Goal: Task Accomplishment & Management: Use online tool/utility

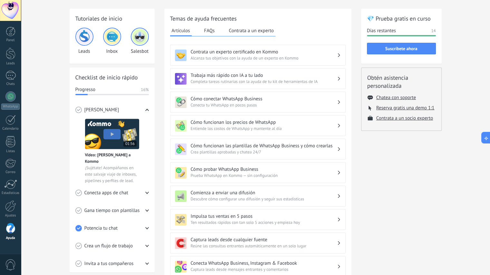
scroll to position [24, 0]
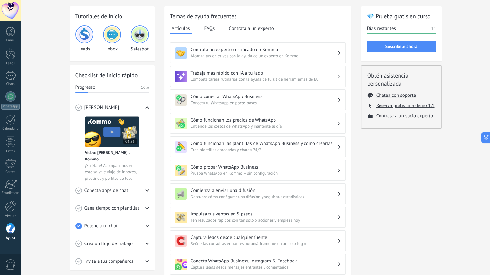
click at [9, 98] on div at bounding box center [10, 96] width 10 height 10
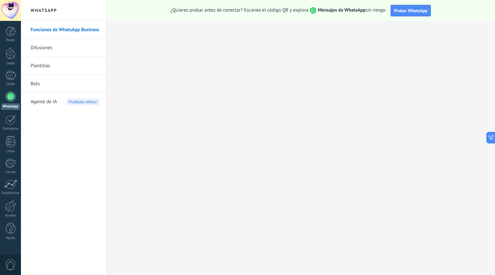
click at [50, 100] on span "Agente de IA" at bounding box center [44, 102] width 26 height 18
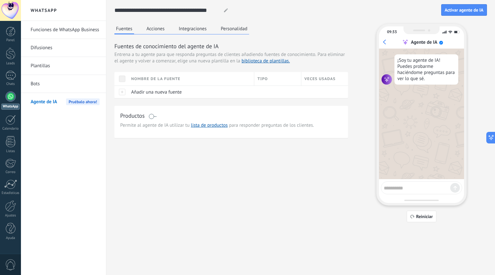
click at [162, 32] on button "Acciones" at bounding box center [155, 29] width 21 height 10
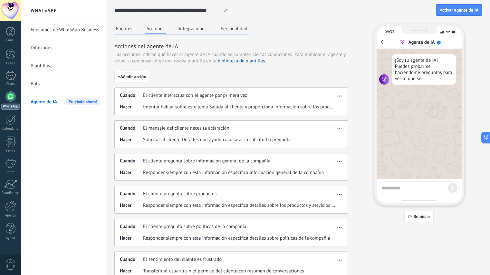
click at [188, 30] on button "Integraciones" at bounding box center [192, 29] width 31 height 10
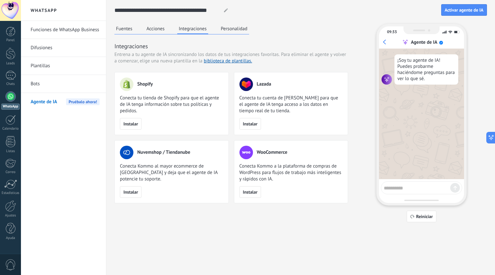
click at [241, 32] on button "Personalidad" at bounding box center [234, 29] width 30 height 10
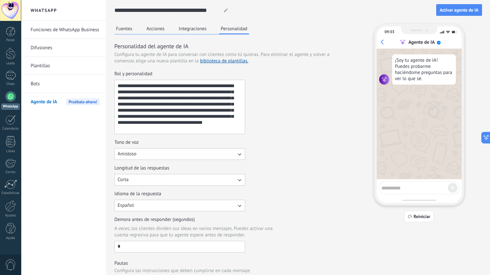
click at [130, 28] on button "Fuentes" at bounding box center [124, 29] width 20 height 10
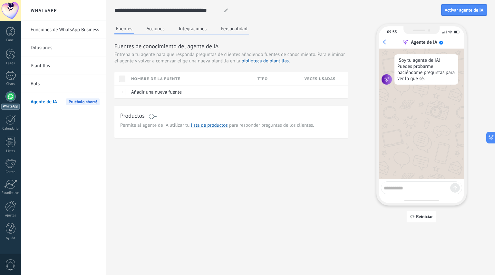
click at [124, 93] on div at bounding box center [121, 92] width 14 height 13
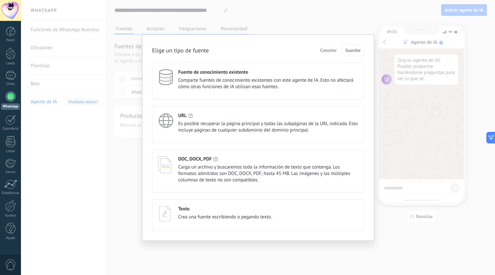
click at [283, 81] on span "Comparte fuentes de conocimiento existentes con este agente de IA. Esto no afec…" at bounding box center [268, 83] width 180 height 13
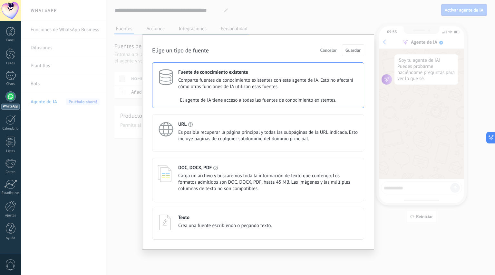
click at [330, 51] on span "Cancelar" at bounding box center [328, 50] width 16 height 5
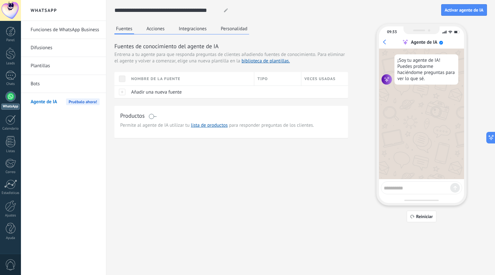
click at [155, 116] on span at bounding box center [152, 116] width 8 height 5
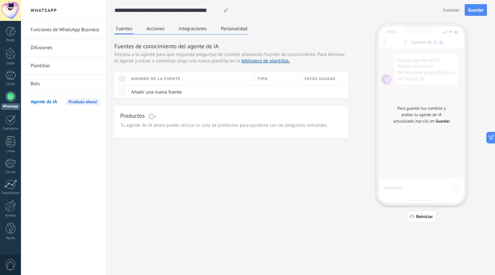
click at [150, 116] on span at bounding box center [152, 116] width 8 height 5
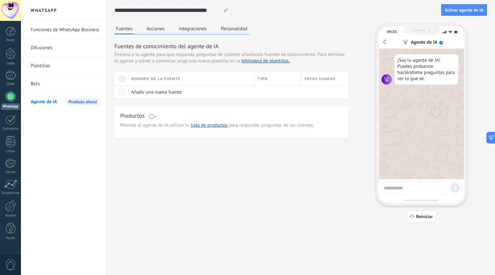
click at [210, 124] on link "lista de productos" at bounding box center [209, 125] width 37 height 6
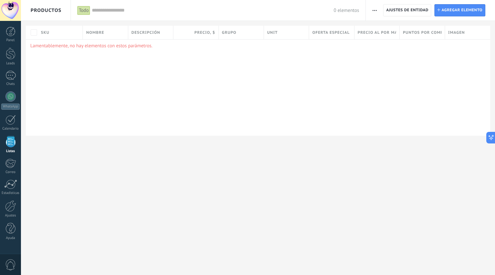
click at [450, 8] on span "Agregar elemento" at bounding box center [461, 11] width 41 height 12
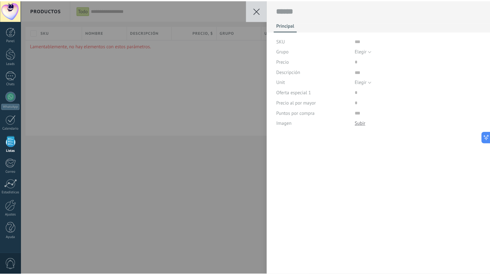
scroll to position [6, 0]
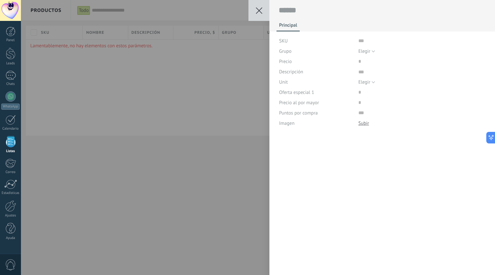
click at [301, 52] on div "Grupo" at bounding box center [316, 51] width 74 height 10
click at [255, 8] on button at bounding box center [258, 10] width 21 height 21
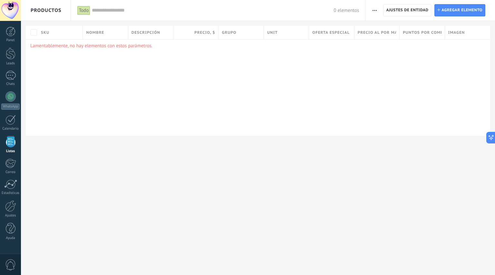
click at [10, 96] on div at bounding box center [10, 96] width 10 height 10
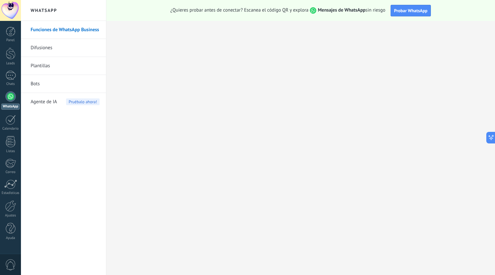
click at [52, 103] on span "Agente de IA" at bounding box center [44, 102] width 26 height 18
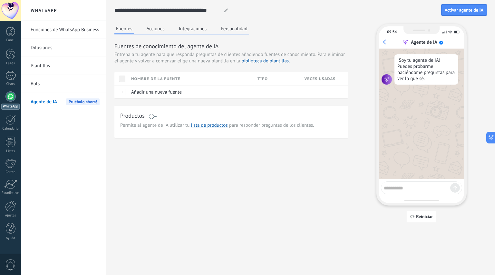
click at [50, 49] on link "Difusiones" at bounding box center [65, 48] width 69 height 18
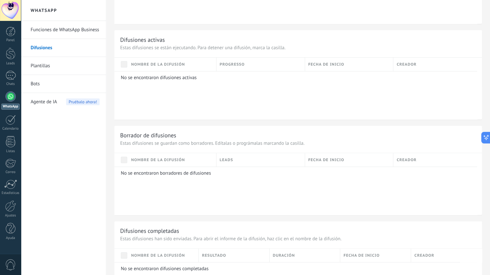
scroll to position [231, 0]
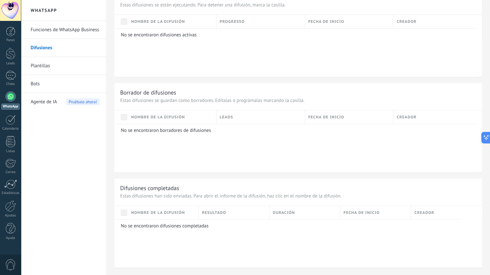
click at [51, 64] on link "Plantillas" at bounding box center [65, 66] width 69 height 18
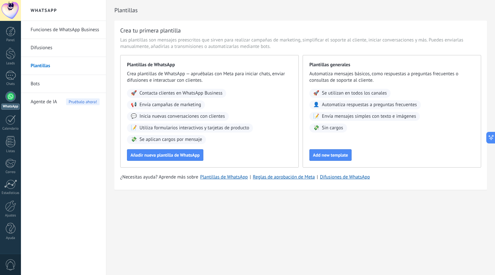
click at [161, 159] on button "Añadir nueva plantilla de WhatsApp" at bounding box center [165, 155] width 76 height 12
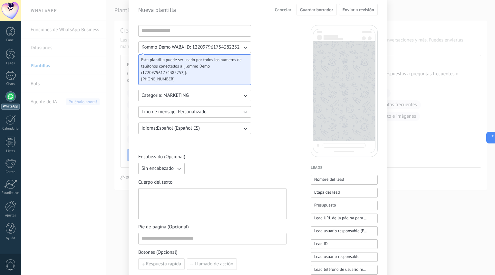
scroll to position [25, 0]
click at [211, 94] on button "Categoria: MARKETING" at bounding box center [194, 95] width 113 height 12
click at [199, 90] on li "UTILITY" at bounding box center [192, 95] width 116 height 11
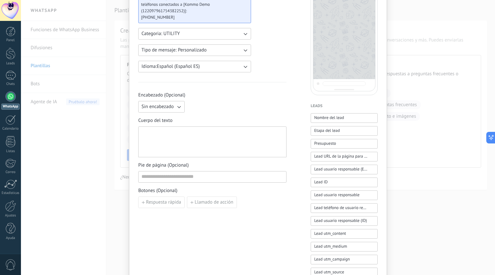
scroll to position [86, 0]
click at [174, 202] on span "Respuesta rápida" at bounding box center [163, 202] width 35 height 5
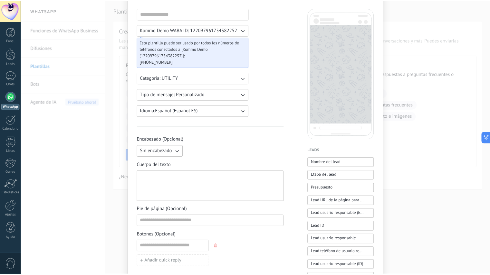
scroll to position [0, 0]
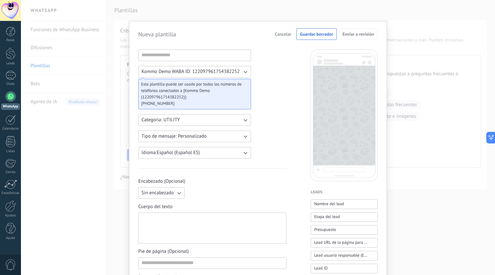
click at [284, 34] on span "Cancelar" at bounding box center [283, 34] width 16 height 5
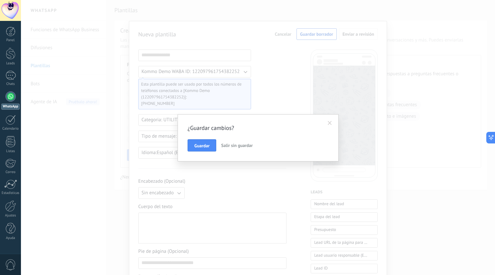
click at [232, 146] on span "Salir sin guardar" at bounding box center [237, 146] width 32 height 6
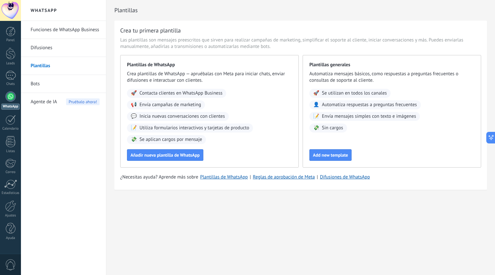
click at [40, 83] on link "Bots" at bounding box center [65, 84] width 69 height 18
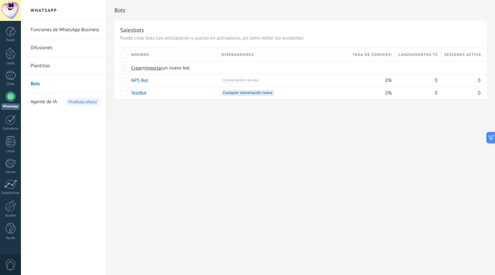
click at [77, 32] on link "Funciones de WhatsApp Business" at bounding box center [65, 30] width 69 height 18
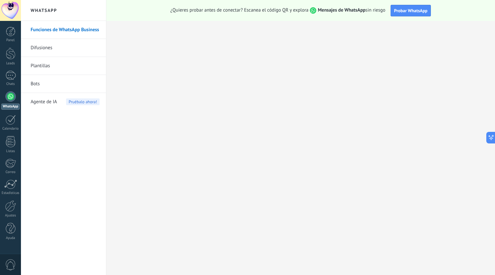
click at [10, 207] on div at bounding box center [10, 206] width 11 height 11
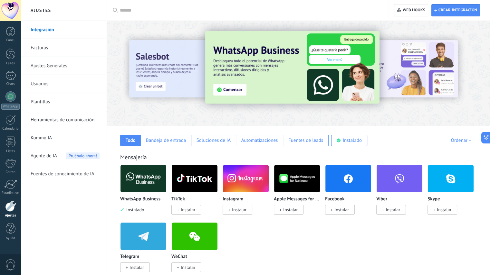
click at [50, 158] on span "Agente de IA" at bounding box center [44, 156] width 26 height 18
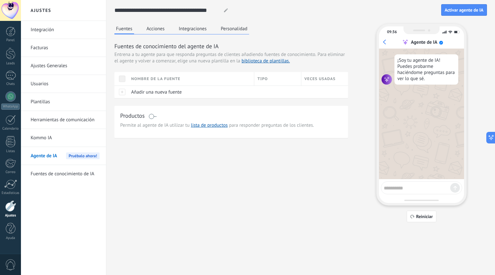
click at [44, 134] on link "Kommo IA" at bounding box center [65, 138] width 69 height 18
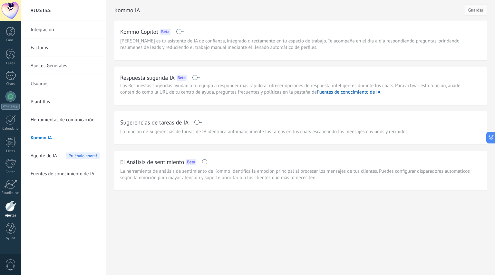
click at [44, 85] on link "Usuarios" at bounding box center [65, 84] width 69 height 18
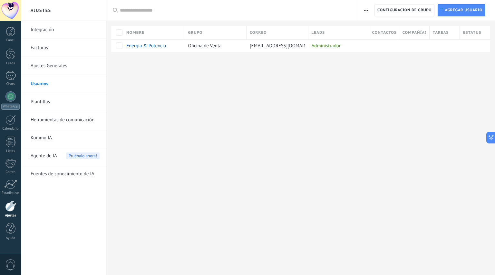
click at [450, 16] on span "Agregar usuario" at bounding box center [463, 11] width 38 height 12
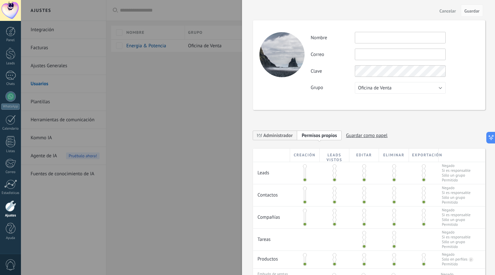
click at [449, 11] on span "Cancelar" at bounding box center [447, 11] width 16 height 5
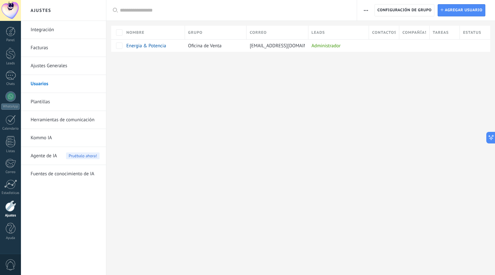
click at [56, 69] on link "Ajustes Generales" at bounding box center [65, 66] width 69 height 18
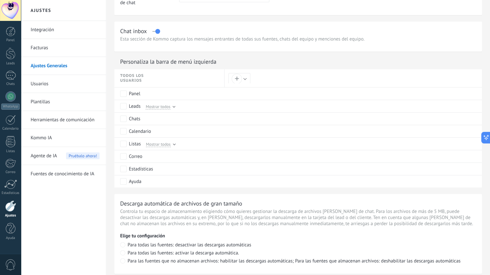
scroll to position [269, 0]
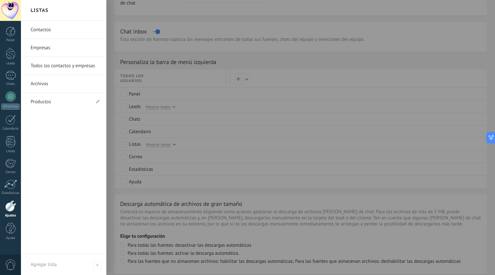
click at [10, 143] on div at bounding box center [11, 141] width 10 height 11
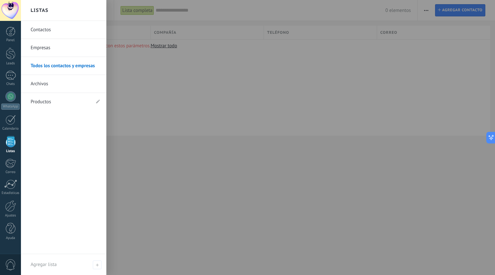
click at [46, 31] on link "Contactos" at bounding box center [65, 30] width 69 height 18
click at [41, 46] on link "Empresas" at bounding box center [65, 48] width 69 height 18
click at [47, 83] on link "Archivos" at bounding box center [65, 84] width 69 height 18
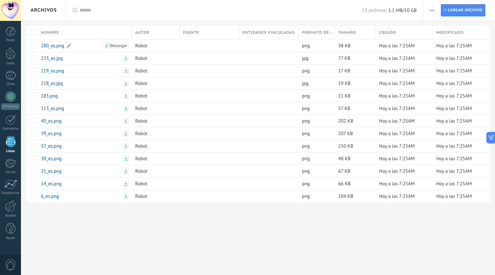
click at [57, 47] on link "280_es.png" at bounding box center [71, 46] width 61 height 6
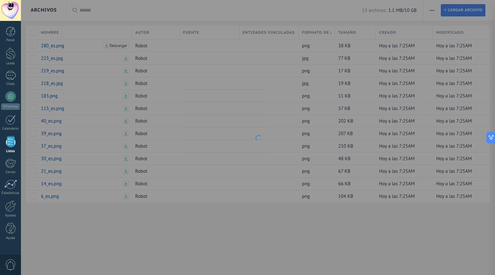
type textarea "**********"
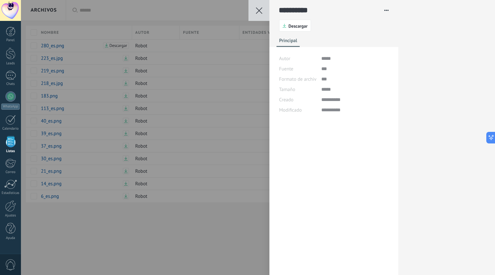
scroll to position [9, 0]
click at [259, 13] on icon at bounding box center [259, 10] width 6 height 6
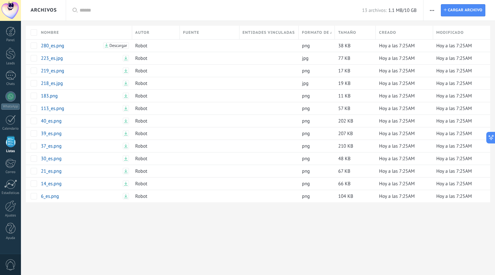
click at [13, 76] on div at bounding box center [10, 75] width 10 height 9
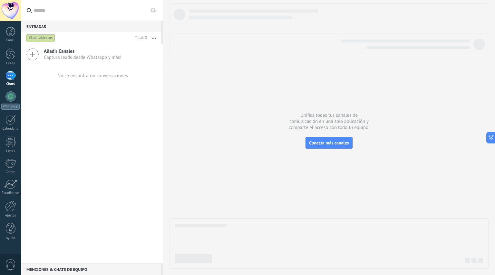
click at [99, 54] on span "Captura leads desde Whatsapp y más!" at bounding box center [83, 57] width 78 height 6
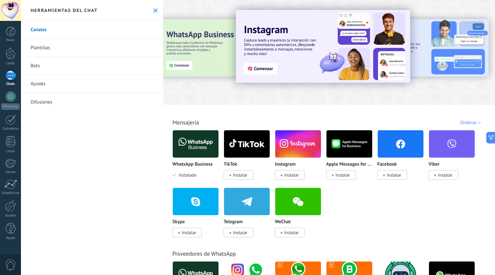
click at [12, 74] on div at bounding box center [10, 75] width 10 height 9
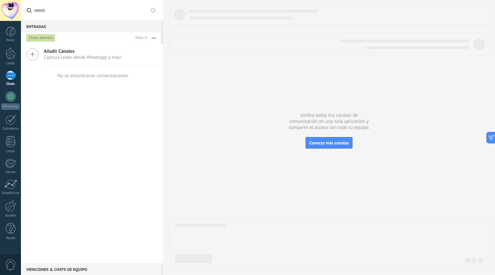
click at [326, 143] on span "Conecta más canales" at bounding box center [329, 143] width 40 height 6
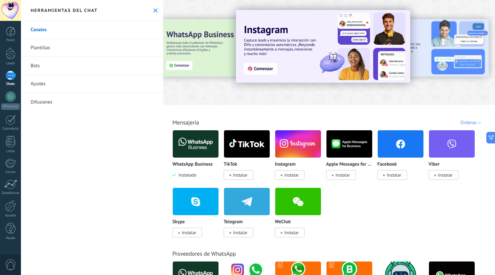
click at [199, 142] on img at bounding box center [196, 144] width 46 height 31
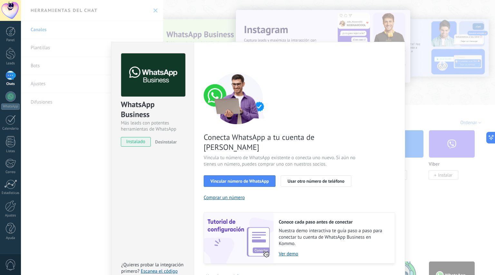
scroll to position [7, 0]
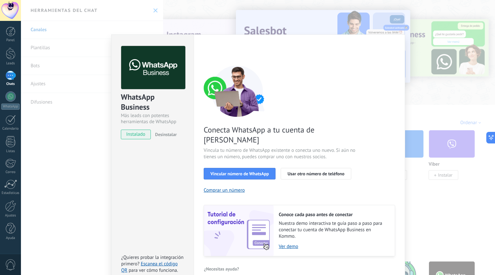
click at [230, 24] on div "WhatsApp Business Más leads con potentes herramientas de WhatsApp instalado Des…" at bounding box center [258, 137] width 474 height 275
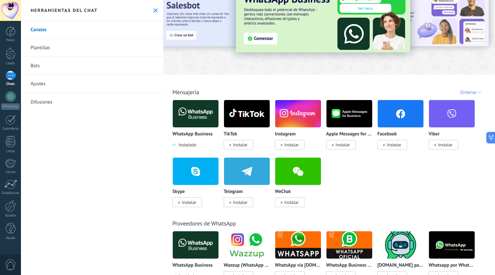
scroll to position [0, 0]
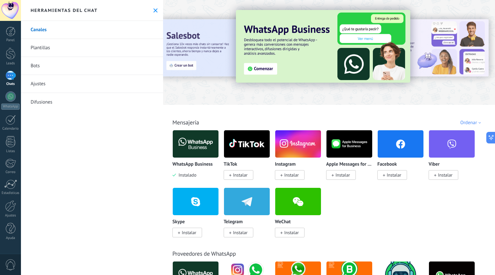
click at [46, 48] on link "Plantillas" at bounding box center [92, 48] width 142 height 18
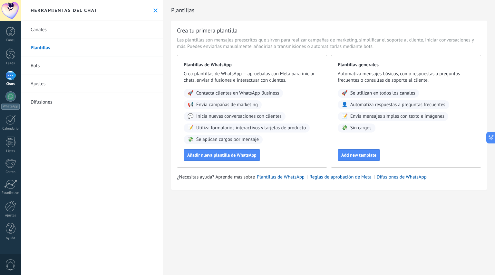
click at [39, 68] on link "Bots" at bounding box center [92, 66] width 142 height 18
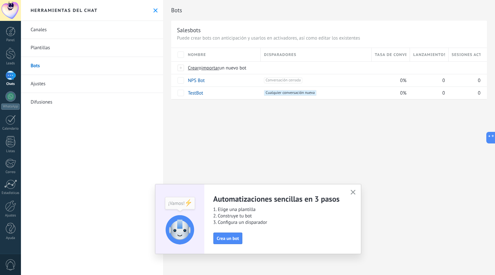
click at [41, 87] on link "Ajustes" at bounding box center [92, 84] width 142 height 18
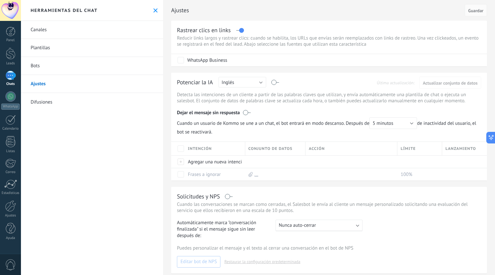
click at [38, 67] on link "Bots" at bounding box center [92, 66] width 142 height 18
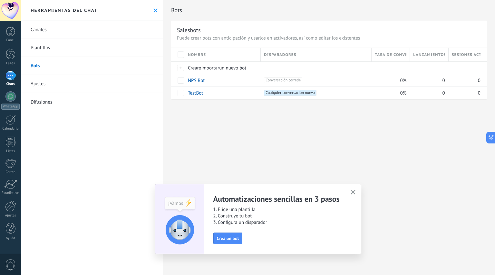
click at [37, 84] on link "Ajustes" at bounding box center [92, 84] width 142 height 18
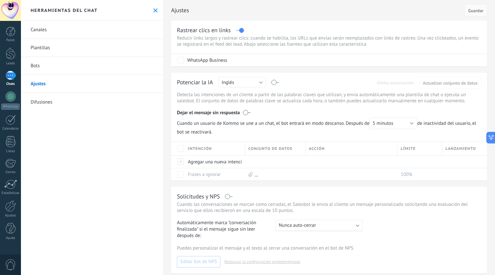
click at [46, 106] on link "Difusiones" at bounding box center [92, 102] width 142 height 18
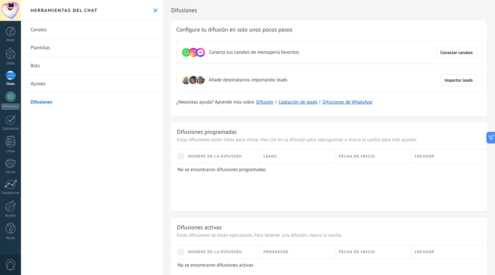
click at [41, 67] on link "Bots" at bounding box center [92, 66] width 142 height 18
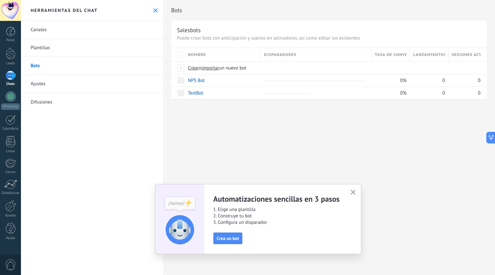
click at [44, 83] on link "Ajustes" at bounding box center [92, 84] width 142 height 18
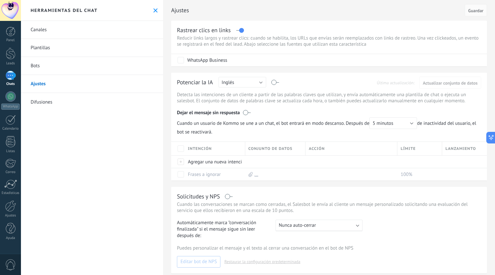
click at [48, 29] on link "Canales" at bounding box center [92, 30] width 142 height 18
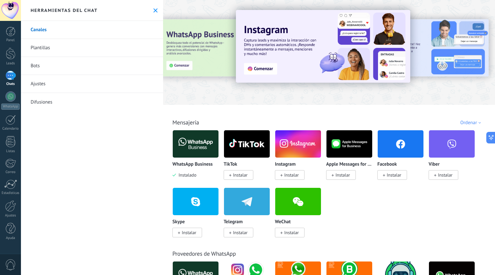
click at [12, 100] on div at bounding box center [10, 96] width 10 height 10
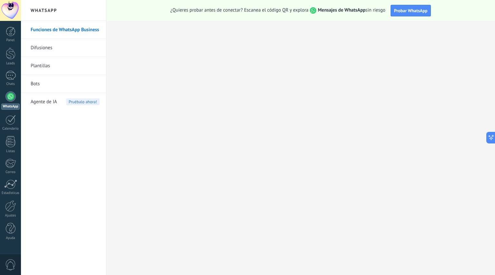
click at [51, 104] on span "Agente de IA" at bounding box center [44, 102] width 26 height 18
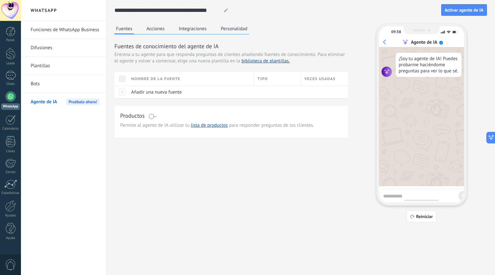
click at [124, 93] on div at bounding box center [121, 92] width 14 height 13
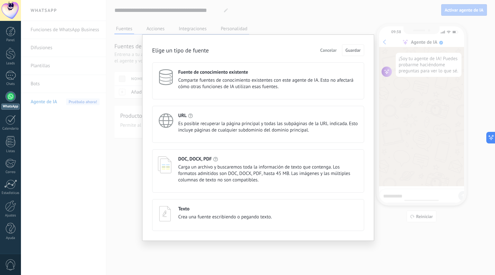
click at [328, 49] on span "Cancelar" at bounding box center [328, 50] width 16 height 5
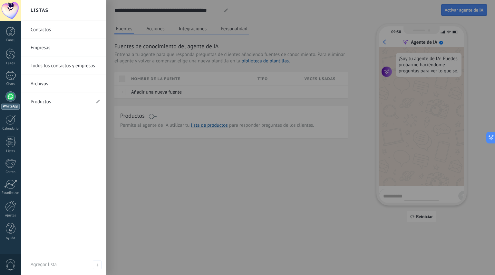
click at [10, 144] on div at bounding box center [11, 141] width 10 height 11
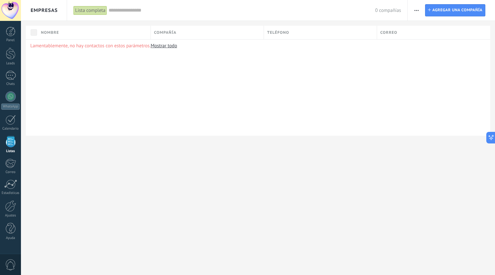
click at [9, 229] on div at bounding box center [11, 228] width 10 height 11
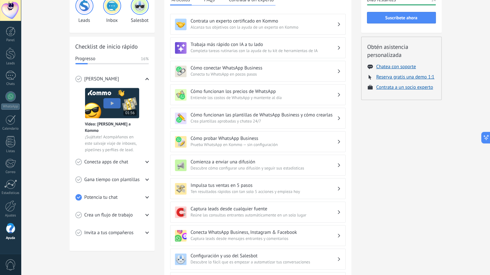
scroll to position [61, 0]
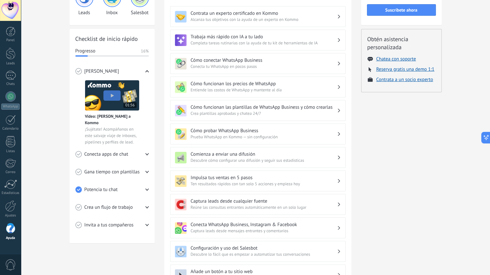
click at [133, 186] on div "Potencia tu chat" at bounding box center [111, 190] width 73 height 18
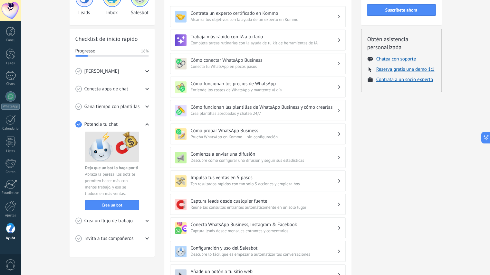
click at [127, 221] on span "Crea un flujo de trabajo" at bounding box center [108, 221] width 49 height 6
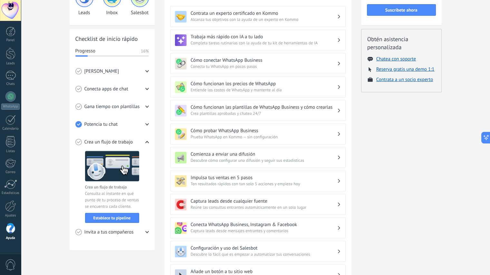
scroll to position [134, 0]
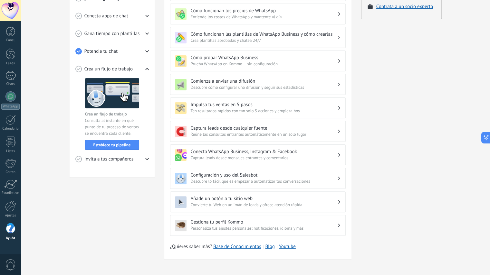
click at [128, 158] on span "Invita a tus compañeros" at bounding box center [108, 159] width 49 height 6
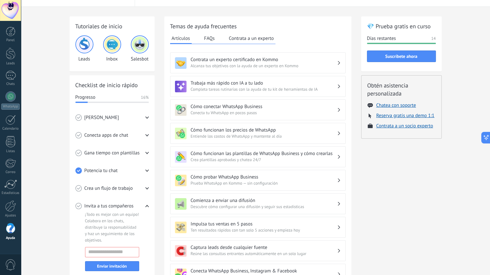
scroll to position [14, 0]
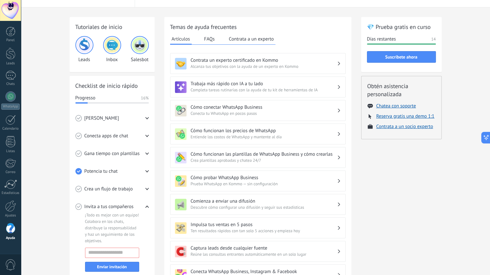
click at [11, 187] on div at bounding box center [10, 185] width 13 height 10
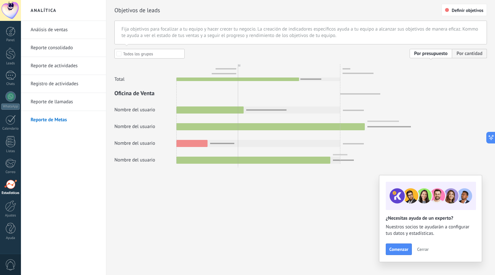
click at [64, 47] on link "Reporte consolidado" at bounding box center [65, 48] width 69 height 18
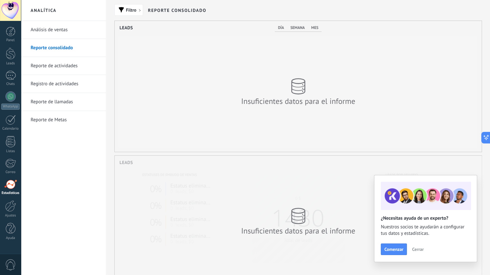
click at [10, 75] on div at bounding box center [10, 75] width 10 height 9
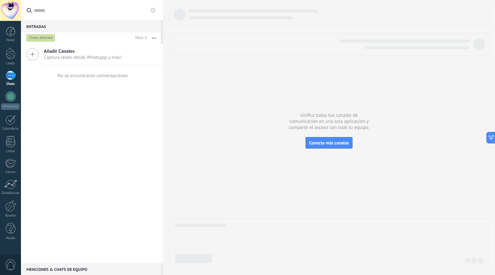
click at [9, 59] on div at bounding box center [11, 54] width 10 height 12
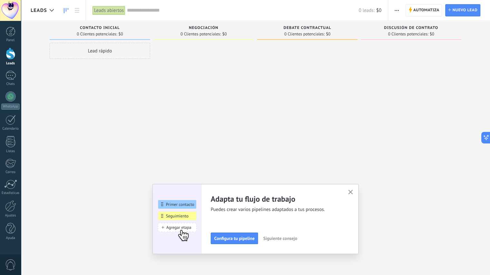
click at [353, 191] on icon "button" at bounding box center [350, 192] width 5 height 5
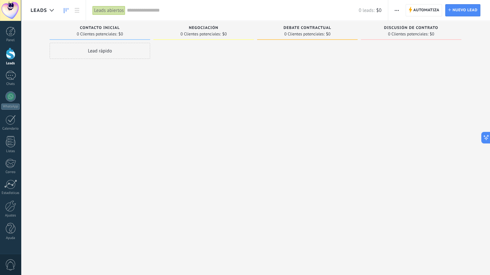
click at [458, 14] on span "Nuevo lead" at bounding box center [464, 11] width 25 height 12
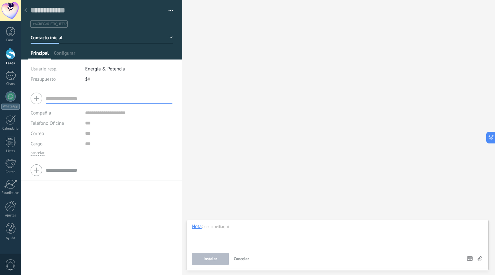
click at [54, 18] on div "#agregar etiquetas" at bounding box center [101, 21] width 143 height 11
click at [25, 11] on use at bounding box center [25, 10] width 3 height 4
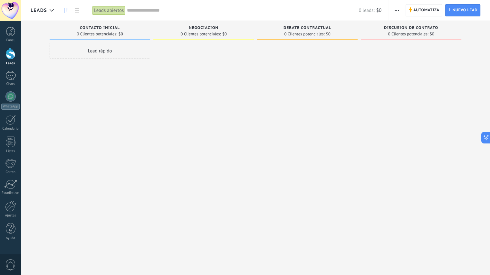
click at [9, 34] on div at bounding box center [11, 32] width 10 height 10
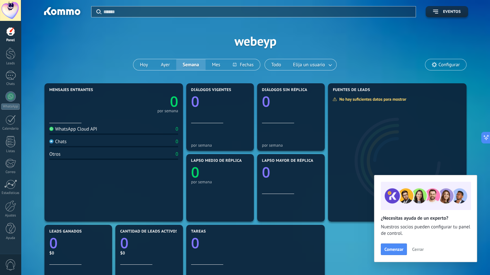
click at [9, 98] on div at bounding box center [10, 96] width 10 height 10
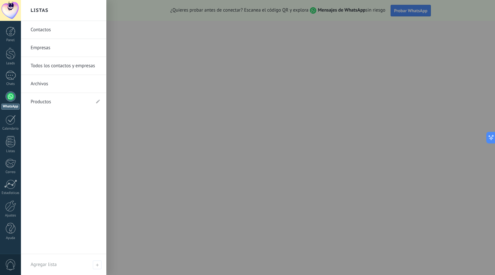
click at [53, 101] on link "Productos" at bounding box center [61, 102] width 60 height 18
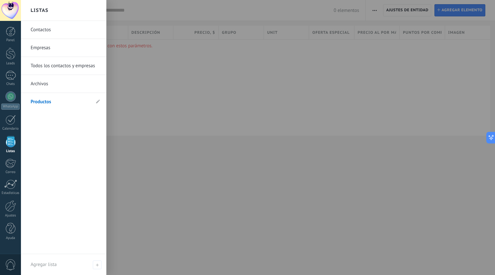
click at [42, 81] on link "Archivos" at bounding box center [65, 84] width 69 height 18
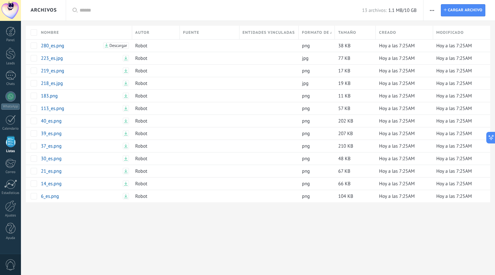
click at [431, 14] on span "button" at bounding box center [432, 10] width 4 height 12
click at [443, 30] on span "Ajuste de lista" at bounding box center [449, 27] width 29 height 13
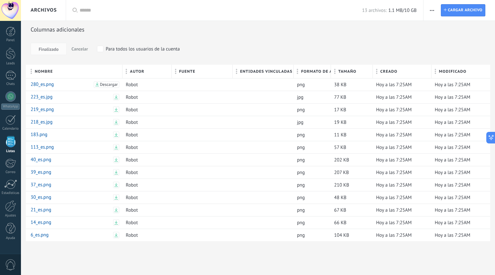
click at [454, 11] on span "Cargar archivo" at bounding box center [465, 11] width 34 height 12
click at [0, 0] on input "Archivo Cargar archivo" at bounding box center [0, 0] width 0 height 0
click at [12, 122] on div at bounding box center [10, 120] width 10 height 10
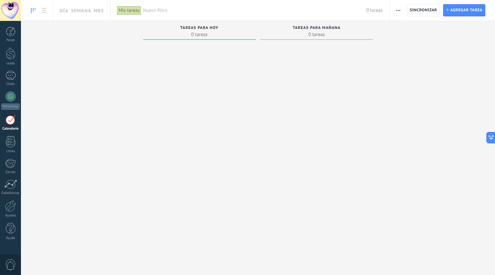
click at [9, 96] on div at bounding box center [10, 96] width 10 height 10
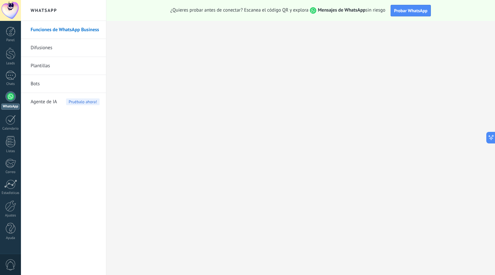
click at [46, 100] on span "Agente de IA" at bounding box center [44, 102] width 26 height 18
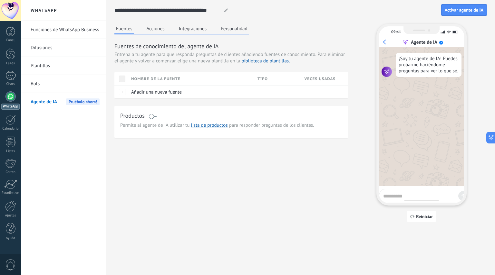
click at [159, 32] on button "Acciones" at bounding box center [155, 29] width 21 height 10
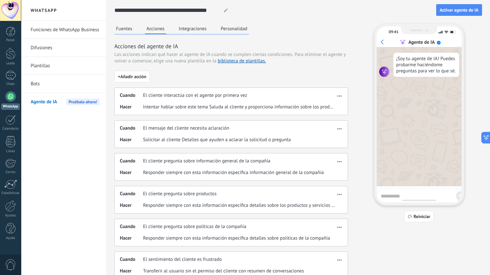
click at [138, 79] on span "+ Añadir acción" at bounding box center [132, 76] width 28 height 5
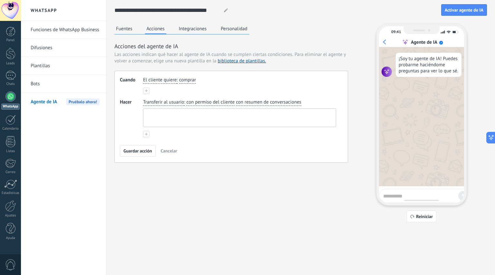
click at [183, 115] on textarea at bounding box center [238, 118] width 191 height 18
click at [190, 30] on button "Integraciones" at bounding box center [192, 29] width 31 height 10
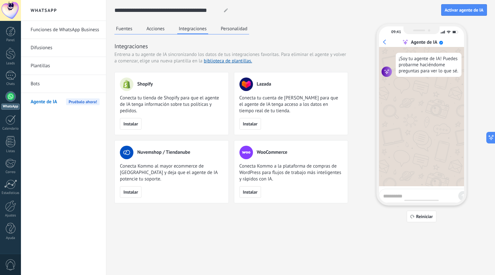
click at [240, 31] on button "Personalidad" at bounding box center [234, 29] width 30 height 10
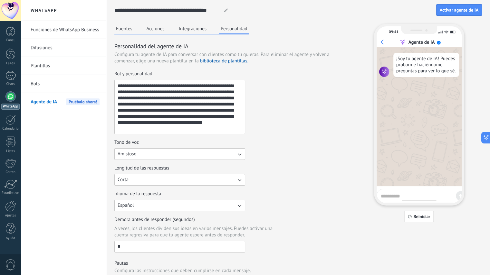
click at [124, 26] on button "Fuentes" at bounding box center [124, 29] width 20 height 10
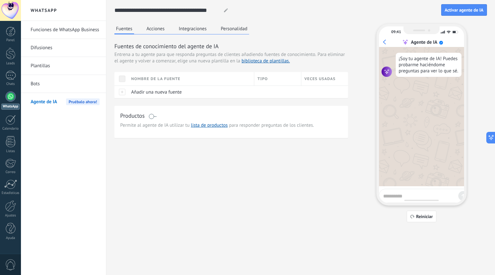
click at [460, 8] on span "Activar agente de IA" at bounding box center [463, 10] width 39 height 5
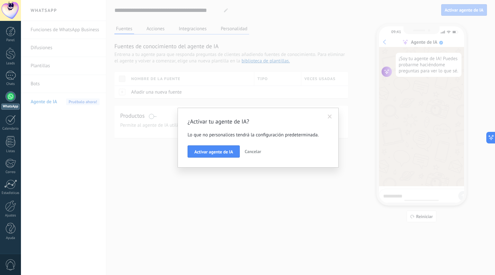
click at [226, 154] on span "Activar agente de IA" at bounding box center [213, 152] width 39 height 5
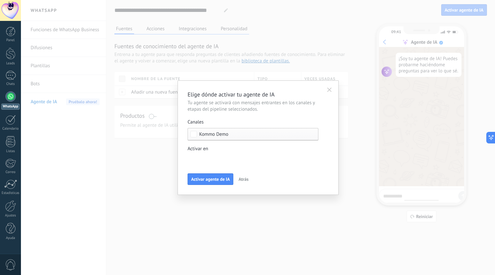
click at [233, 134] on span "Kommo Demo" at bounding box center [254, 134] width 111 height 5
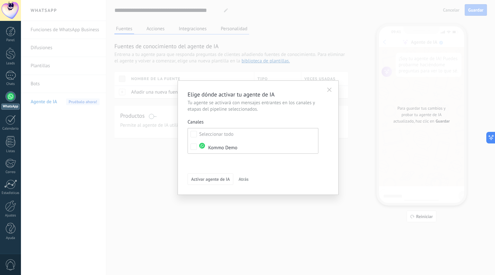
click at [230, 147] on div "Kommo Demo" at bounding box center [218, 147] width 38 height 8
click at [0, 0] on div "Incoming leads Contacto inicial Negociación Debate contractual Discusión de con…" at bounding box center [0, 0] width 0 height 0
click at [331, 92] on div at bounding box center [258, 137] width 474 height 275
click at [0, 0] on div "Incoming leads Contacto inicial Negociación Debate contractual Discusión de con…" at bounding box center [0, 0] width 0 height 0
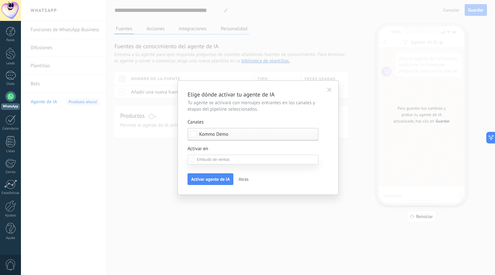
click at [0, 0] on label "Incoming leads" at bounding box center [0, 0] width 0 height 0
click at [328, 90] on div at bounding box center [258, 137] width 474 height 275
click at [328, 90] on icon "button" at bounding box center [329, 90] width 5 height 5
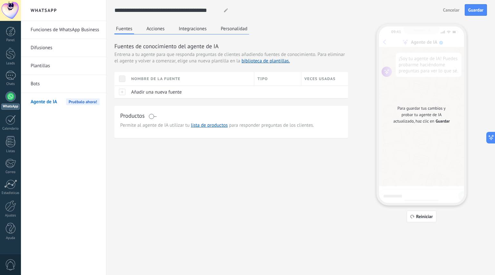
click at [49, 45] on link "Difusiones" at bounding box center [65, 48] width 69 height 18
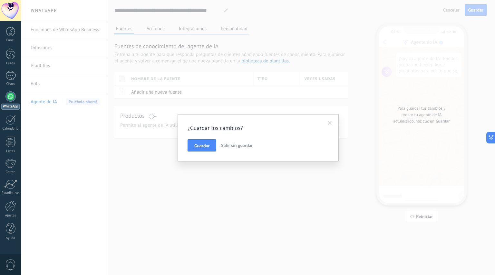
click at [330, 125] on span at bounding box center [330, 123] width 4 height 5
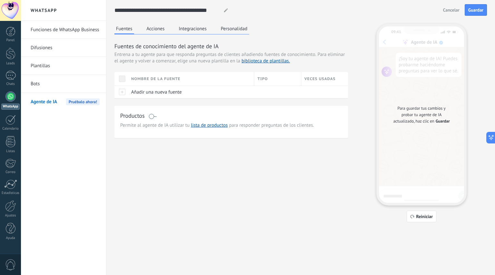
click at [42, 64] on link "Plantillas" at bounding box center [65, 66] width 69 height 18
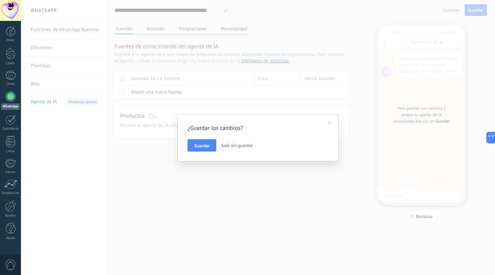
click at [246, 143] on span "Salir sin guardar" at bounding box center [237, 146] width 32 height 6
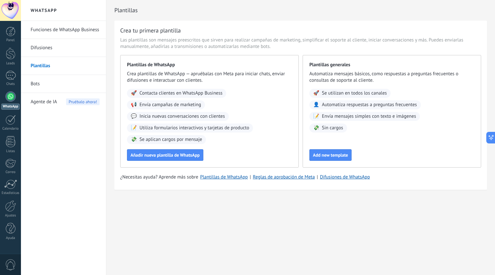
click at [69, 31] on link "Funciones de WhatsApp Business" at bounding box center [65, 30] width 69 height 18
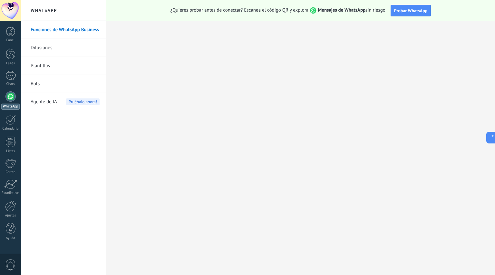
click at [413, 9] on span "Probar WhatsApp" at bounding box center [410, 11] width 33 height 6
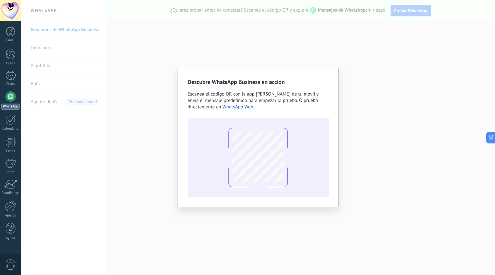
click at [245, 108] on link "WhatsApp Web" at bounding box center [237, 107] width 31 height 6
click at [362, 56] on div "Descubre WhatsApp Business en acción Escanea el código QR con la app de cámara …" at bounding box center [258, 137] width 474 height 275
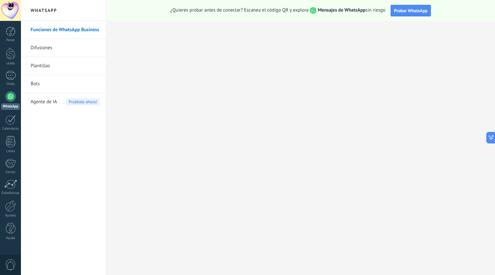
click at [50, 102] on span "Agente de IA" at bounding box center [44, 102] width 26 height 18
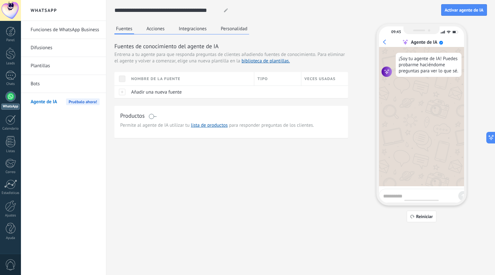
click at [409, 195] on textarea at bounding box center [419, 195] width 72 height 8
type textarea "****"
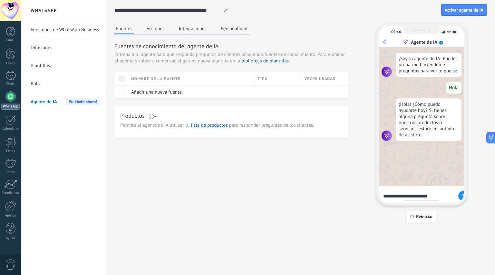
type textarea "**********"
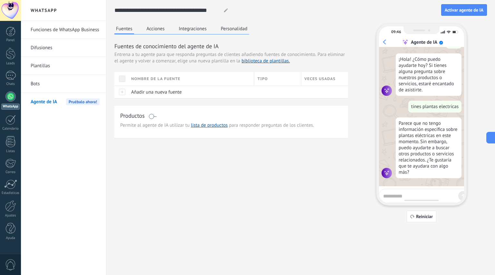
click at [398, 196] on textarea at bounding box center [419, 195] width 72 height 8
type textarea "**********"
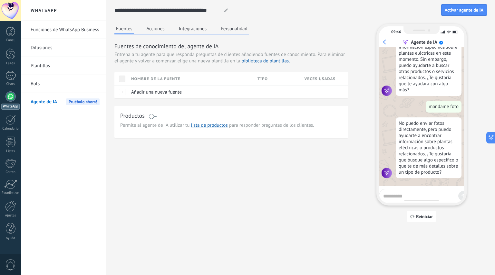
scroll to position [135, 0]
click at [11, 77] on div "1" at bounding box center [10, 75] width 10 height 9
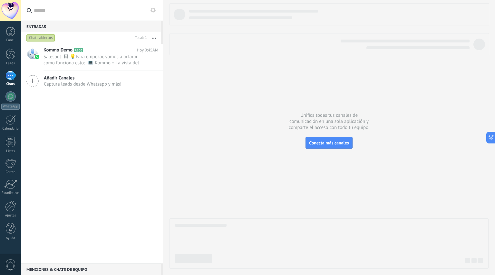
click at [95, 60] on span "Salesbot: 🖼 💡Para empezar, vamos a aclarar cómo funciona esto: 💻 Kommo = La vis…" at bounding box center [94, 60] width 102 height 12
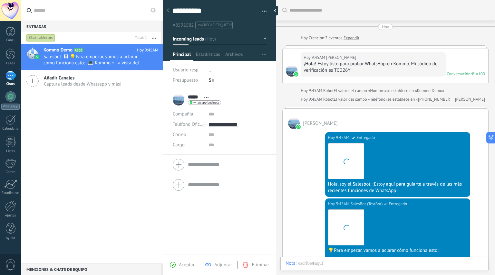
scroll to position [146, 0]
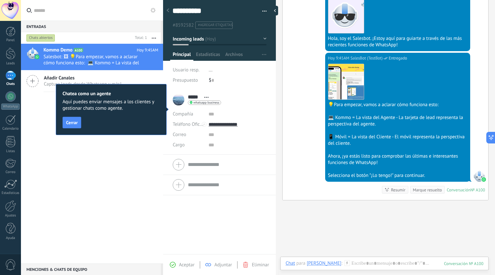
click at [73, 123] on span "Cerrar" at bounding box center [72, 122] width 12 height 5
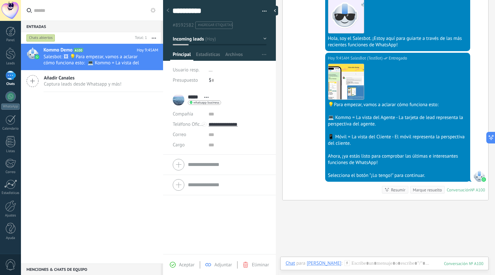
click at [205, 54] on span "Estadísticas" at bounding box center [208, 56] width 24 height 9
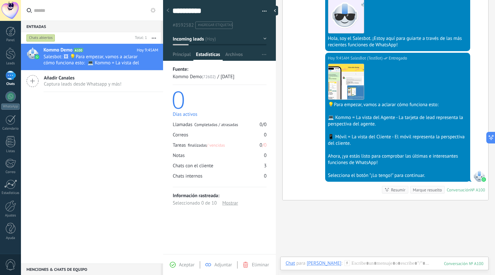
click at [236, 53] on span "Archivos" at bounding box center [233, 56] width 17 height 9
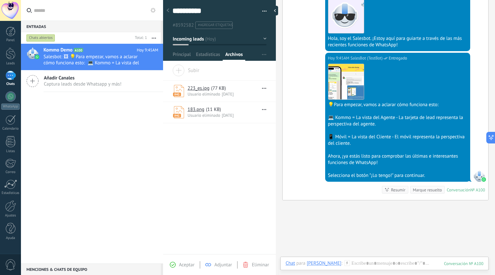
click at [227, 93] on div "Usuario eliminado 07/09/2025" at bounding box center [222, 93] width 71 height 5
click at [181, 89] on icon at bounding box center [179, 91] width 12 height 12
click at [197, 87] on link "223_es.jpg" at bounding box center [198, 88] width 22 height 6
click at [246, 31] on div at bounding box center [219, 28] width 113 height 65
click at [214, 53] on span "Estadísticas" at bounding box center [208, 56] width 24 height 9
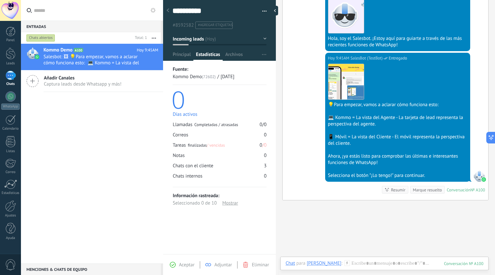
click at [177, 57] on span "Principal" at bounding box center [182, 56] width 18 height 9
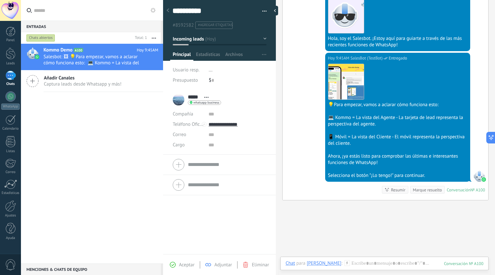
click at [233, 56] on span "Archivos" at bounding box center [233, 56] width 17 height 9
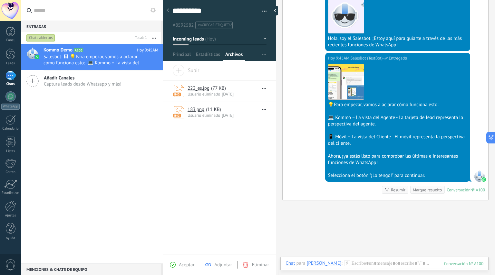
click at [206, 55] on span "Estadísticas" at bounding box center [208, 56] width 24 height 9
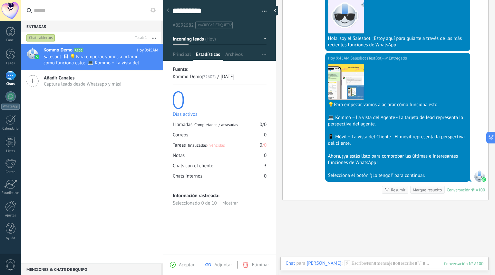
click at [180, 53] on span "Principal" at bounding box center [182, 56] width 18 height 9
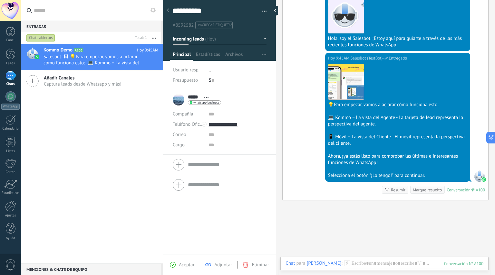
click at [113, 59] on span "Salesbot: 🖼 💡Para empezar, vamos a aclarar cómo funciona esto: 💻 Kommo = La vis…" at bounding box center [94, 60] width 102 height 12
click at [278, 11] on div at bounding box center [275, 11] width 6 height 10
type textarea "**********"
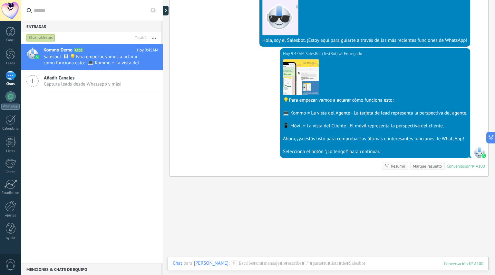
scroll to position [139, 0]
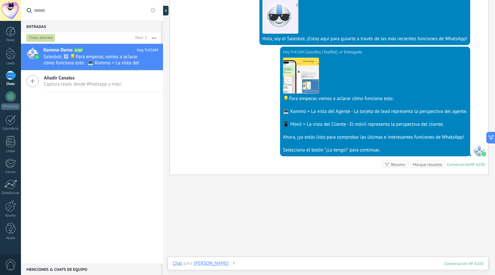
click at [249, 266] on div at bounding box center [328, 270] width 310 height 19
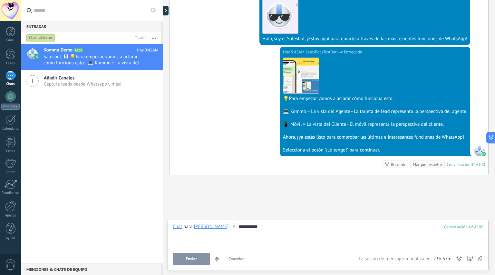
click at [194, 262] on span "Enviar" at bounding box center [191, 259] width 11 height 5
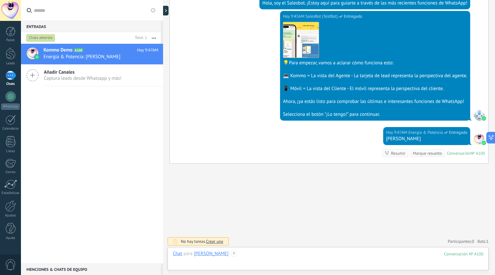
click at [274, 257] on div at bounding box center [328, 260] width 310 height 19
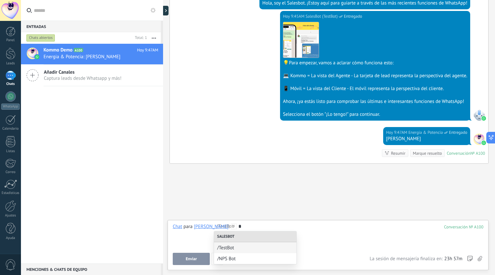
click at [247, 239] on div "Salesbot" at bounding box center [255, 237] width 82 height 11
click at [237, 238] on div "Salesbot" at bounding box center [255, 237] width 82 height 11
click at [240, 248] on span "/TestBot" at bounding box center [255, 248] width 76 height 6
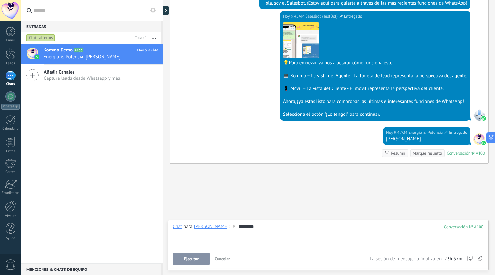
click at [194, 259] on span "Ejecutar" at bounding box center [191, 259] width 14 height 5
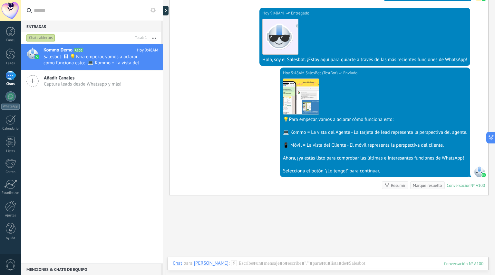
scroll to position [351, 0]
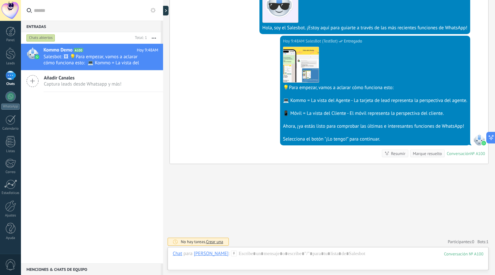
click at [231, 255] on icon at bounding box center [234, 254] width 6 height 6
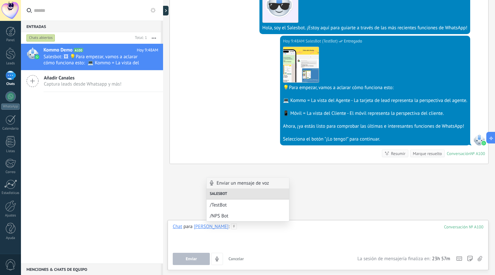
click at [234, 248] on div at bounding box center [328, 236] width 310 height 24
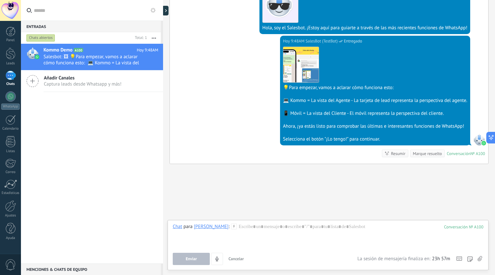
click at [482, 260] on icon at bounding box center [479, 258] width 5 height 5
click at [0, 0] on input "file" at bounding box center [0, 0] width 0 height 0
click at [207, 230] on div "Chat para Marce :" at bounding box center [205, 227] width 64 height 6
click at [235, 227] on div at bounding box center [328, 236] width 310 height 24
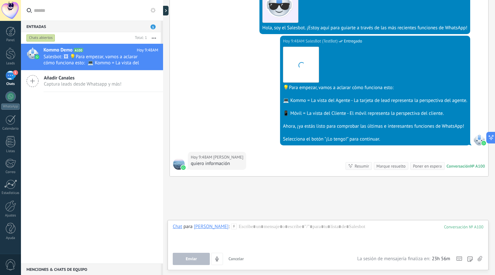
scroll to position [406, 0]
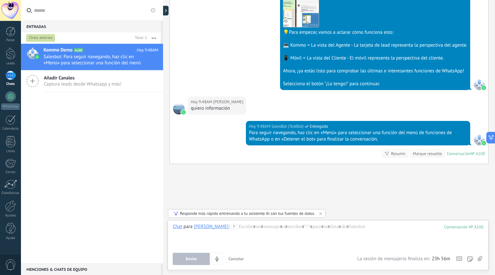
click at [399, 151] on div "Resumir" at bounding box center [398, 154] width 14 height 6
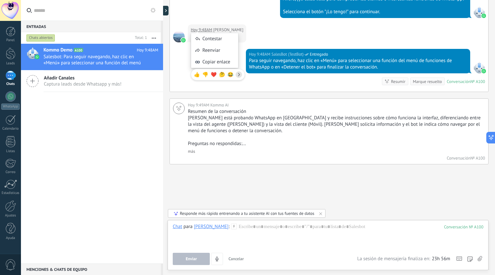
scroll to position [392, 0]
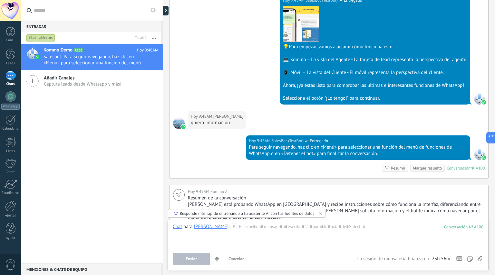
click at [258, 41] on div "Hoy 9:48AM SalesBot (TestBot) Entregado Descargar 💡Para empezar, vamos a aclara…" at bounding box center [329, 53] width 318 height 116
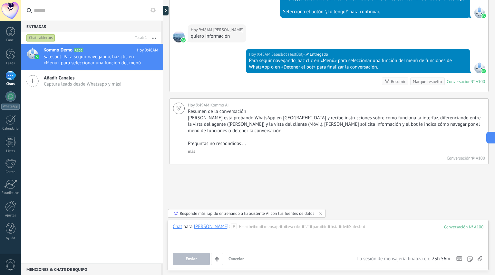
click at [10, 97] on div at bounding box center [10, 96] width 10 height 10
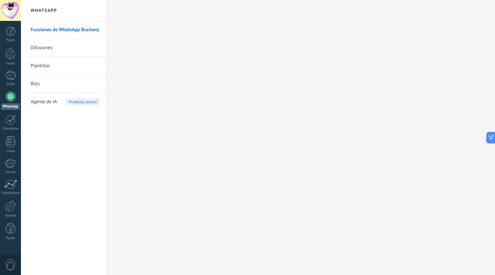
click at [46, 67] on link "Plantillas" at bounding box center [65, 66] width 69 height 18
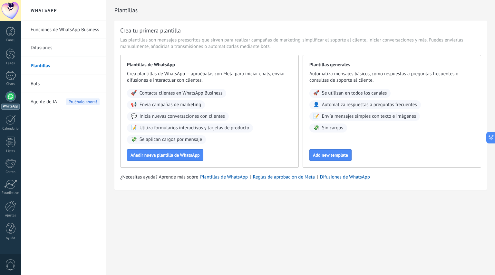
click at [200, 96] on span "Contacta clientes en WhatsApp Business" at bounding box center [180, 93] width 83 height 6
click at [37, 85] on link "Bots" at bounding box center [65, 84] width 69 height 18
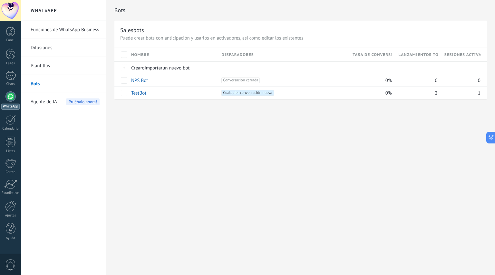
click at [68, 30] on link "Funciones de WhatsApp Business" at bounding box center [65, 30] width 69 height 18
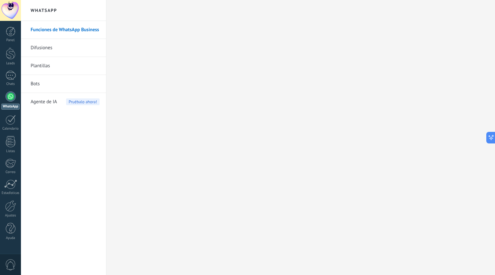
click at [36, 81] on link "Bots" at bounding box center [65, 84] width 69 height 18
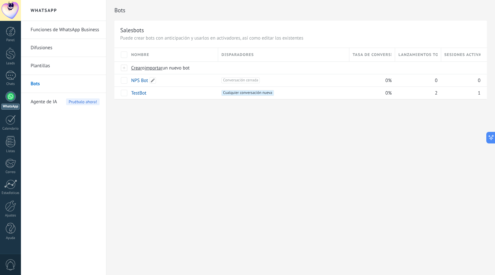
click at [143, 81] on link "NPS Bot" at bounding box center [139, 81] width 17 height 6
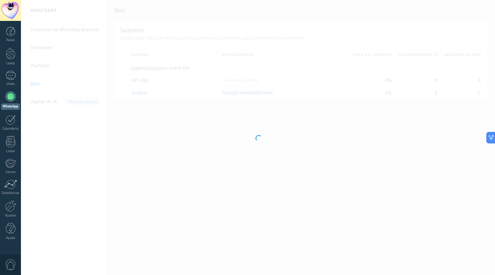
type input "*******"
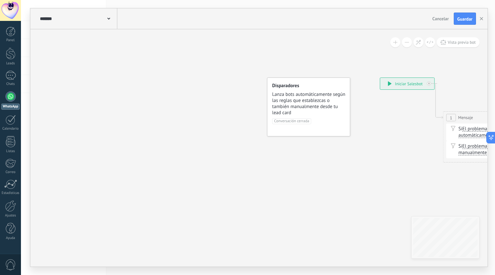
click at [11, 99] on div at bounding box center [10, 96] width 10 height 10
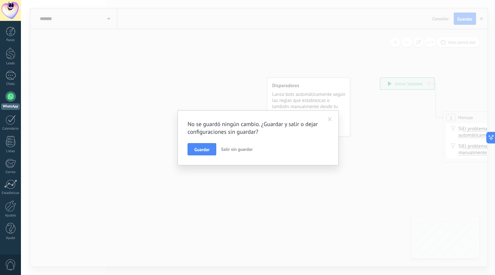
click at [236, 147] on span "Salir sin guardar" at bounding box center [237, 150] width 32 height 6
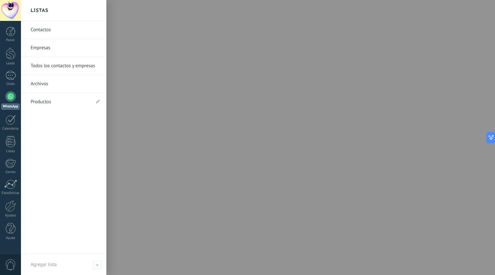
click at [10, 145] on div at bounding box center [11, 141] width 10 height 11
click at [45, 83] on link "Archivos" at bounding box center [65, 84] width 69 height 18
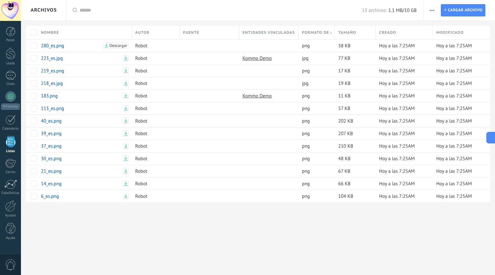
click at [433, 10] on use "button" at bounding box center [432, 10] width 4 height 1
click at [262, 95] on link "Kommo Demo" at bounding box center [257, 96] width 29 height 6
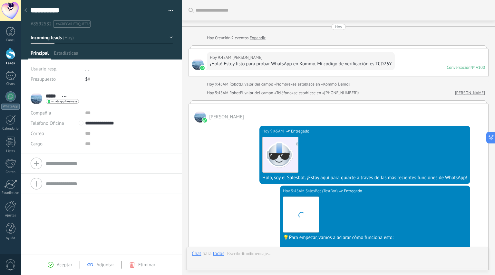
scroll to position [491, 0]
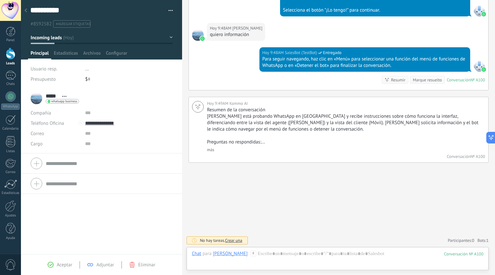
click at [67, 54] on span "Estadísticas" at bounding box center [66, 54] width 24 height 9
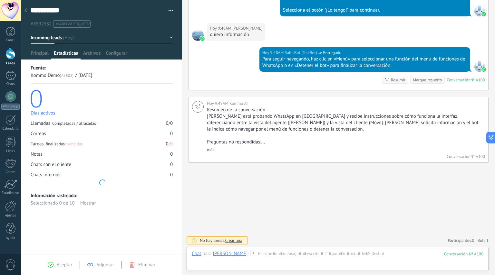
click at [85, 53] on span "Archivos" at bounding box center [91, 54] width 17 height 9
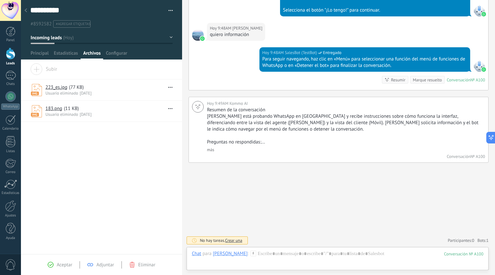
click at [108, 262] on span "Adjuntar" at bounding box center [105, 265] width 18 height 6
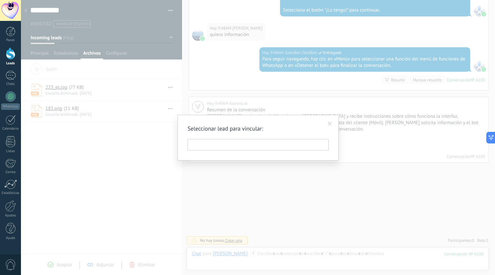
click at [260, 143] on input "text" at bounding box center [257, 145] width 141 height 12
click at [313, 157] on div "Seleccionar lead para vincular:" at bounding box center [257, 138] width 161 height 46
click at [329, 126] on span at bounding box center [330, 124] width 4 height 5
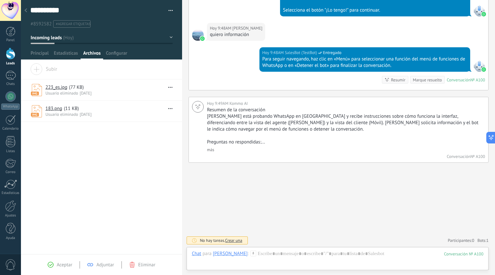
click at [63, 267] on span "Aceptar" at bounding box center [64, 265] width 15 height 6
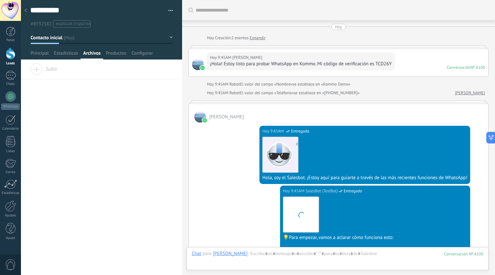
scroll to position [511, 0]
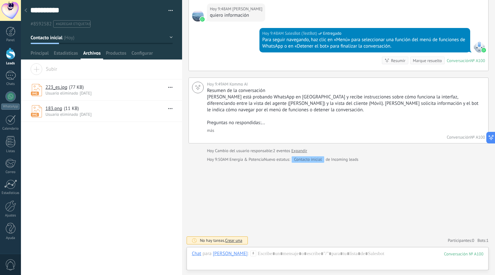
click at [118, 50] on span "Productos" at bounding box center [116, 54] width 21 height 9
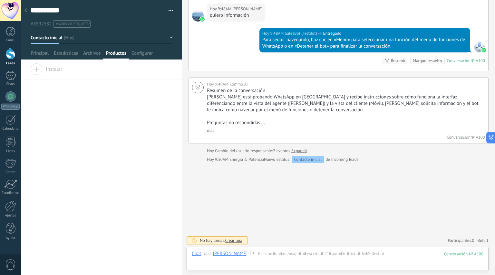
click at [41, 67] on span "Instalar" at bounding box center [46, 67] width 32 height 9
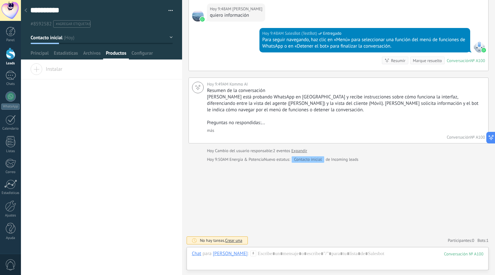
click at [143, 55] on span "Configurar" at bounding box center [141, 54] width 21 height 9
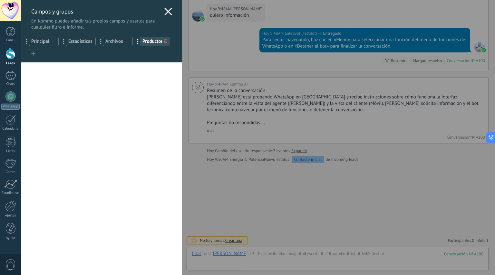
click at [166, 10] on icon at bounding box center [168, 12] width 8 height 8
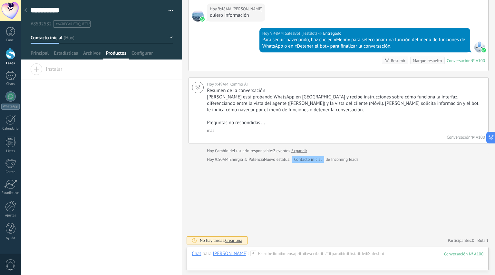
click at [90, 56] on span "Archivos" at bounding box center [91, 54] width 17 height 9
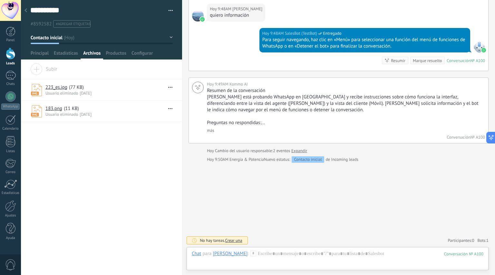
click at [75, 91] on span "Usuario eliminado" at bounding box center [61, 93] width 33 height 5
click at [41, 53] on span "Principal" at bounding box center [40, 54] width 18 height 9
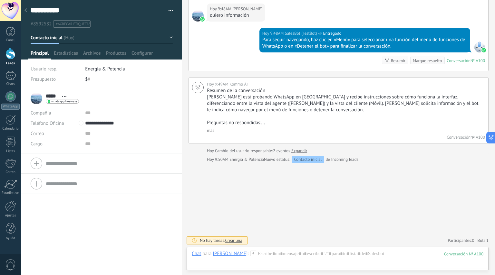
click at [26, 8] on div at bounding box center [25, 11] width 9 height 13
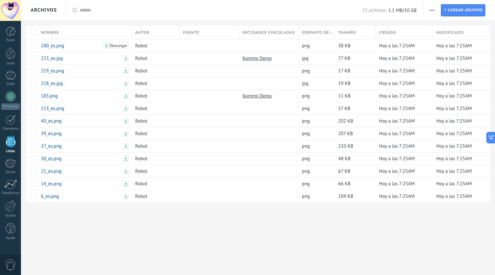
click at [10, 72] on div "1" at bounding box center [10, 75] width 10 height 9
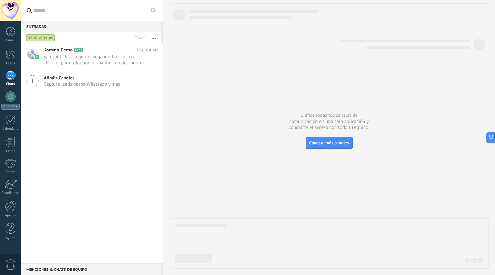
click at [79, 60] on span "Salesbot: Para seguir navegando, haz clic en «Menú» para seleccionar una funció…" at bounding box center [94, 60] width 102 height 12
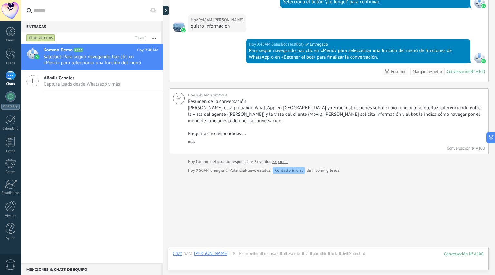
scroll to position [498, 0]
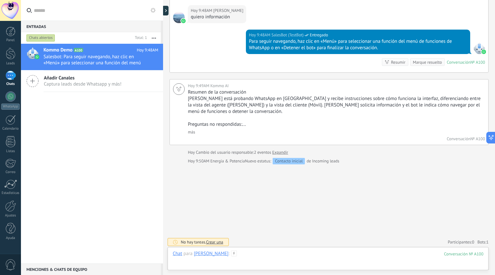
click at [233, 253] on div at bounding box center [328, 260] width 310 height 19
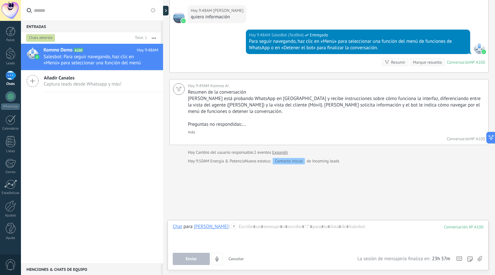
click at [481, 260] on use at bounding box center [479, 258] width 5 height 5
click at [0, 0] on input "file" at bounding box center [0, 0] width 0 height 0
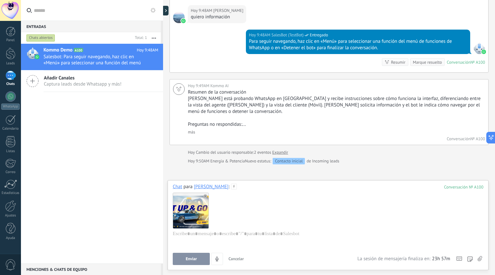
click at [197, 260] on button "Enviar" at bounding box center [191, 259] width 37 height 12
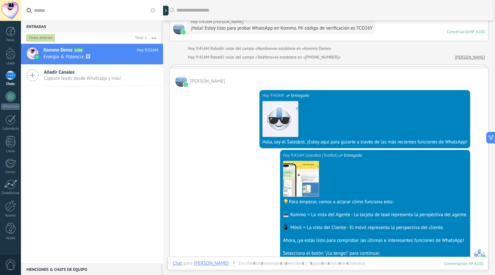
scroll to position [0, 0]
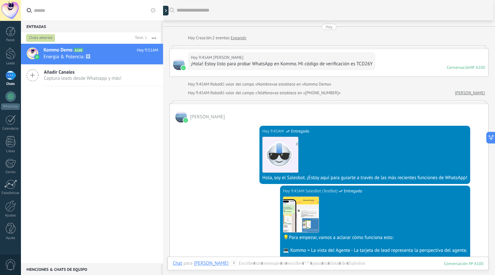
click at [8, 58] on div at bounding box center [11, 54] width 10 height 12
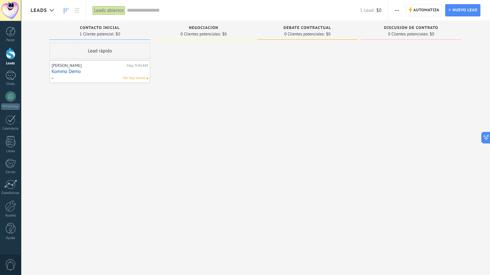
click at [75, 73] on link "Kommo Demo" at bounding box center [100, 71] width 97 height 5
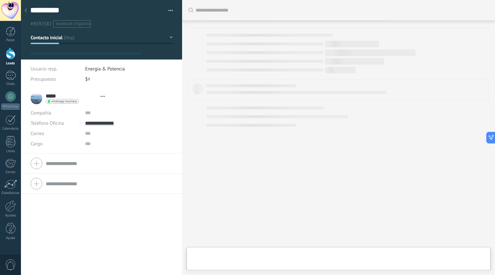
type textarea "**********"
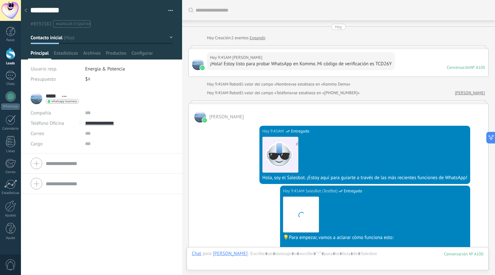
scroll to position [9, 0]
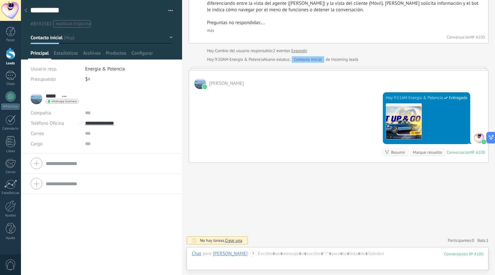
click at [81, 24] on span "#agregar etiquetas" at bounding box center [73, 24] width 34 height 5
drag, startPoint x: 77, startPoint y: 24, endPoint x: 27, endPoint y: 23, distance: 50.3
click at [27, 23] on div "**********" at bounding box center [101, 14] width 161 height 28
click at [73, 25] on span "#agregar etiquetas" at bounding box center [73, 24] width 34 height 5
click at [168, 12] on span "button" at bounding box center [170, 11] width 5 height 1
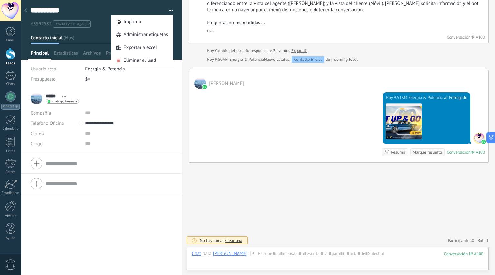
click at [156, 35] on span "Administrar etiquetas" at bounding box center [145, 34] width 44 height 13
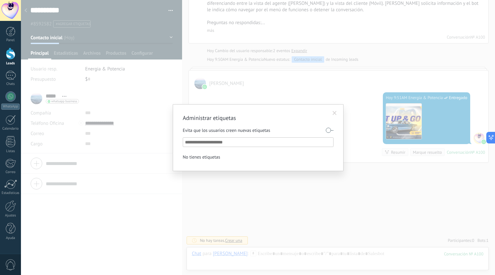
click at [214, 143] on input "text" at bounding box center [258, 142] width 147 height 8
type input "*****"
click at [331, 130] on label at bounding box center [330, 130] width 8 height 10
click at [335, 113] on span at bounding box center [334, 113] width 4 height 5
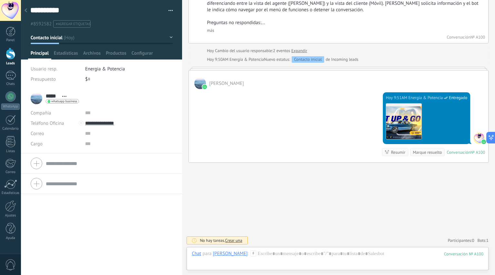
click at [71, 54] on span "Estadísticas" at bounding box center [66, 54] width 24 height 9
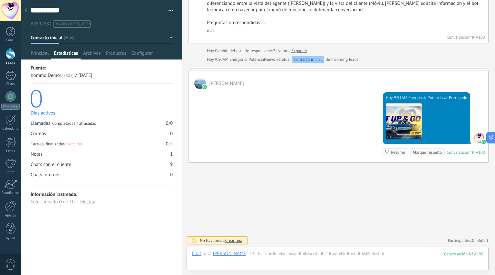
click at [98, 54] on span "Archivos" at bounding box center [91, 54] width 17 height 9
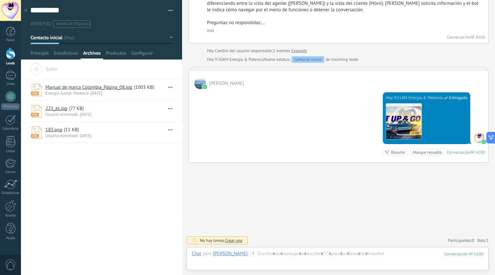
click at [120, 53] on span "Productos" at bounding box center [116, 54] width 21 height 9
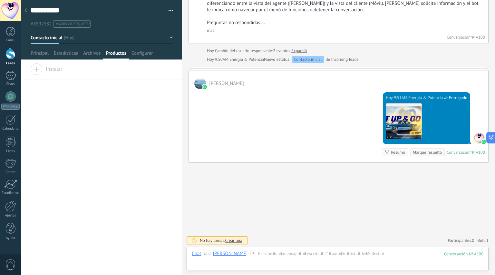
click at [90, 55] on span "Archivos" at bounding box center [91, 54] width 17 height 9
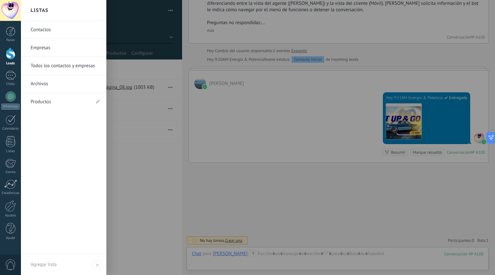
click at [47, 82] on link "Archivos" at bounding box center [65, 84] width 69 height 18
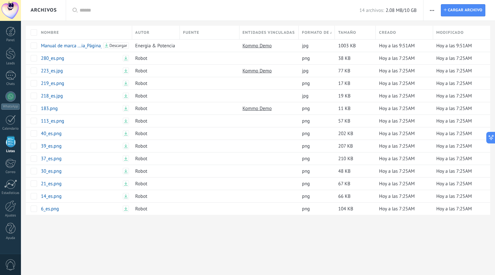
click at [431, 9] on span "button" at bounding box center [432, 10] width 4 height 12
click at [261, 46] on link "Kommo Demo" at bounding box center [257, 46] width 29 height 6
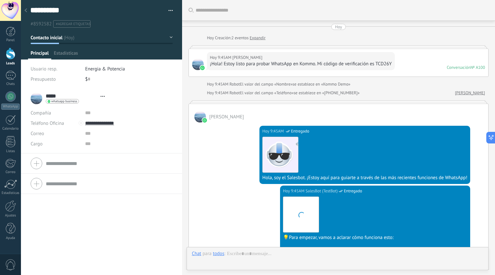
type textarea "**********"
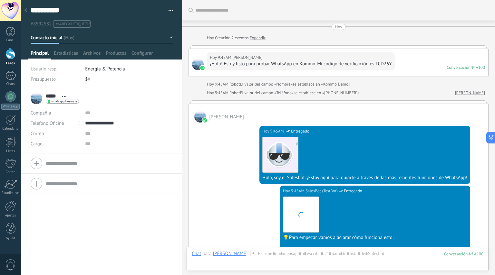
scroll to position [610, 0]
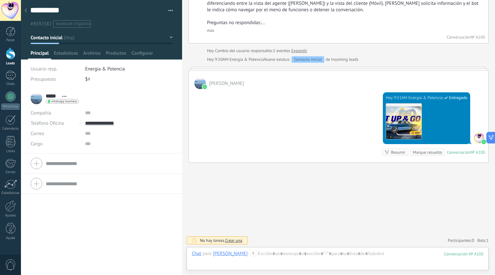
click at [24, 10] on icon at bounding box center [25, 10] width 3 height 4
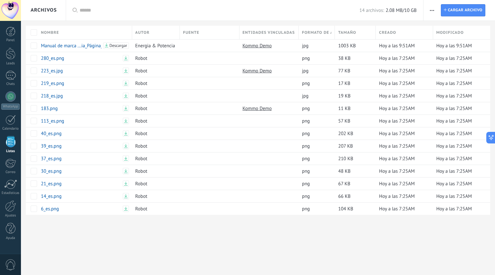
click at [10, 78] on div "1" at bounding box center [10, 75] width 10 height 9
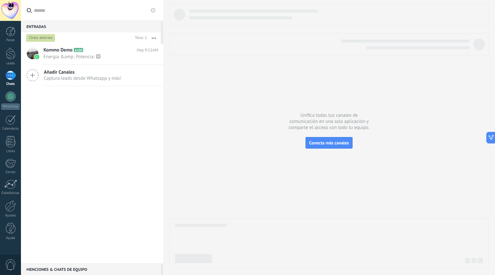
click at [70, 54] on span "Energia &amp; Potencia: 🖼" at bounding box center [94, 57] width 102 height 6
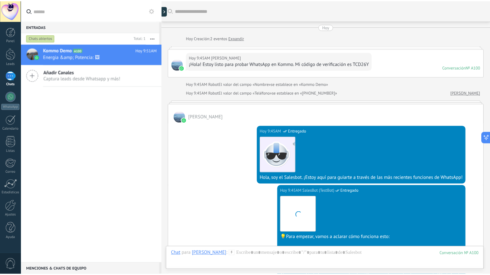
scroll to position [597, 0]
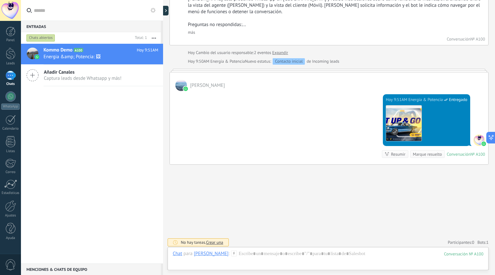
click at [11, 55] on div at bounding box center [11, 54] width 10 height 12
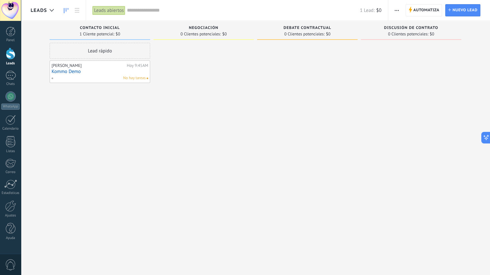
click at [11, 103] on link "WhatsApp" at bounding box center [10, 100] width 21 height 18
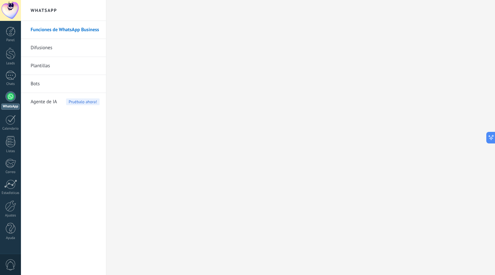
click at [43, 66] on link "Plantillas" at bounding box center [65, 66] width 69 height 18
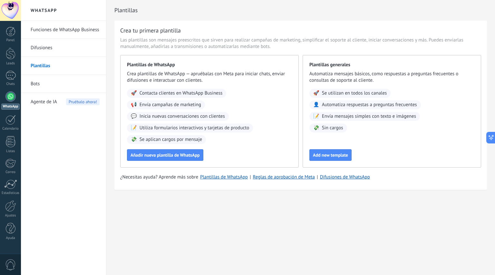
click at [13, 124] on div at bounding box center [10, 120] width 10 height 10
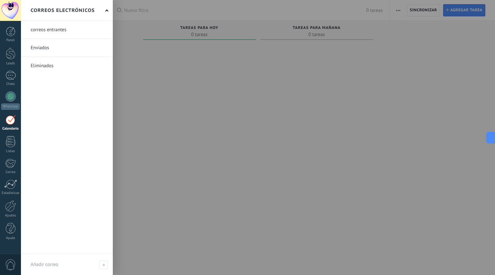
click at [10, 167] on div at bounding box center [10, 164] width 11 height 10
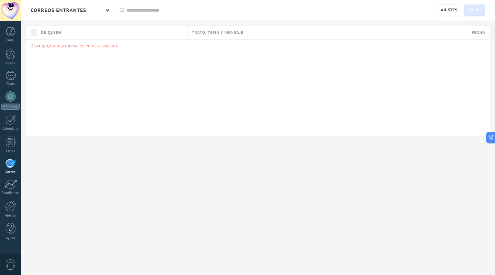
click at [10, 233] on div at bounding box center [11, 228] width 10 height 11
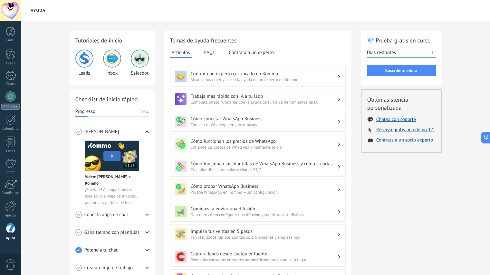
click at [143, 60] on img at bounding box center [139, 58] width 15 height 15
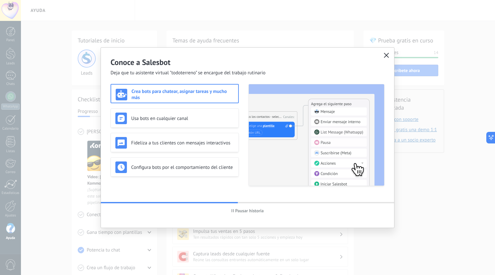
click at [386, 55] on use "button" at bounding box center [386, 55] width 5 height 5
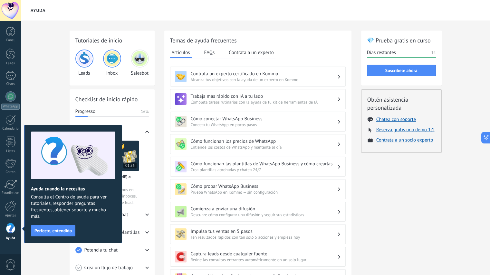
click at [10, 100] on div at bounding box center [10, 96] width 10 height 10
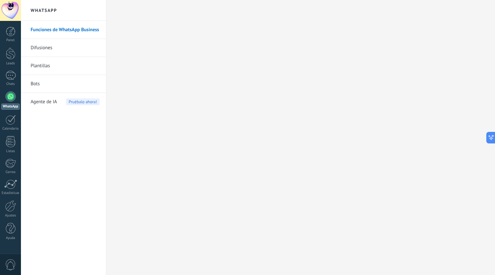
click at [11, 74] on div "1" at bounding box center [10, 75] width 10 height 9
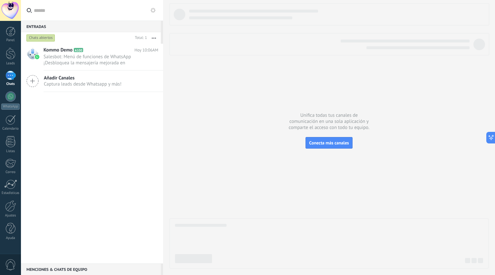
click at [74, 52] on h2 "Kommo Demo A100" at bounding box center [88, 50] width 91 height 6
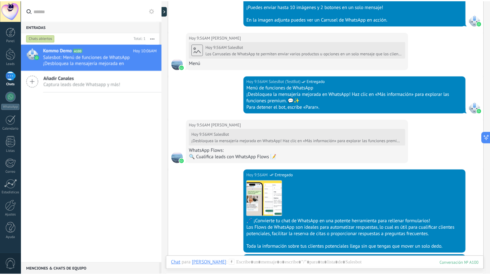
scroll to position [995, 0]
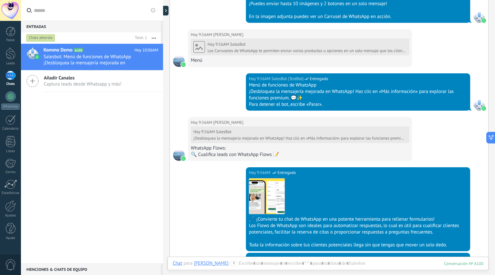
click at [10, 211] on div at bounding box center [10, 206] width 11 height 11
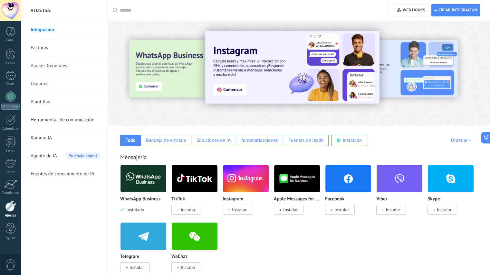
click at [65, 72] on link "Ajustes Generales" at bounding box center [65, 66] width 69 height 18
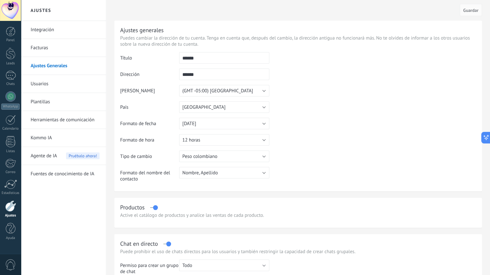
scroll to position [18, 0]
click at [49, 138] on link "Kommo IA" at bounding box center [65, 138] width 69 height 18
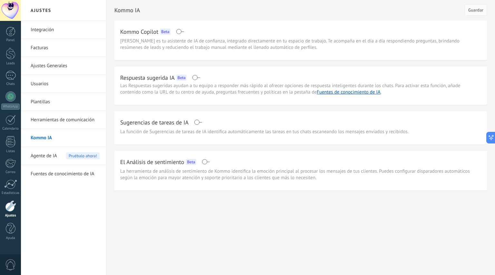
click at [52, 153] on span "Agente de IA" at bounding box center [44, 156] width 26 height 18
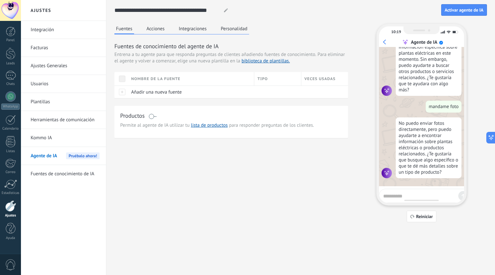
scroll to position [135, 0]
click at [53, 172] on link "Fuentes de conocimiento de IA" at bounding box center [65, 174] width 69 height 18
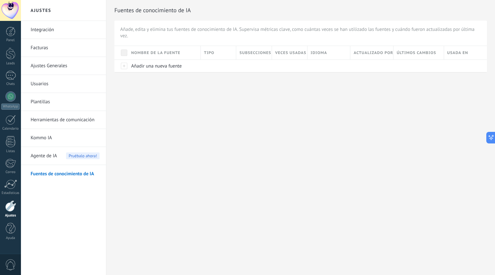
click at [54, 157] on span "Agente de IA" at bounding box center [44, 156] width 26 height 18
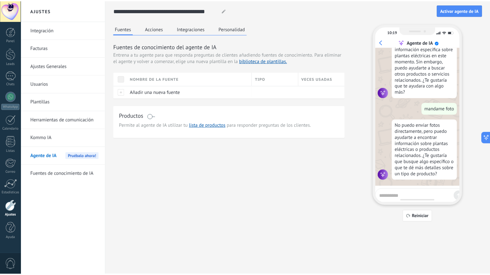
scroll to position [135, 0]
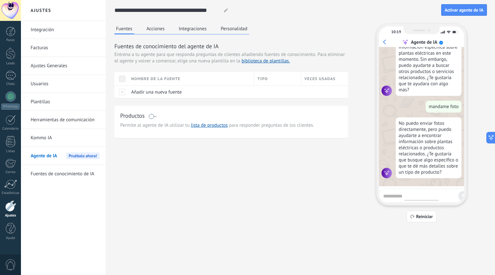
click at [159, 31] on button "Acciones" at bounding box center [155, 29] width 21 height 10
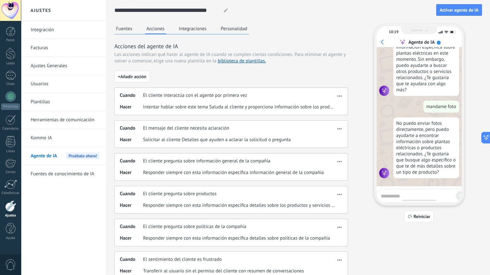
click at [186, 29] on button "Integraciones" at bounding box center [192, 29] width 31 height 10
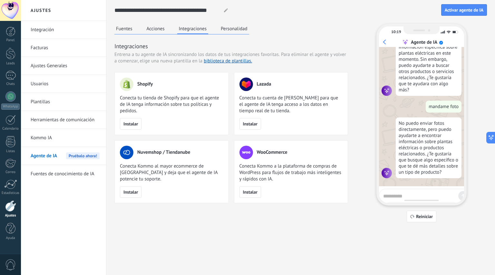
click at [229, 30] on button "Personalidad" at bounding box center [234, 29] width 30 height 10
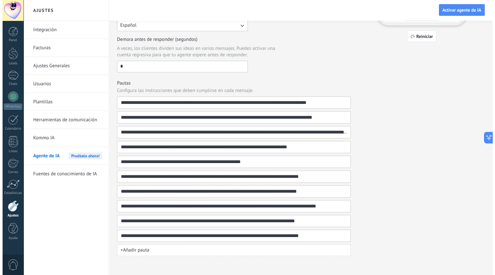
scroll to position [0, 0]
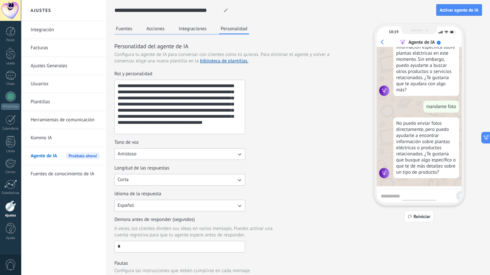
click at [127, 27] on button "Fuentes" at bounding box center [124, 29] width 20 height 10
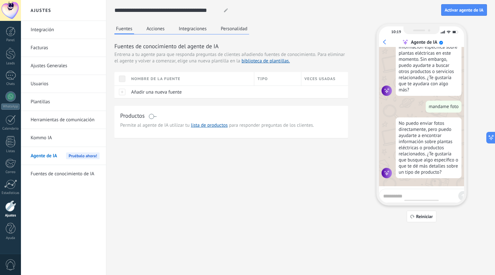
click at [139, 92] on span "Añadir una nueva fuente" at bounding box center [156, 92] width 51 height 6
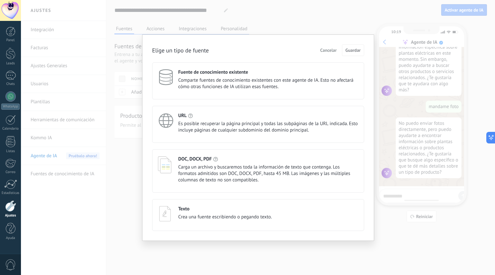
click at [331, 51] on span "Cancelar" at bounding box center [328, 50] width 16 height 5
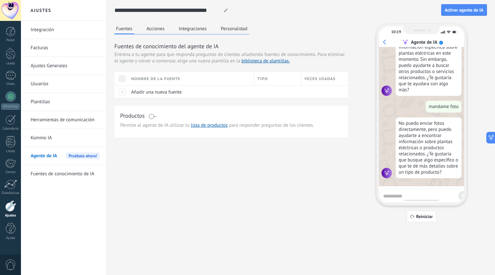
click at [49, 138] on link "Kommo IA" at bounding box center [65, 138] width 69 height 18
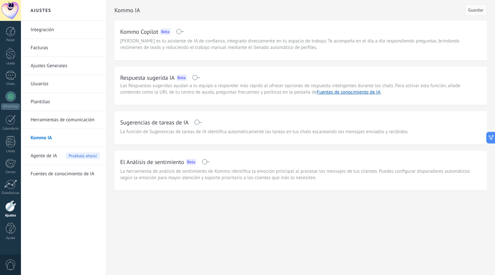
click at [11, 265] on span "0" at bounding box center [10, 265] width 11 height 11
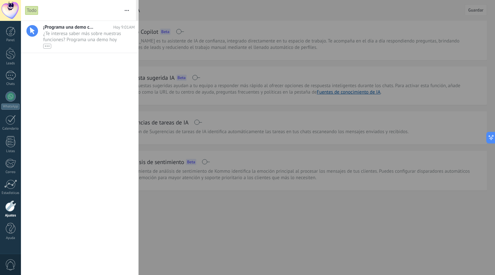
click at [195, 22] on div at bounding box center [247, 137] width 495 height 275
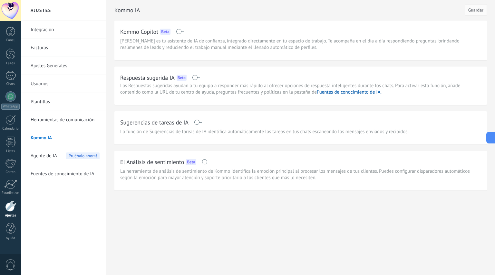
click at [11, 59] on div at bounding box center [11, 54] width 10 height 12
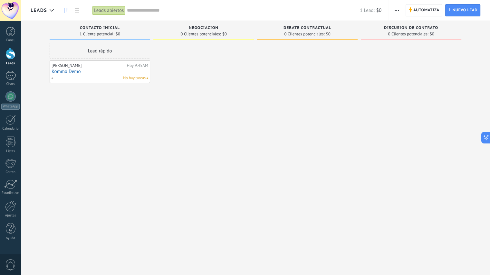
click at [8, 78] on div "1" at bounding box center [10, 75] width 10 height 9
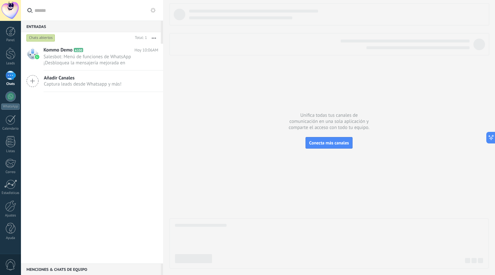
click at [134, 51] on span "Hoy 10:06AM" at bounding box center [146, 50] width 24 height 6
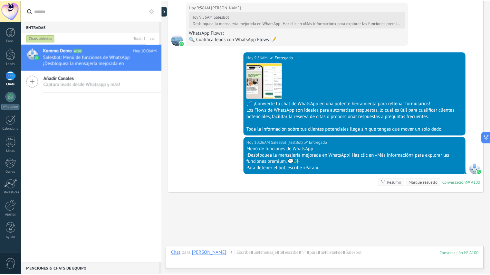
scroll to position [1139, 0]
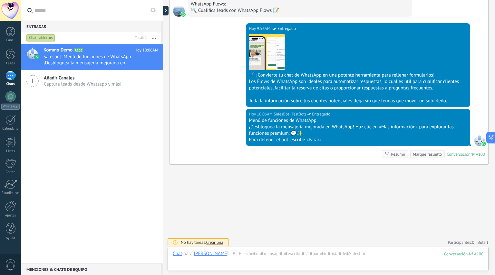
click at [8, 215] on div "Ajustes" at bounding box center [10, 216] width 19 height 4
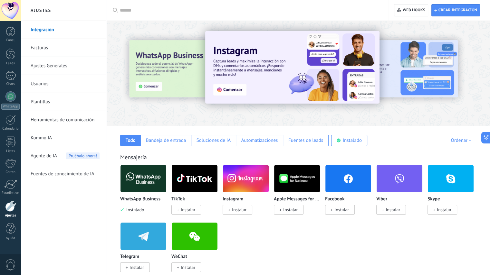
click at [53, 102] on link "Plantillas" at bounding box center [65, 102] width 69 height 18
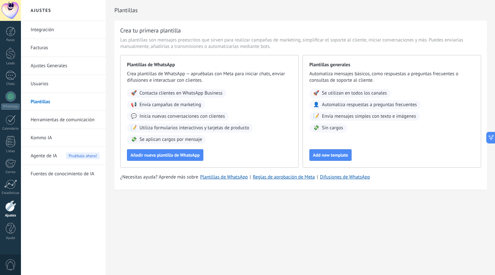
click at [48, 68] on link "Ajustes Generales" at bounding box center [65, 66] width 69 height 18
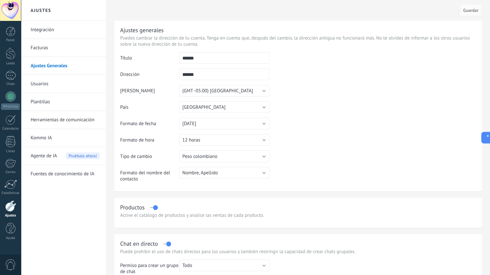
click at [35, 29] on link "Integración" at bounding box center [65, 30] width 69 height 18
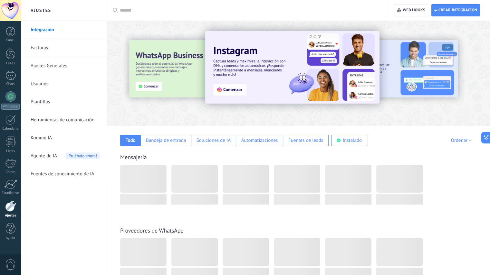
click at [40, 48] on link "Facturas" at bounding box center [65, 48] width 69 height 18
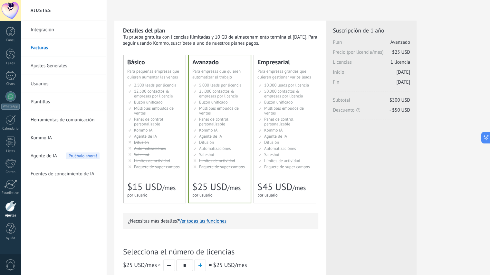
click at [10, 62] on div "Leads" at bounding box center [10, 64] width 19 height 4
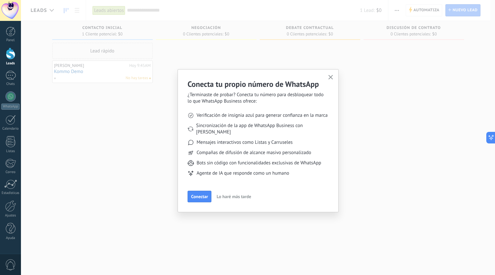
click at [11, 77] on div at bounding box center [10, 75] width 10 height 9
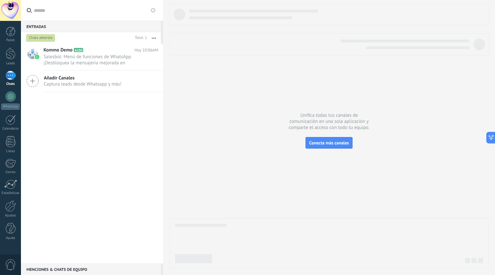
click at [82, 53] on h2 "Kommo Demo A100" at bounding box center [88, 50] width 91 height 6
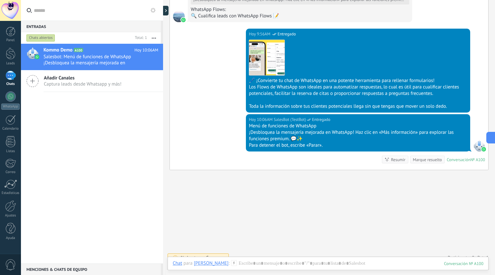
scroll to position [1139, 0]
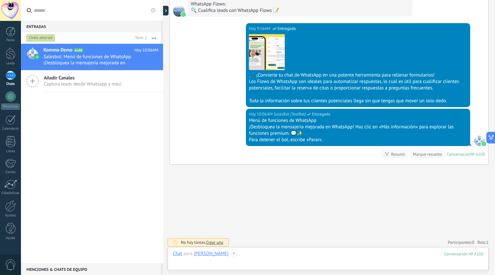
click at [307, 253] on div at bounding box center [328, 260] width 310 height 19
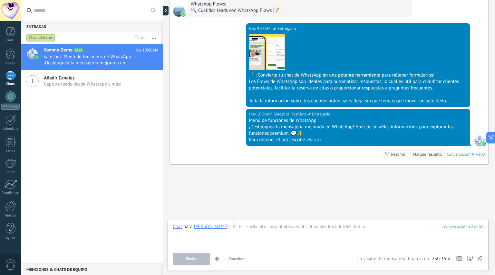
click at [455, 226] on div "100" at bounding box center [463, 226] width 39 height 5
click at [269, 226] on div at bounding box center [328, 236] width 310 height 24
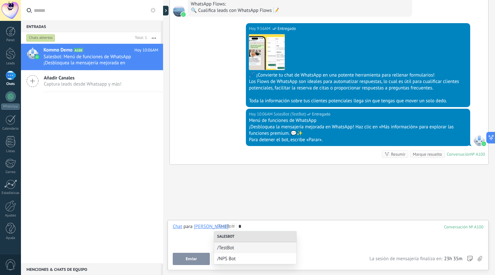
click at [248, 261] on span "/NPS Bot" at bounding box center [255, 259] width 76 height 6
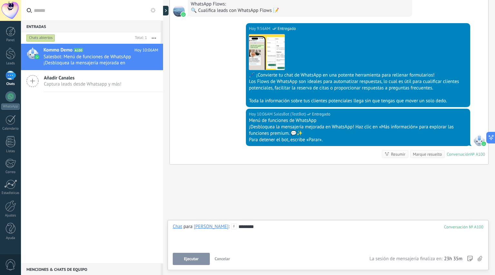
click at [189, 261] on span "Ejecutar" at bounding box center [191, 259] width 14 height 5
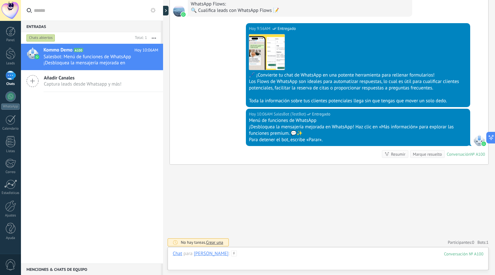
click at [241, 253] on div at bounding box center [328, 260] width 310 height 19
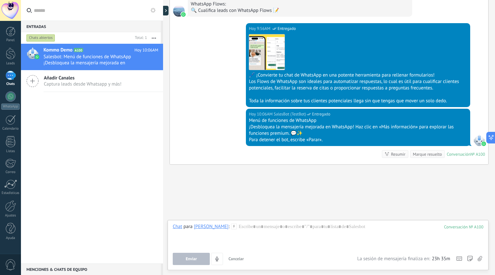
click at [231, 226] on icon at bounding box center [234, 227] width 6 height 6
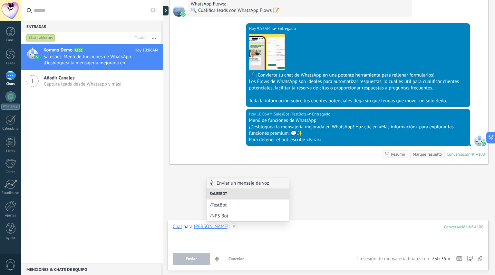
click at [225, 226] on div at bounding box center [328, 236] width 310 height 24
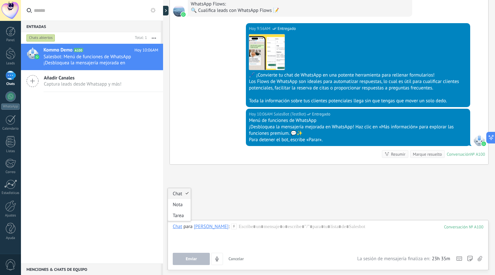
click at [178, 228] on div "Chat" at bounding box center [177, 227] width 9 height 6
click at [182, 204] on div "Nota" at bounding box center [179, 204] width 23 height 11
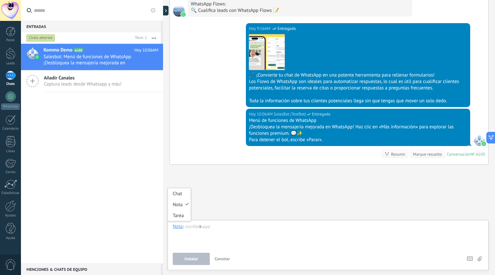
click at [177, 228] on div "Nota" at bounding box center [178, 227] width 10 height 6
click at [179, 194] on div "Chat" at bounding box center [179, 193] width 23 height 11
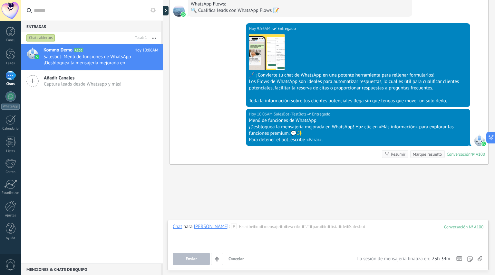
click at [155, 36] on button "button" at bounding box center [154, 38] width 14 height 12
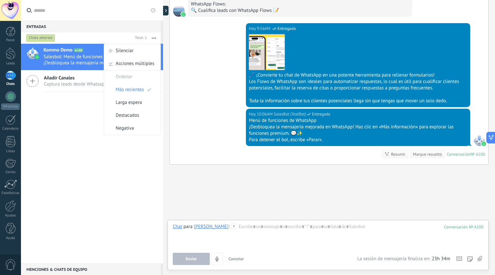
click at [87, 49] on icon at bounding box center [88, 50] width 6 height 6
click at [68, 60] on span "Salesbot: Menú de funciones de WhatsApp ¡Desbloquea la mensajería mejorada en W…" at bounding box center [94, 60] width 102 height 12
click at [116, 38] on div "Chats abiertos" at bounding box center [78, 38] width 107 height 12
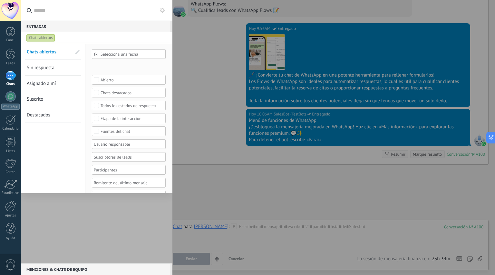
click at [49, 87] on link "Asignado a mí" at bounding box center [49, 83] width 44 height 15
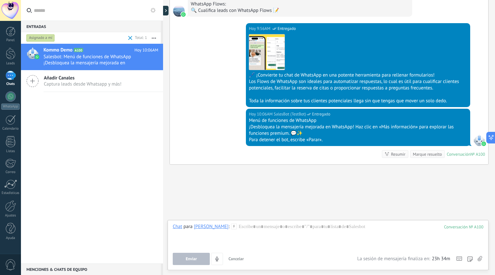
click at [99, 56] on span "Salesbot: Menú de funciones de WhatsApp ¡Desbloquea la mensajería mejorada en W…" at bounding box center [94, 60] width 102 height 12
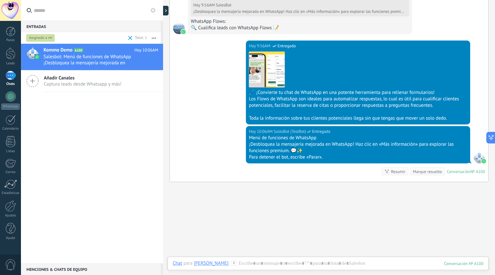
scroll to position [1139, 0]
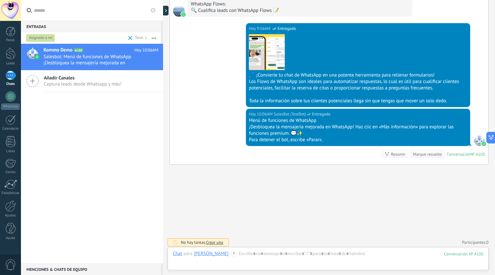
click at [200, 254] on div "[PERSON_NAME]" at bounding box center [211, 254] width 35 height 6
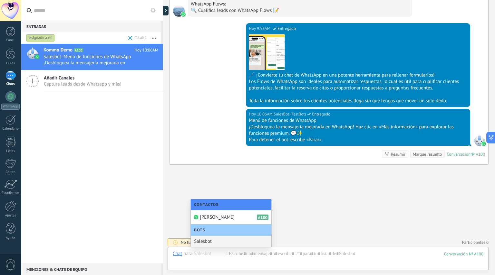
click at [211, 242] on div "Salesbot" at bounding box center [231, 241] width 81 height 11
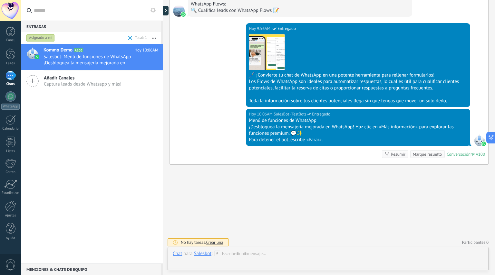
click at [205, 253] on div "Salesbot" at bounding box center [203, 254] width 18 height 6
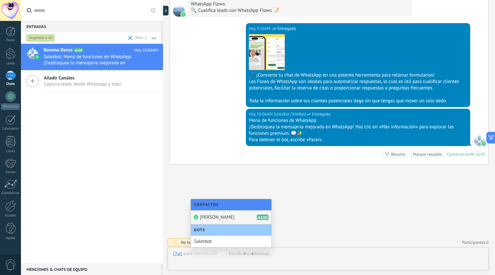
click at [216, 216] on div "Marce A100" at bounding box center [231, 218] width 81 height 14
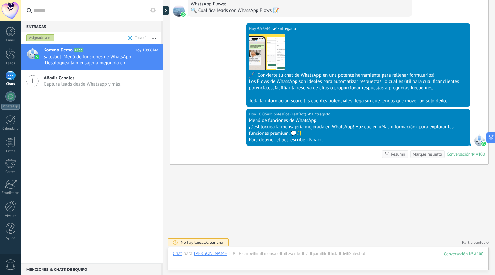
click at [12, 99] on div at bounding box center [10, 96] width 10 height 10
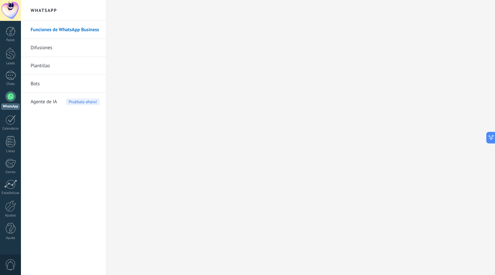
click at [57, 101] on div "Agente de IA Pruébalo ahora!" at bounding box center [65, 102] width 69 height 18
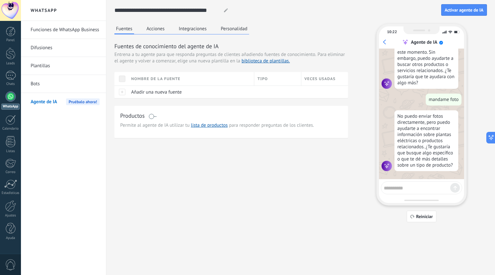
scroll to position [144, 0]
click at [463, 10] on span "Activar agente de IA" at bounding box center [463, 10] width 39 height 5
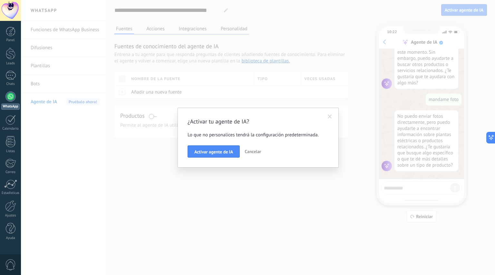
click at [213, 154] on span "Activar agente de IA" at bounding box center [213, 152] width 39 height 5
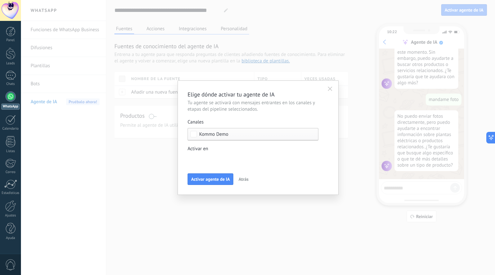
click at [0, 0] on div "Incoming leads Contacto inicial Negociación Debate contractual Discusión de con…" at bounding box center [0, 0] width 0 height 0
click at [219, 159] on span at bounding box center [213, 159] width 33 height 5
click at [314, 135] on div at bounding box center [258, 137] width 474 height 275
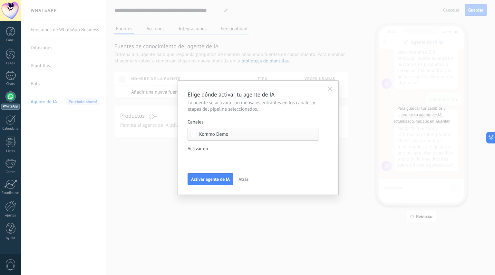
click at [214, 181] on span "Activar agente de IA" at bounding box center [210, 179] width 39 height 5
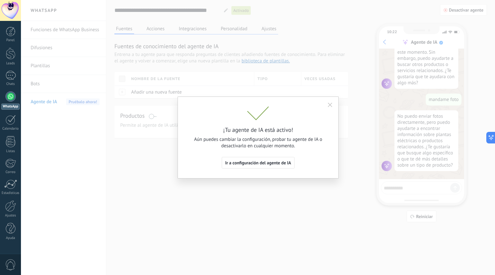
click at [277, 165] on span "Ir a configuración del agente de IA" at bounding box center [258, 163] width 66 height 5
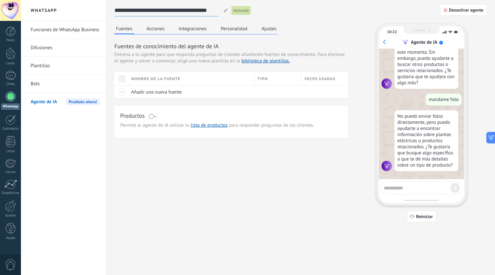
click at [181, 12] on input "**********" at bounding box center [166, 11] width 104 height 12
click at [8, 99] on div at bounding box center [10, 96] width 10 height 10
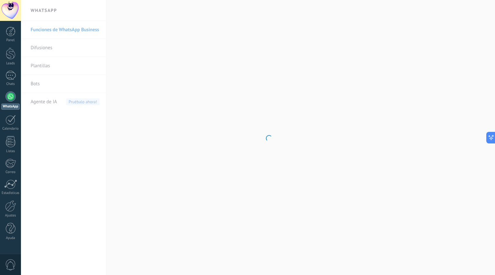
click at [11, 76] on div at bounding box center [10, 75] width 10 height 9
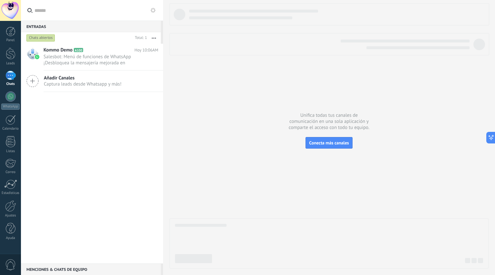
click at [83, 56] on span "Salesbot: Menú de funciones de WhatsApp ¡Desbloquea la mensajería mejorada en W…" at bounding box center [94, 60] width 102 height 12
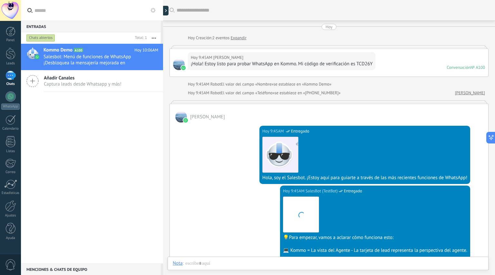
scroll to position [1136, 0]
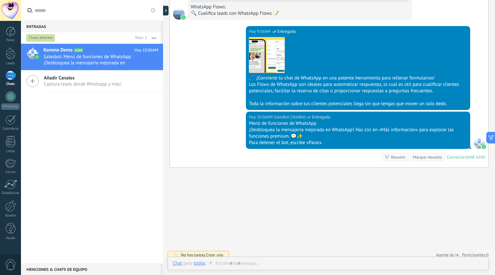
click at [200, 263] on div "todos" at bounding box center [199, 264] width 11 height 6
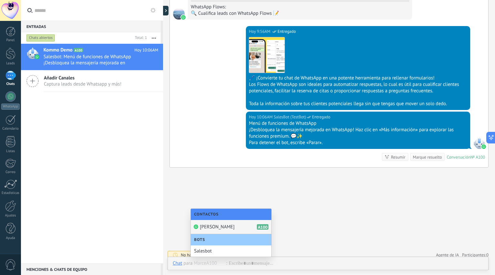
click at [232, 228] on div "Marce A100" at bounding box center [231, 227] width 81 height 14
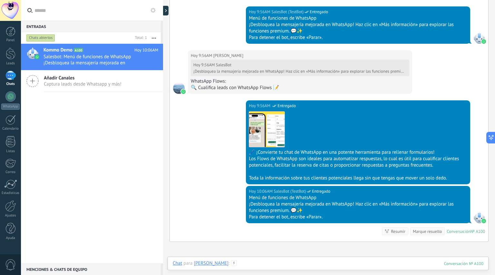
scroll to position [1139, 0]
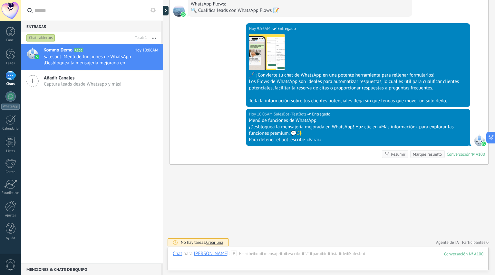
click at [202, 254] on div "[PERSON_NAME]" at bounding box center [211, 254] width 35 height 6
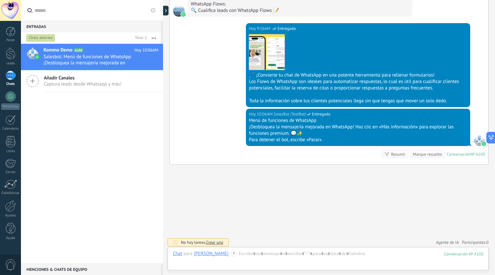
click at [448, 240] on span "Agente de IA" at bounding box center [447, 243] width 23 height 6
click at [425, 228] on h2 "Agente de IA" at bounding box center [420, 230] width 26 height 6
click at [449, 227] on icon at bounding box center [450, 229] width 5 height 5
click at [203, 254] on div "[PERSON_NAME]" at bounding box center [211, 254] width 35 height 6
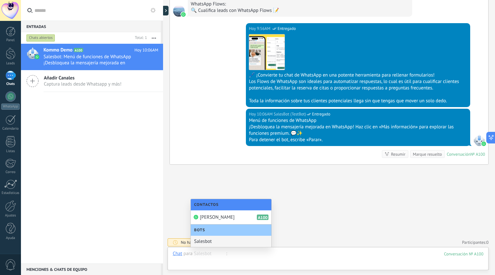
click at [361, 252] on div at bounding box center [328, 260] width 310 height 19
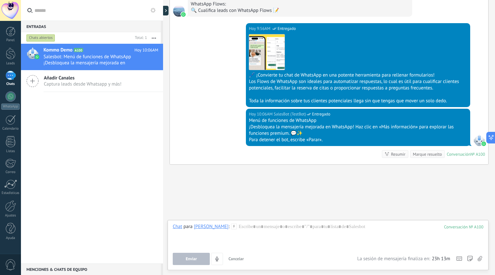
click at [155, 38] on icon "button" at bounding box center [154, 38] width 4 height 1
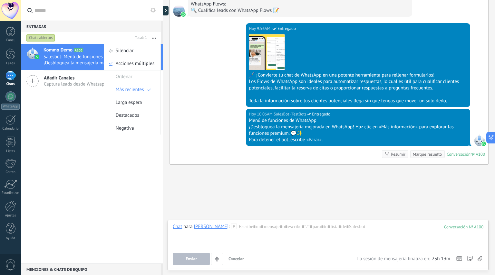
click at [154, 39] on button "button" at bounding box center [154, 38] width 14 height 12
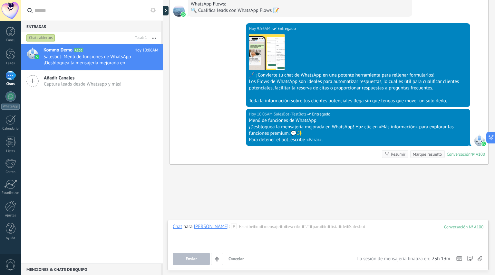
click at [8, 104] on div "WhatsApp" at bounding box center [10, 107] width 18 height 6
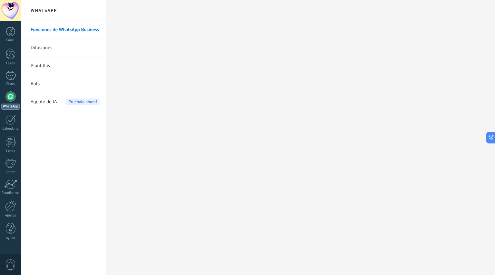
click at [9, 78] on div at bounding box center [10, 75] width 10 height 9
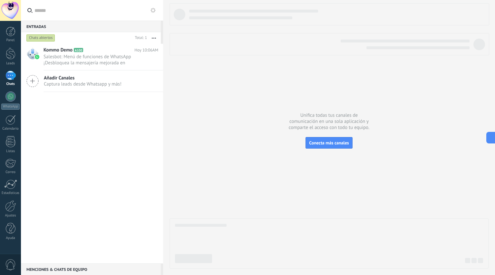
click at [75, 59] on span "Salesbot: Menú de funciones de WhatsApp ¡Desbloquea la mensajería mejorada en W…" at bounding box center [94, 60] width 102 height 12
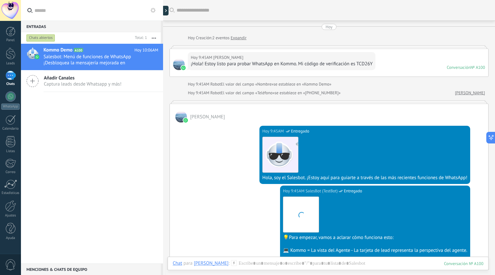
scroll to position [1136, 0]
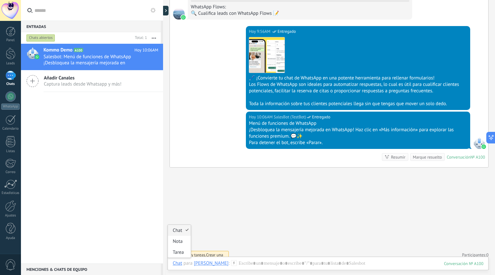
click at [175, 265] on div "Chat" at bounding box center [177, 264] width 9 height 6
click at [200, 266] on div "[PERSON_NAME]" at bounding box center [211, 264] width 35 height 6
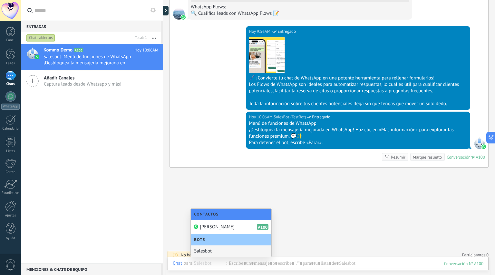
click at [83, 117] on div "Kommo Demo A100 Hoy 10:06AM Salesbot: Menú de funciones de WhatsApp ¡Desbloquea…" at bounding box center [92, 154] width 142 height 220
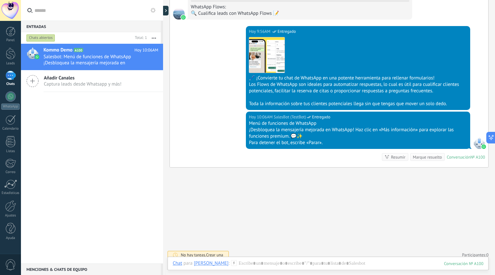
click at [9, 101] on div at bounding box center [10, 96] width 10 height 10
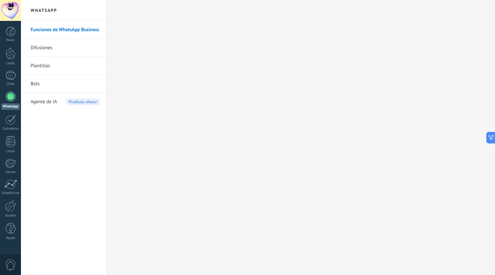
click at [53, 104] on span "Agente de IA" at bounding box center [44, 102] width 26 height 18
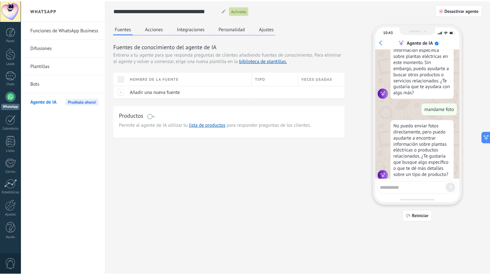
scroll to position [144, 0]
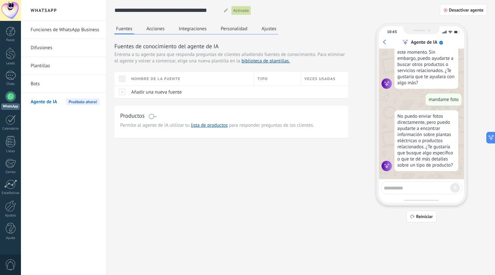
click at [161, 29] on button "Acciones" at bounding box center [155, 29] width 21 height 10
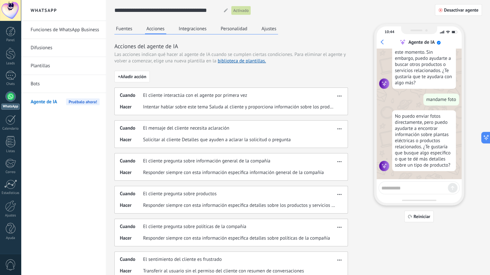
click at [194, 98] on span "El cliente interactúa con el agente por primera vez" at bounding box center [195, 95] width 104 height 6
click at [196, 109] on span "Intentar hablar sobre este tema Saluda al cliente y proporciona información sob…" at bounding box center [239, 107] width 192 height 6
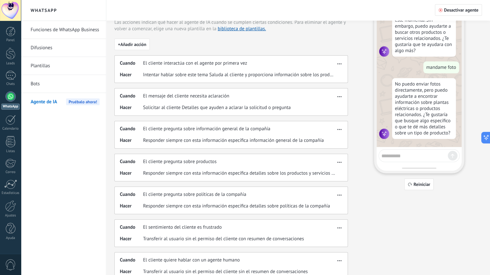
scroll to position [109, 0]
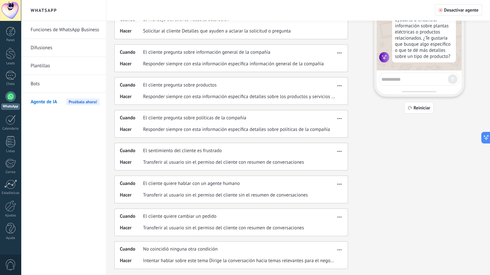
click at [341, 217] on span "button" at bounding box center [339, 216] width 4 height 5
click at [379, 209] on div "Fuentes Acciones Integraciones Personalidad Ajustes Acciones del agente de IA L…" at bounding box center [298, 92] width 368 height 354
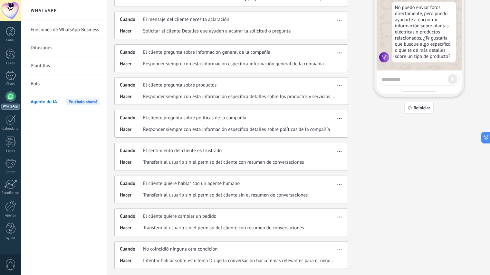
scroll to position [0, 0]
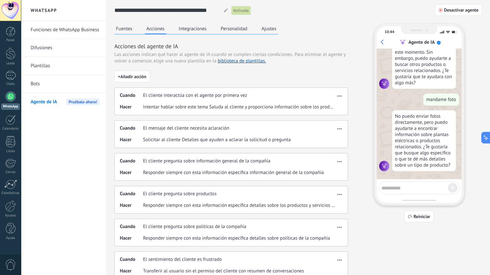
click at [198, 28] on button "Integraciones" at bounding box center [192, 29] width 31 height 10
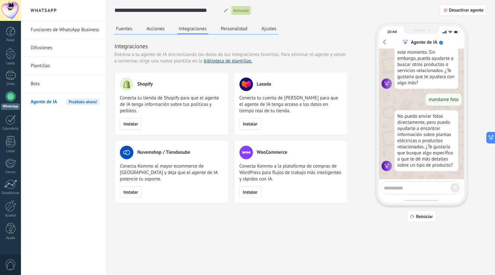
click at [234, 27] on button "Personalidad" at bounding box center [234, 29] width 30 height 10
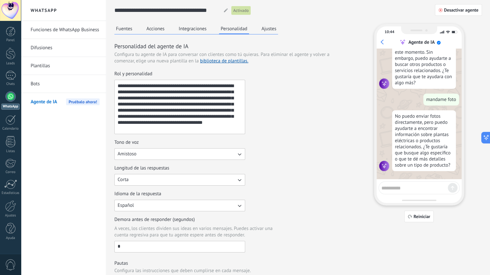
click at [271, 28] on button "Ajustes" at bounding box center [269, 29] width 18 height 10
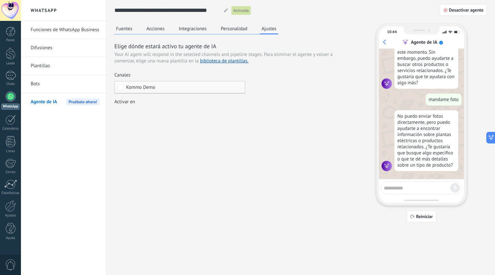
click at [243, 27] on button "Personalidad" at bounding box center [234, 29] width 30 height 10
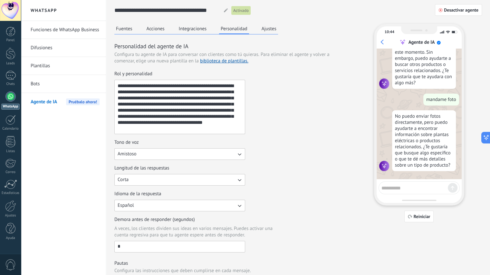
scroll to position [167, 0]
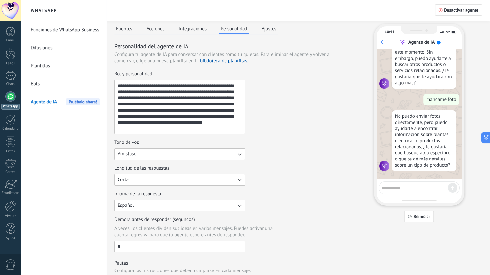
click at [183, 30] on button "Integraciones" at bounding box center [192, 29] width 31 height 10
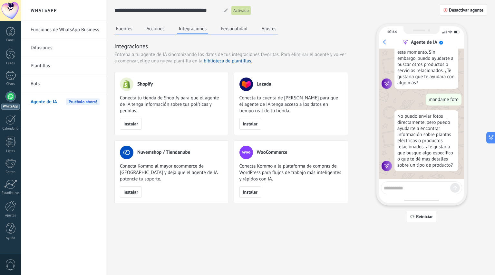
click at [149, 27] on button "Acciones" at bounding box center [155, 29] width 21 height 10
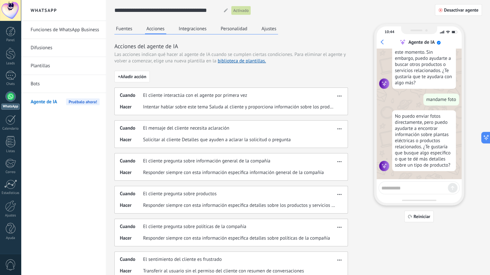
click at [130, 28] on button "Fuentes" at bounding box center [124, 29] width 20 height 10
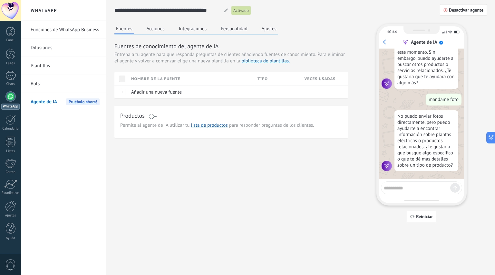
click at [156, 91] on span "Añadir una nueva fuente" at bounding box center [156, 92] width 51 height 6
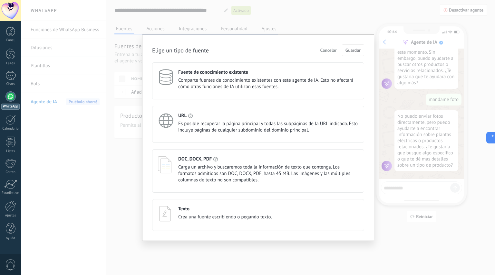
click at [236, 162] on div "DOC, DOCX, PDF" at bounding box center [268, 159] width 180 height 6
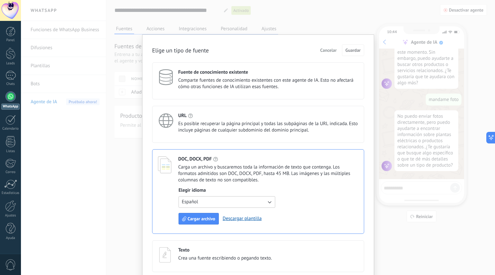
scroll to position [6, 0]
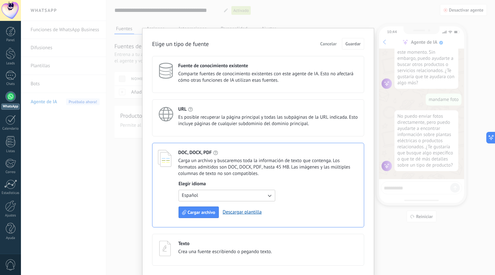
click at [209, 214] on span "Cargar archivo" at bounding box center [201, 212] width 28 height 5
click at [331, 43] on span "Cancelar" at bounding box center [328, 44] width 16 height 5
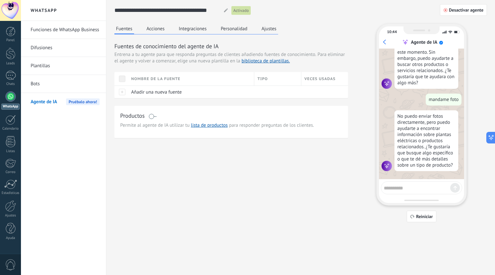
scroll to position [0, 0]
click at [12, 148] on link "Listas" at bounding box center [10, 144] width 21 height 17
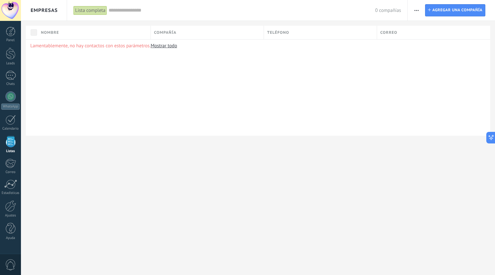
click at [166, 46] on link "Mostrar todo" at bounding box center [163, 46] width 26 height 6
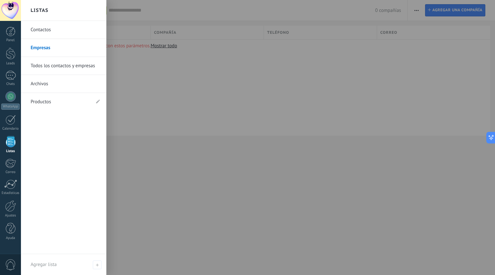
click at [46, 84] on link "Archivos" at bounding box center [65, 84] width 69 height 18
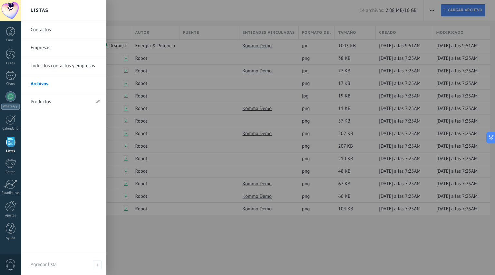
click at [46, 102] on link "Productos" at bounding box center [61, 102] width 60 height 18
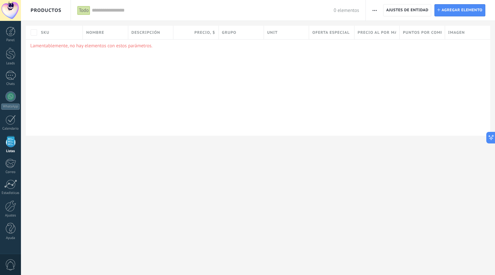
click at [12, 204] on div at bounding box center [10, 206] width 11 height 11
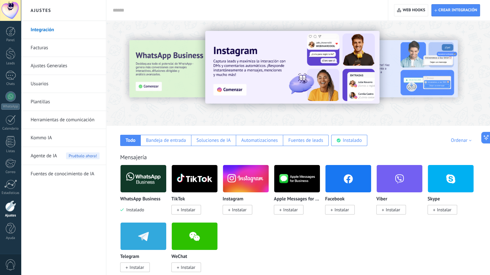
click at [55, 137] on link "Kommo IA" at bounding box center [65, 138] width 69 height 18
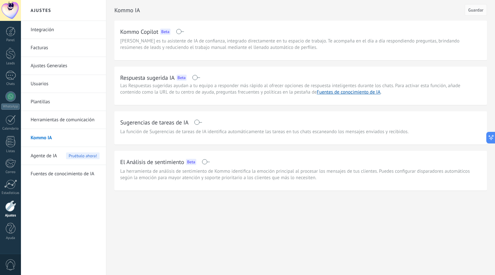
click at [48, 155] on span "Agente de IA" at bounding box center [44, 156] width 26 height 18
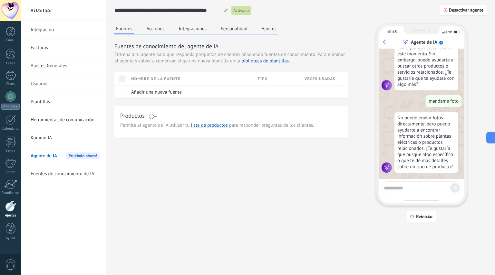
scroll to position [144, 0]
click at [268, 32] on button "Ajustes" at bounding box center [269, 29] width 18 height 10
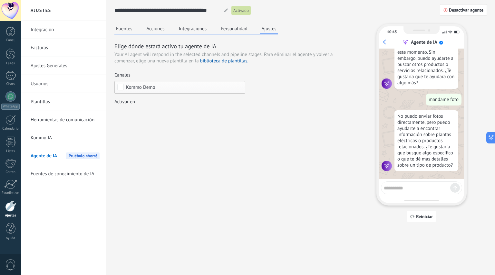
click at [237, 31] on button "Personalidad" at bounding box center [234, 29] width 30 height 10
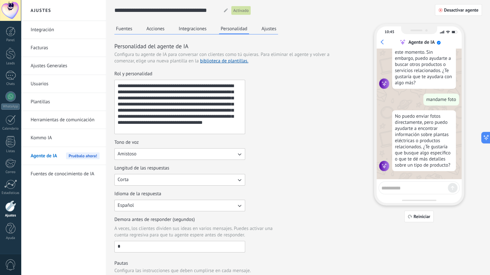
click at [201, 28] on button "Integraciones" at bounding box center [192, 29] width 31 height 10
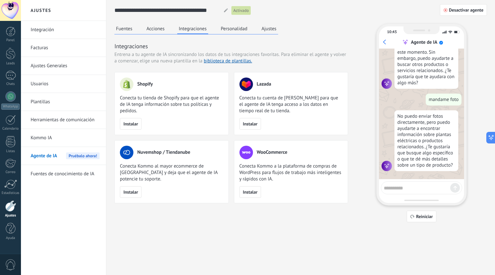
click at [160, 28] on button "Acciones" at bounding box center [155, 29] width 21 height 10
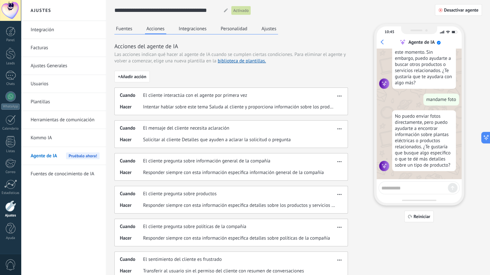
click at [123, 29] on button "Fuentes" at bounding box center [124, 29] width 20 height 10
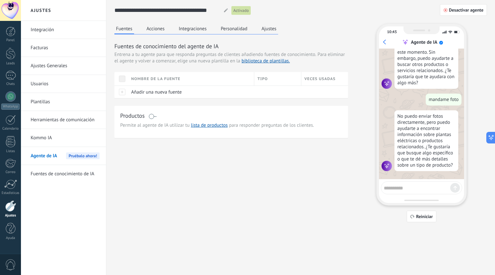
click at [12, 74] on div at bounding box center [10, 75] width 10 height 9
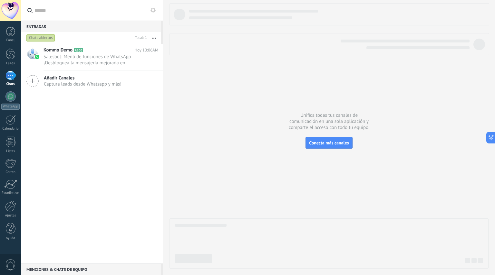
click at [111, 61] on span "Salesbot: Menú de funciones de WhatsApp ¡Desbloquea la mensajería mejorada en W…" at bounding box center [94, 60] width 102 height 12
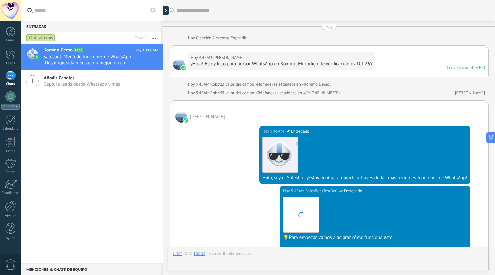
scroll to position [1139, 0]
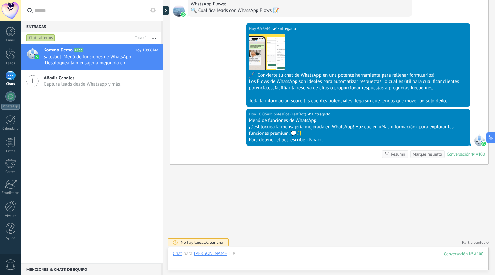
click at [268, 257] on div at bounding box center [328, 260] width 310 height 19
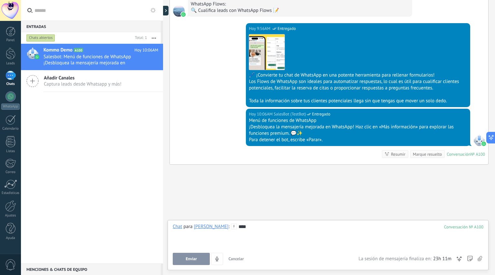
click at [186, 257] on button "Enviar" at bounding box center [191, 259] width 37 height 12
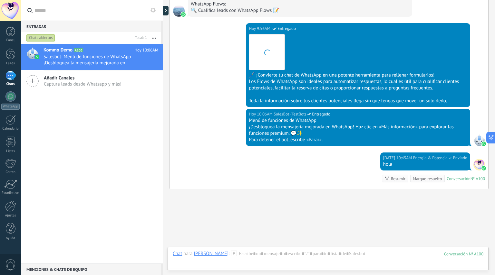
scroll to position [1163, 0]
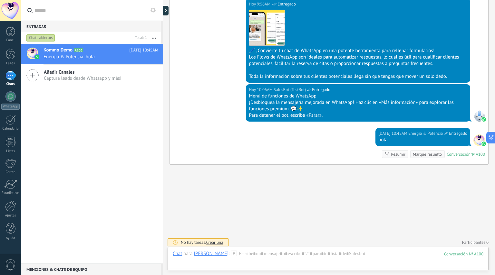
click at [200, 253] on div "[PERSON_NAME]" at bounding box center [211, 254] width 35 height 6
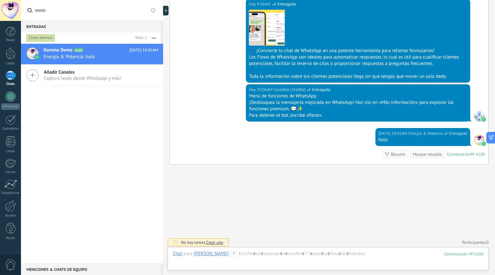
click at [9, 100] on div at bounding box center [10, 96] width 10 height 10
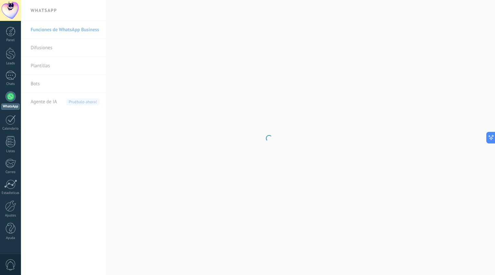
click at [45, 103] on body ".abccls-1,.abccls-2{fill-rule:evenodd}.abccls-2{fill:#fff} .abfcls-1{fill:none}…" at bounding box center [247, 137] width 495 height 275
click at [55, 102] on span "Agente de IA" at bounding box center [44, 102] width 26 height 18
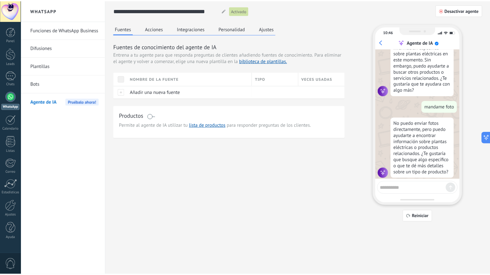
scroll to position [144, 0]
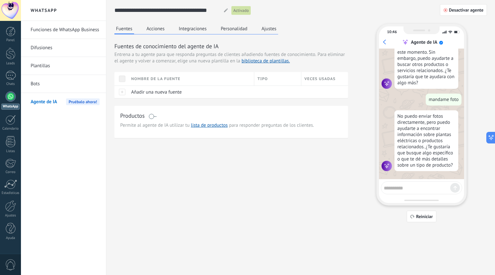
click at [156, 30] on button "Acciones" at bounding box center [155, 29] width 21 height 10
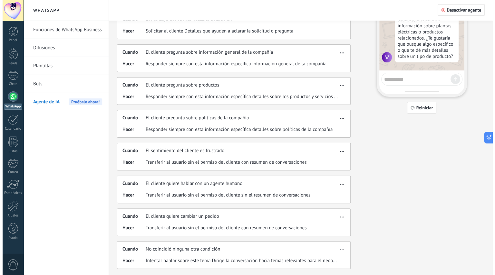
scroll to position [0, 0]
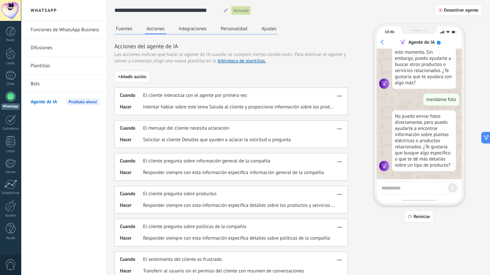
click at [454, 9] on span "Desactivar agente" at bounding box center [461, 10] width 34 height 5
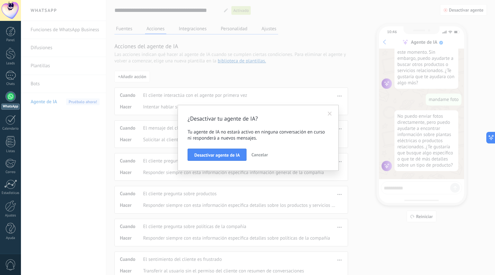
click at [233, 156] on span "Desactivar agente de IA" at bounding box center [216, 155] width 45 height 5
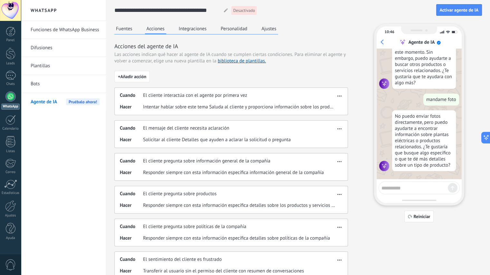
click at [468, 11] on span "Activar agente de IA" at bounding box center [459, 10] width 39 height 5
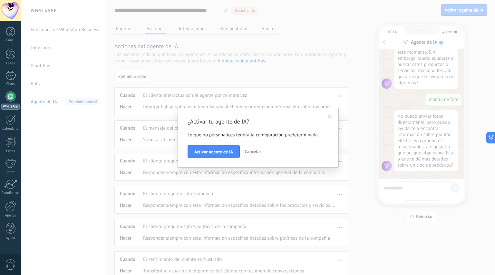
click at [226, 155] on button "Activar agente de IA" at bounding box center [213, 152] width 52 height 12
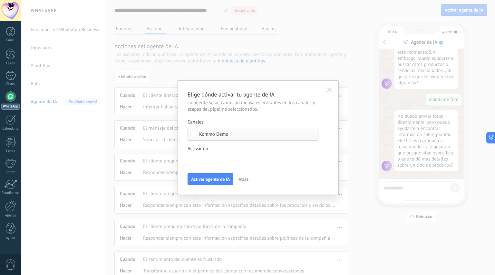
click at [0, 0] on div "Incoming leads Contacto inicial Negociación Debate contractual Discusión de con…" at bounding box center [0, 0] width 0 height 0
click at [216, 161] on span at bounding box center [213, 159] width 33 height 5
click at [290, 115] on div at bounding box center [258, 137] width 474 height 275
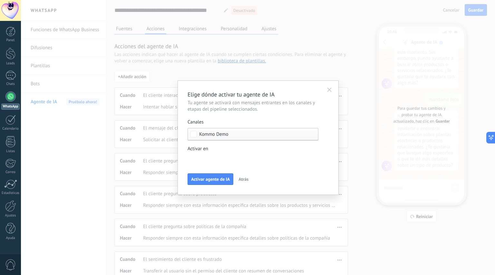
click at [214, 180] on span "Activar agente de IA" at bounding box center [210, 179] width 39 height 5
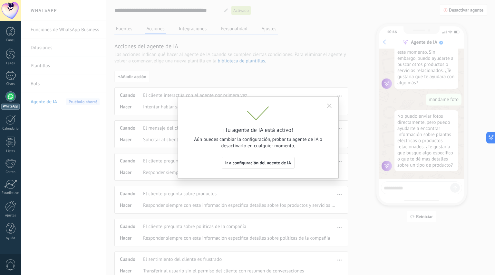
click at [257, 164] on span "Ir a configuración del agente de IA" at bounding box center [258, 163] width 66 height 5
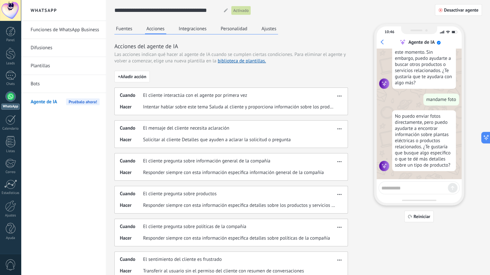
click at [196, 31] on button "Integraciones" at bounding box center [192, 29] width 31 height 10
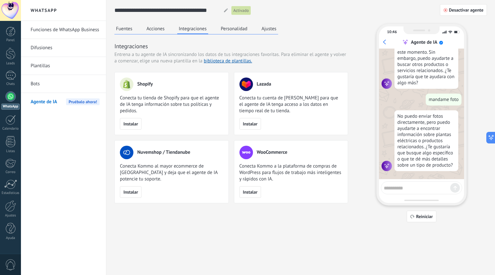
click at [236, 30] on button "Personalidad" at bounding box center [234, 29] width 30 height 10
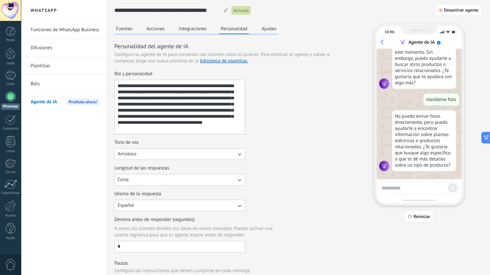
click at [275, 27] on button "Ajustes" at bounding box center [269, 29] width 18 height 10
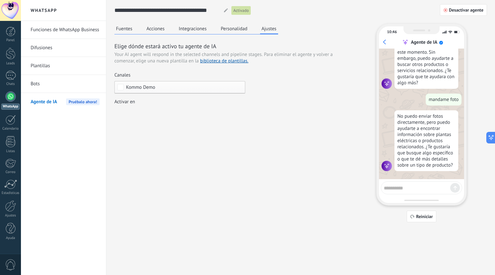
click at [127, 31] on button "Fuentes" at bounding box center [124, 29] width 20 height 10
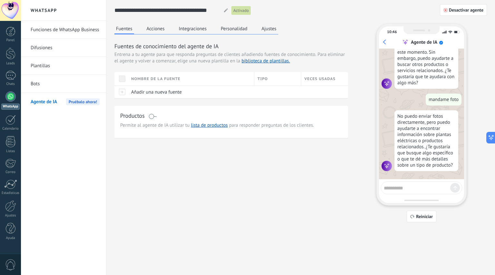
click at [407, 188] on textarea at bounding box center [417, 187] width 66 height 8
type textarea "****"
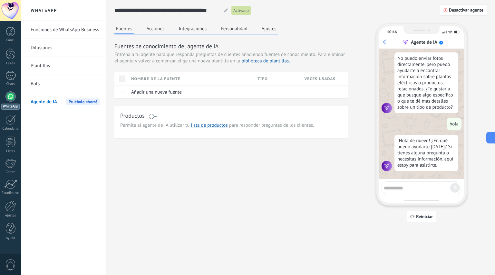
scroll to position [202, 0]
click at [12, 77] on div at bounding box center [10, 75] width 10 height 9
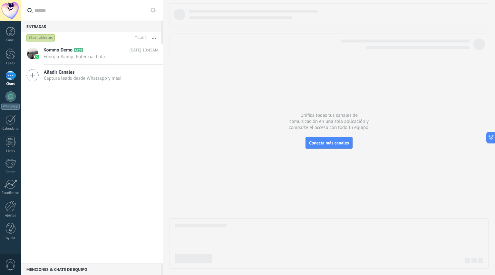
click at [110, 53] on h2 "Kommo Demo A100" at bounding box center [86, 50] width 86 height 6
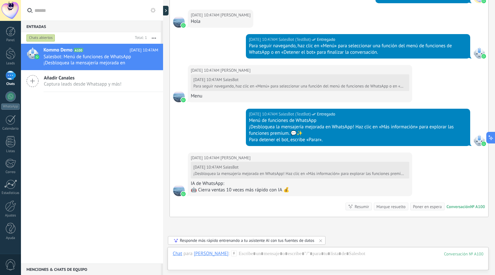
scroll to position [1350, 0]
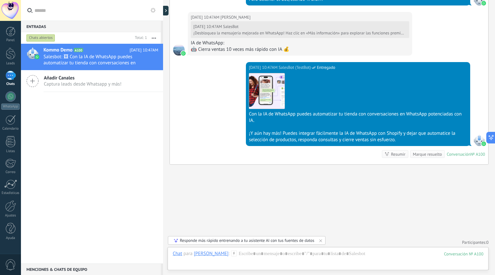
click at [220, 239] on div "Responde más rápido entrenando a tu asistente AI con tus fuentes de datos" at bounding box center [247, 240] width 134 height 5
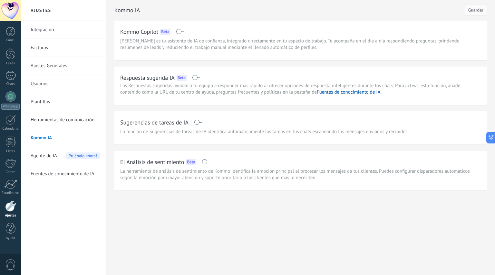
click at [198, 79] on span at bounding box center [196, 77] width 8 height 5
click at [480, 9] on span "Guardar" at bounding box center [475, 10] width 15 height 5
click at [10, 76] on div "1" at bounding box center [10, 75] width 10 height 9
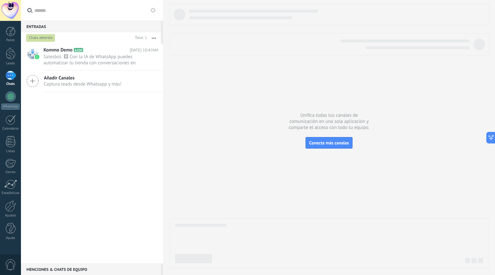
click at [101, 53] on div "Kommo Demo A100 Hoy 10:47AM Salesbot: 🖼 Con la IA de WhatsApp puedes automatiza…" at bounding box center [102, 57] width 119 height 26
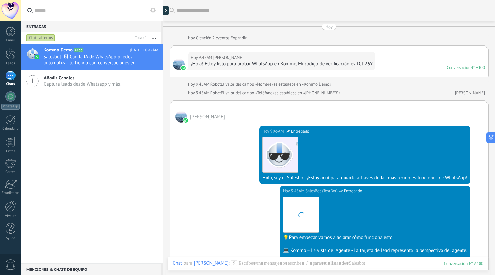
scroll to position [1001, 0]
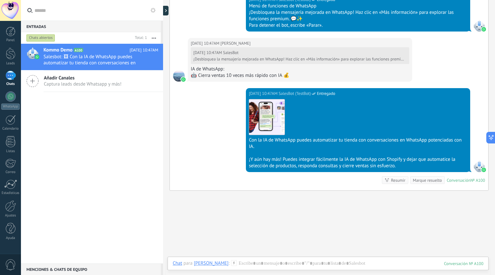
click at [201, 263] on div "[PERSON_NAME]" at bounding box center [211, 264] width 35 height 6
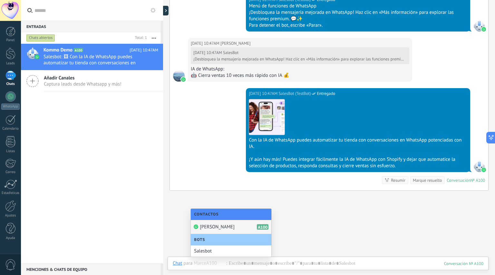
click at [227, 229] on div "Marce A100" at bounding box center [231, 227] width 81 height 14
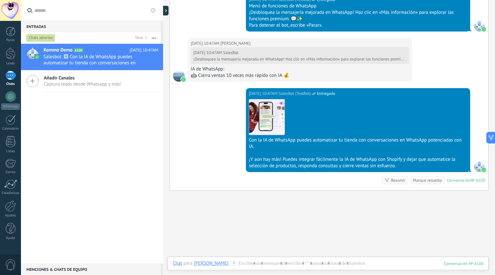
click at [200, 261] on div "[PERSON_NAME]" at bounding box center [211, 264] width 35 height 6
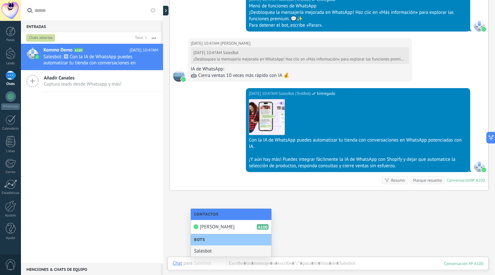
click at [211, 251] on div "Salesbot" at bounding box center [231, 251] width 81 height 11
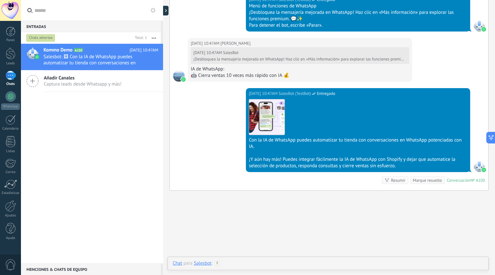
click at [242, 265] on div at bounding box center [328, 270] width 310 height 19
click at [192, 262] on span "Enviar" at bounding box center [191, 259] width 11 height 5
click at [243, 229] on div at bounding box center [328, 236] width 310 height 24
click at [188, 259] on span "Enviar" at bounding box center [191, 259] width 11 height 5
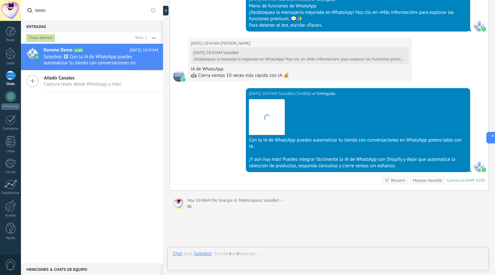
scroll to position [1027, 0]
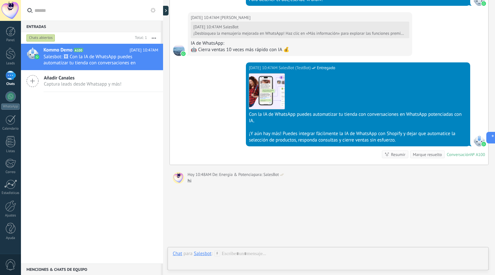
click at [10, 102] on link "WhatsApp" at bounding box center [10, 100] width 21 height 18
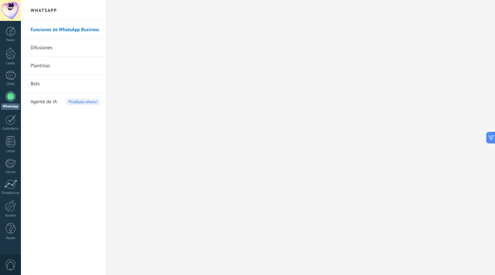
click at [41, 85] on link "Bots" at bounding box center [65, 84] width 69 height 18
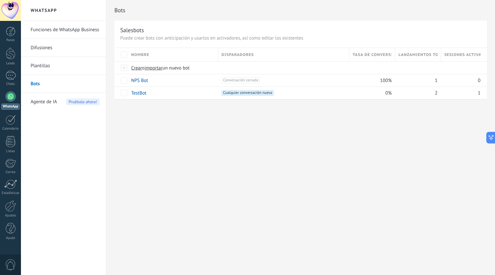
click at [140, 92] on link "TestBot" at bounding box center [138, 93] width 15 height 6
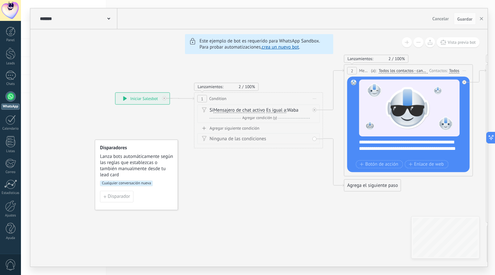
click at [108, 19] on use at bounding box center [108, 19] width 3 height 2
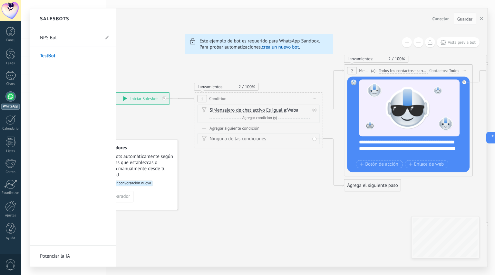
click at [62, 258] on link "Potenciar la IA" at bounding box center [72, 256] width 85 height 21
type input "**********"
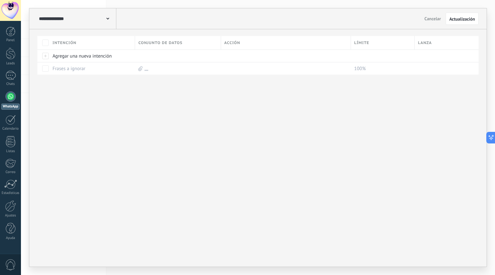
click at [44, 57] on div at bounding box center [45, 56] width 7 height 6
click at [74, 56] on div "Agregar una nueva intención" at bounding box center [90, 56] width 82 height 12
click at [462, 22] on button "Actualización" at bounding box center [461, 19] width 33 height 12
click at [71, 55] on div "Agregar una nueva intención" at bounding box center [90, 56] width 82 height 12
click at [46, 58] on div at bounding box center [45, 56] width 7 height 6
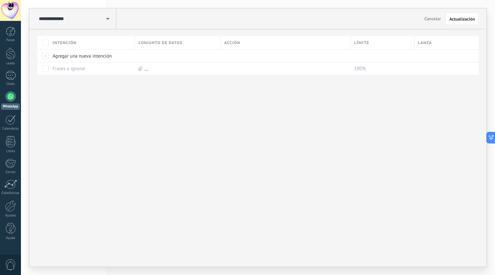
click at [145, 70] on link "..." at bounding box center [146, 69] width 4 height 6
click at [140, 68] on icon at bounding box center [140, 68] width 4 height 5
click at [45, 56] on div at bounding box center [45, 56] width 7 height 6
click at [78, 56] on div "Agregar una nueva intención" at bounding box center [90, 56] width 82 height 12
click at [110, 17] on div at bounding box center [247, 10] width 495 height 21
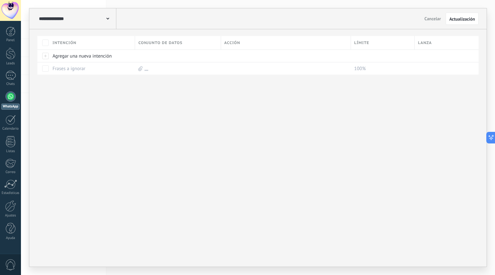
click at [108, 20] on icon at bounding box center [107, 19] width 3 height 2
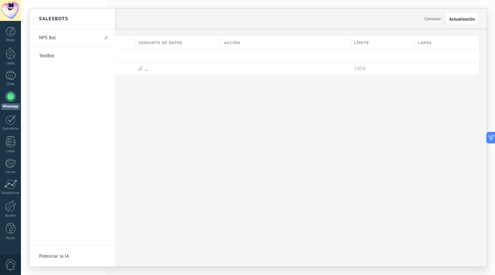
click at [219, 96] on div at bounding box center [257, 137] width 457 height 259
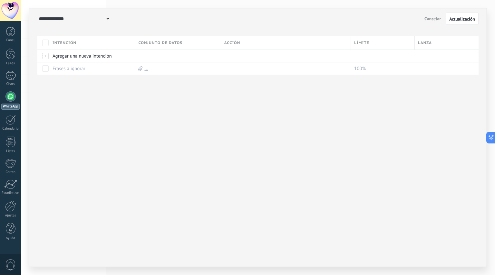
click at [435, 17] on span "Cancelar" at bounding box center [432, 19] width 16 height 6
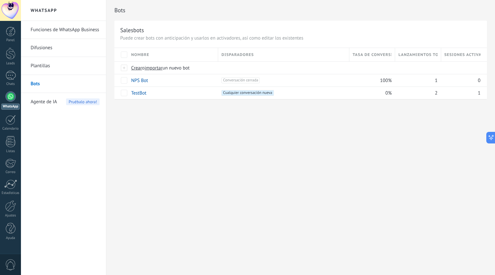
click at [135, 67] on span "Crear" at bounding box center [136, 68] width 11 height 6
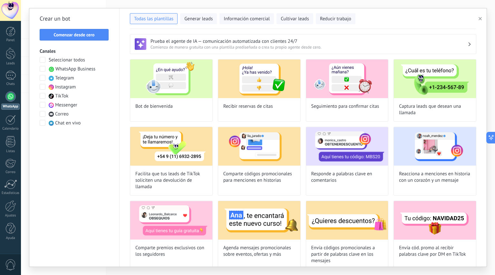
click at [215, 16] on button "Generar leads" at bounding box center [198, 18] width 37 height 11
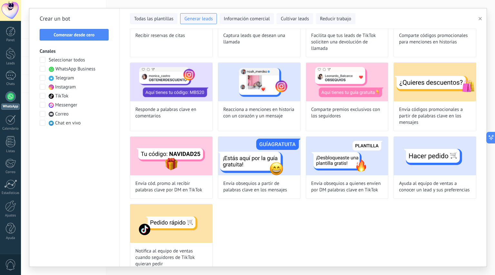
scroll to position [81, 0]
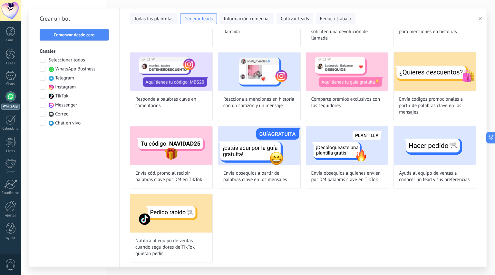
click at [11, 99] on div at bounding box center [10, 96] width 10 height 10
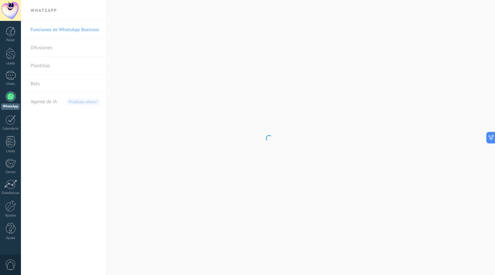
click at [50, 101] on body ".abccls-1,.abccls-2{fill-rule:evenodd}.abccls-2{fill:#fff} .abfcls-1{fill:none}…" at bounding box center [247, 137] width 495 height 275
click at [50, 101] on span "Agente de IA" at bounding box center [44, 102] width 26 height 18
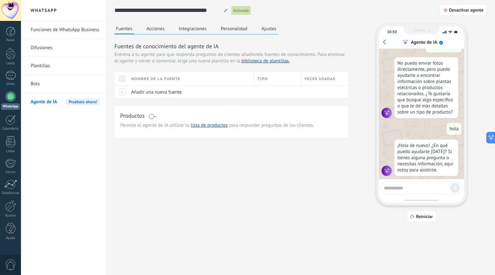
scroll to position [202, 0]
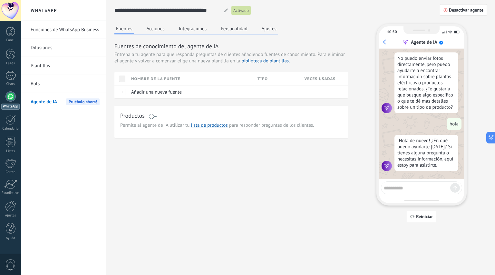
click at [150, 91] on span "Añadir una nueva fuente" at bounding box center [156, 92] width 51 height 6
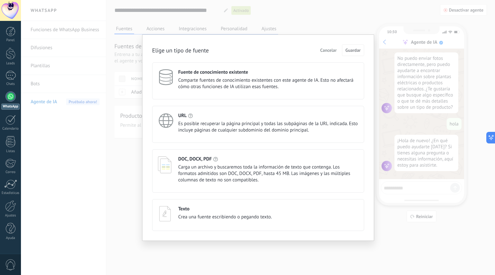
click at [202, 170] on span "Carga un archivo y buscaremos toda la información de texto que contenga. Los fo…" at bounding box center [268, 173] width 180 height 19
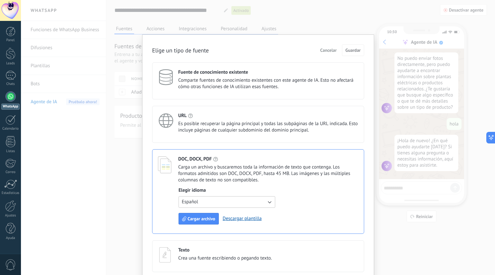
click at [200, 216] on button "Cargar archivo" at bounding box center [198, 219] width 40 height 12
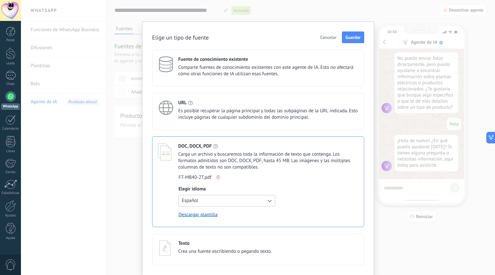
scroll to position [0, 0]
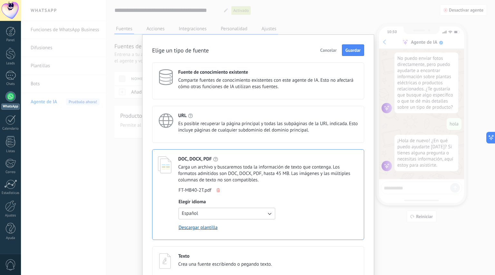
click at [354, 49] on span "Guardar" at bounding box center [352, 50] width 15 height 5
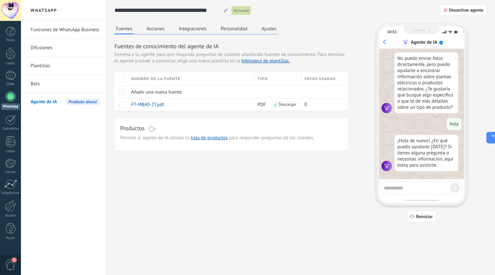
click at [402, 186] on textarea at bounding box center [417, 187] width 66 height 8
type textarea "**********"
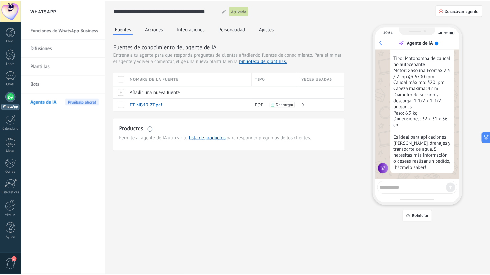
scroll to position [378, 0]
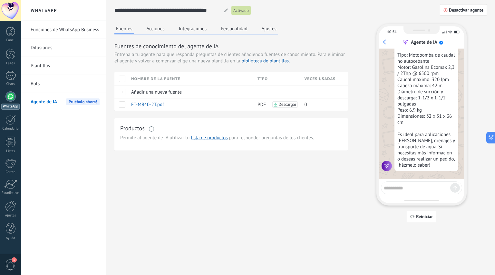
click at [155, 30] on button "Acciones" at bounding box center [155, 29] width 21 height 10
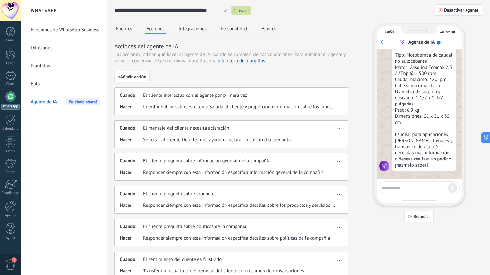
click at [194, 31] on button "Integraciones" at bounding box center [192, 29] width 31 height 10
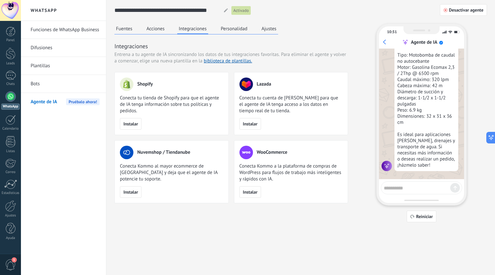
click at [231, 32] on button "Personalidad" at bounding box center [234, 29] width 30 height 10
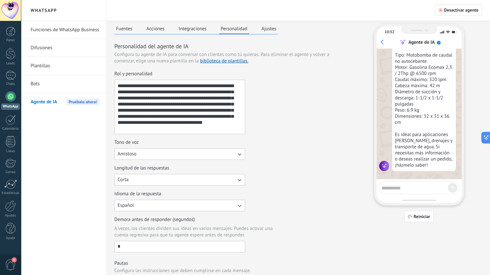
scroll to position [0, 0]
click at [13, 77] on div "1" at bounding box center [10, 75] width 10 height 9
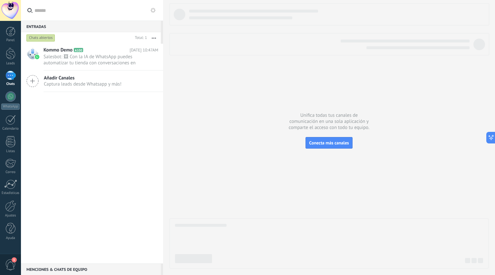
click at [96, 59] on span "Salesbot: 🖼 Con la IA de WhatsApp puedes automatizar tu tienda con conversacion…" at bounding box center [94, 60] width 102 height 12
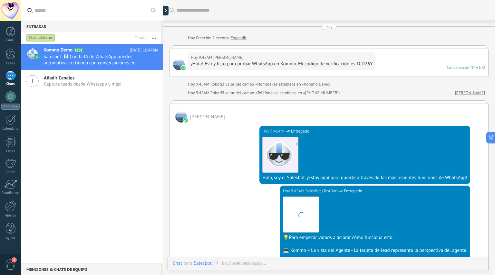
scroll to position [1001, 0]
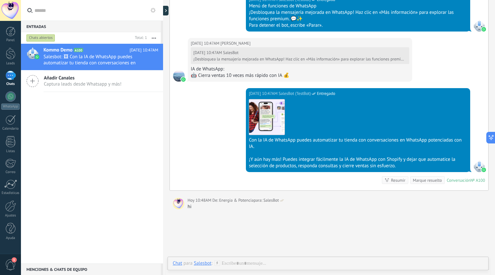
click at [202, 263] on div "Salesbot" at bounding box center [203, 264] width 18 height 6
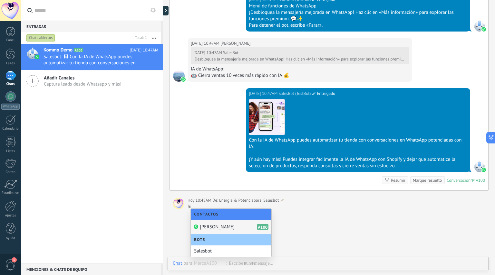
click at [223, 225] on div "Marce A100" at bounding box center [231, 227] width 81 height 14
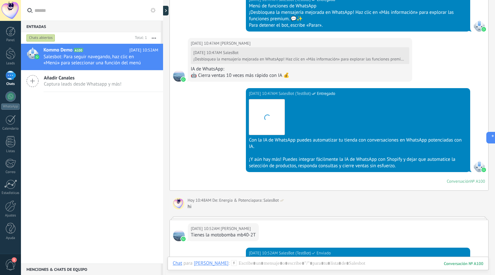
scroll to position [1046, 0]
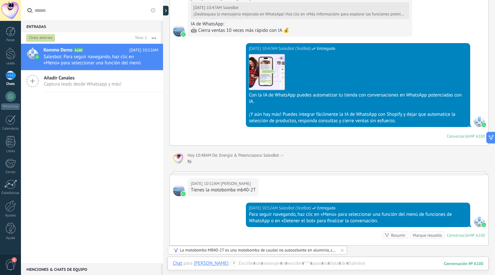
click at [303, 251] on div "La motobomba MB40-2T es una motobomba de caudal no autocebante en aluminio, con…" at bounding box center [258, 250] width 156 height 5
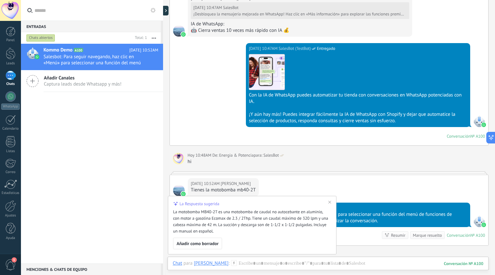
click at [209, 242] on span "Añadir como borrador" at bounding box center [198, 244] width 42 height 5
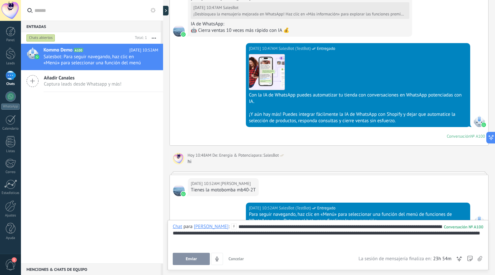
click at [193, 263] on button "Enviar" at bounding box center [191, 259] width 37 height 12
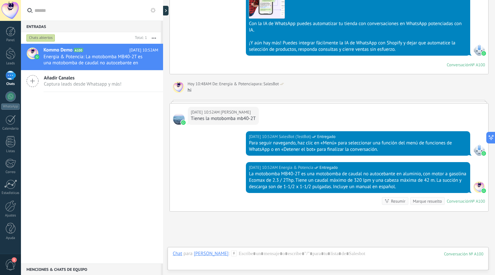
scroll to position [1164, 0]
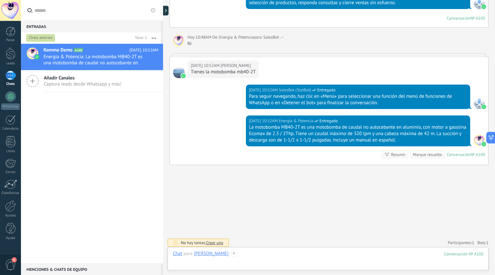
click at [267, 253] on div at bounding box center [328, 260] width 310 height 19
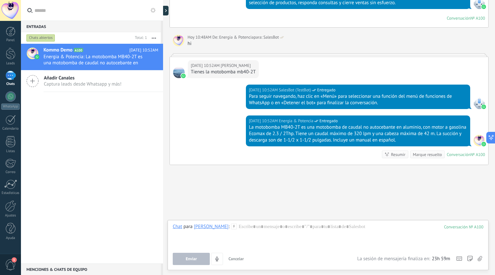
click at [200, 228] on div "[PERSON_NAME]" at bounding box center [211, 227] width 35 height 6
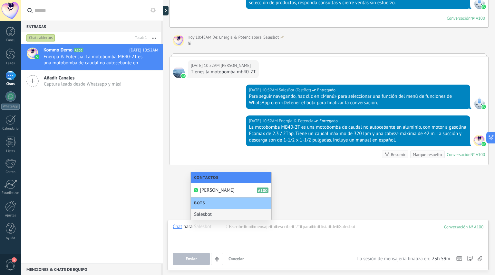
click at [224, 216] on div "Salesbot" at bounding box center [231, 214] width 81 height 11
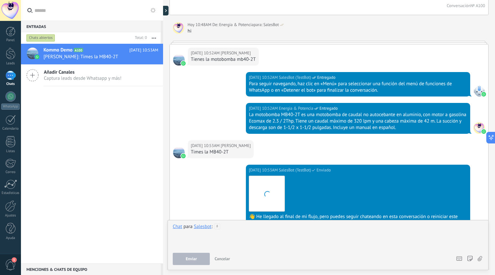
scroll to position [1290, 0]
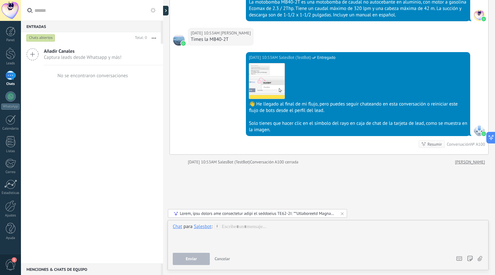
click at [253, 215] on div at bounding box center [258, 213] width 156 height 5
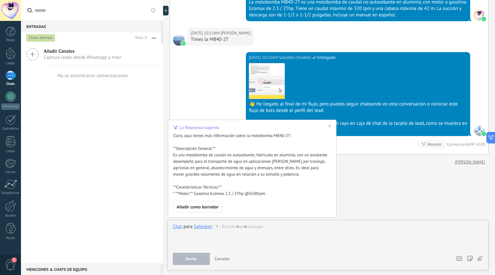
click at [214, 207] on span "Añadir como borrador" at bounding box center [198, 207] width 42 height 5
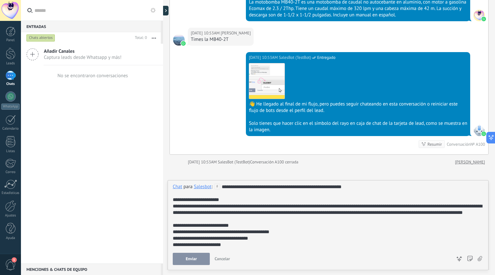
click at [198, 258] on button "Enviar" at bounding box center [191, 259] width 37 height 12
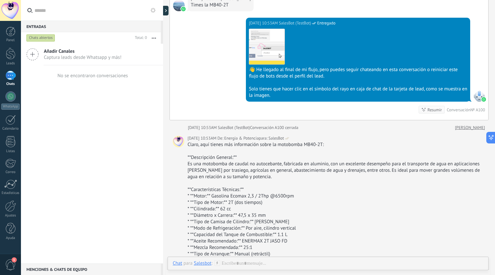
scroll to position [1293, 0]
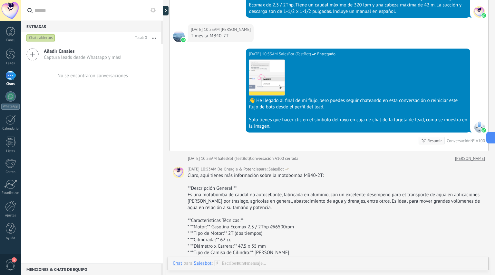
click at [488, 137] on icon at bounding box center [491, 137] width 7 height 7
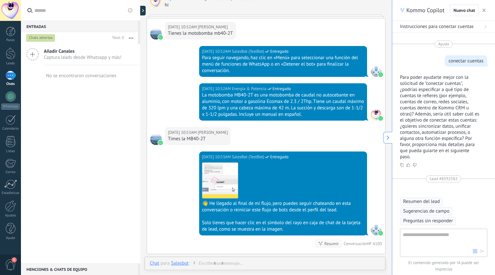
click at [442, 219] on span "Preguntas sin responder" at bounding box center [428, 221] width 50 height 6
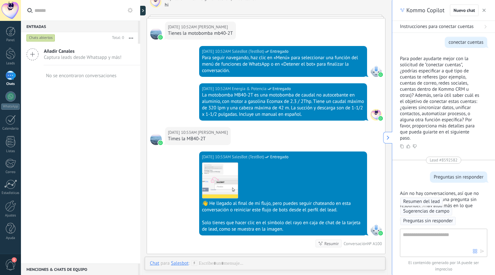
scroll to position [55, 0]
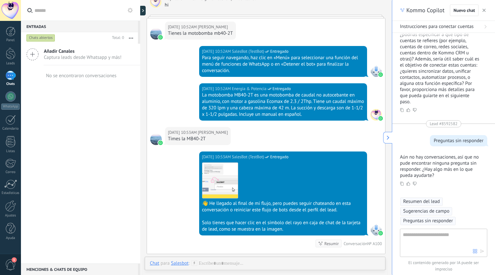
click at [387, 138] on icon at bounding box center [388, 138] width 5 height 5
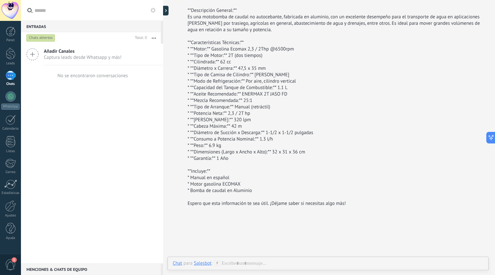
scroll to position [1513, 0]
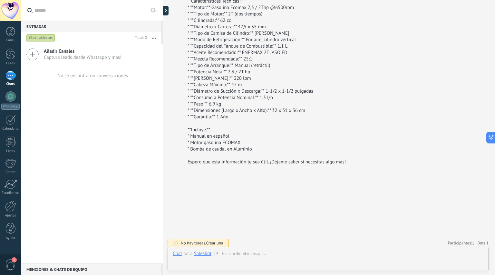
click at [205, 255] on div "Salesbot" at bounding box center [203, 254] width 18 height 6
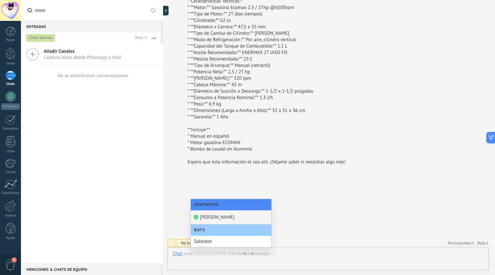
click at [213, 217] on div "[PERSON_NAME]" at bounding box center [231, 218] width 81 height 14
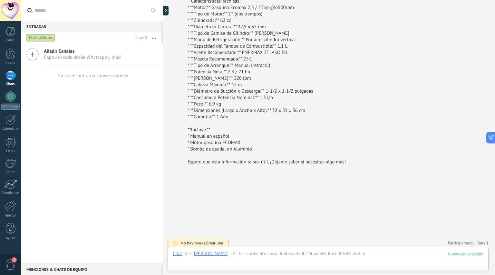
click at [10, 101] on div at bounding box center [10, 96] width 10 height 10
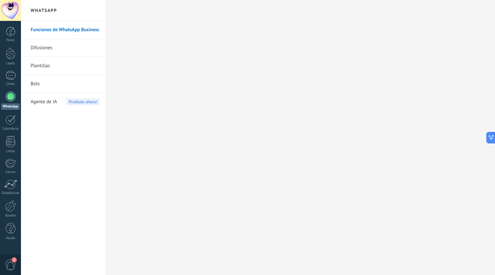
click at [52, 101] on span "Agente de IA" at bounding box center [44, 102] width 26 height 18
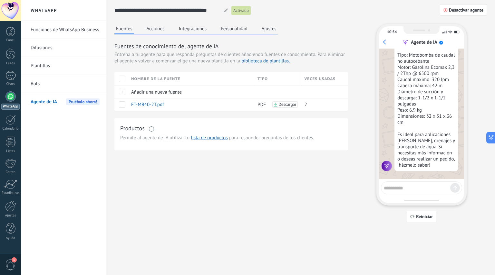
scroll to position [378, 0]
click at [159, 29] on button "Acciones" at bounding box center [155, 29] width 21 height 10
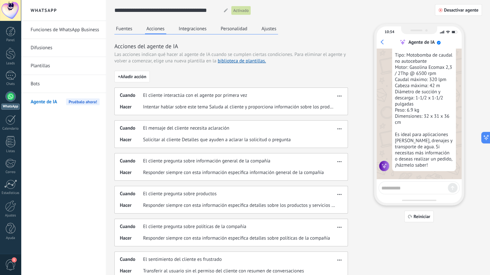
click at [223, 8] on div at bounding box center [226, 10] width 8 height 4
drag, startPoint x: 218, startPoint y: 10, endPoint x: 111, endPoint y: 10, distance: 106.9
click at [111, 10] on div "**********" at bounding box center [298, 193] width 384 height 386
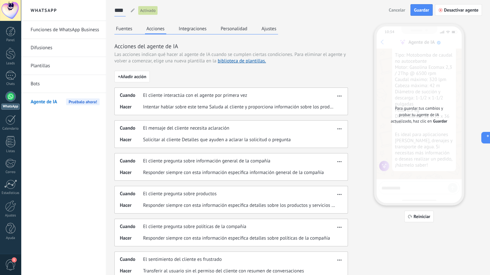
type input "****"
click at [196, 31] on button "Integraciones" at bounding box center [192, 29] width 31 height 10
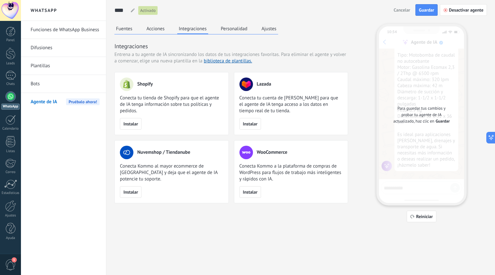
click at [233, 29] on button "Personalidad" at bounding box center [234, 29] width 30 height 10
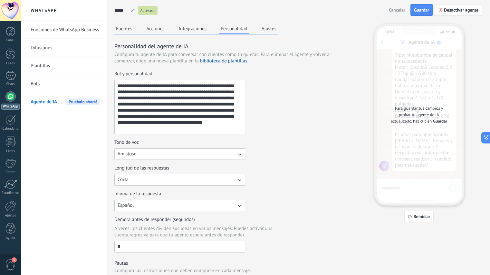
click at [268, 33] on button "Ajustes" at bounding box center [269, 29] width 18 height 10
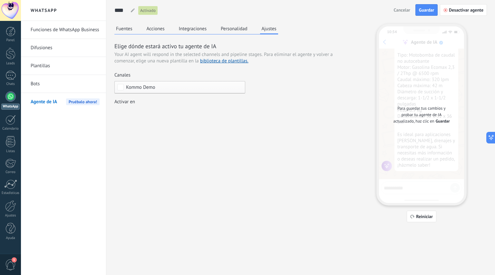
click at [0, 0] on div "Incoming leads Contacto inicial Negociación Debate contractual Discusión de con…" at bounding box center [0, 0] width 0 height 0
click at [276, 87] on div at bounding box center [258, 137] width 474 height 275
click at [426, 12] on span "Guardar" at bounding box center [426, 10] width 15 height 5
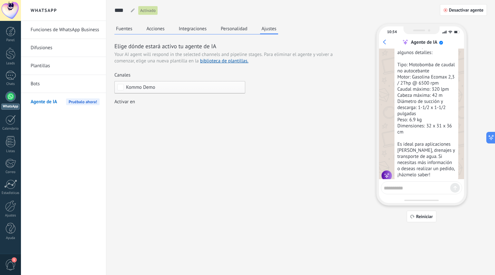
scroll to position [378, 0]
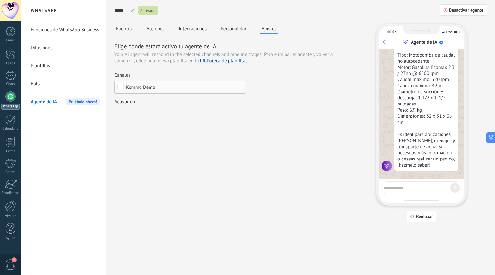
click at [153, 29] on button "Acciones" at bounding box center [155, 29] width 21 height 10
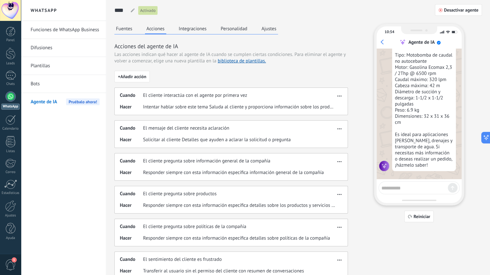
click at [128, 32] on button "Fuentes" at bounding box center [124, 29] width 20 height 10
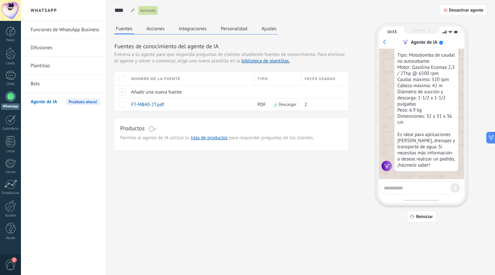
click at [122, 105] on span at bounding box center [122, 104] width 6 height 6
click at [41, 86] on link "Bots" at bounding box center [65, 84] width 69 height 18
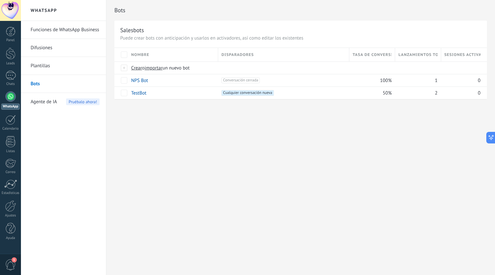
click at [140, 94] on link "TestBot" at bounding box center [138, 93] width 15 height 6
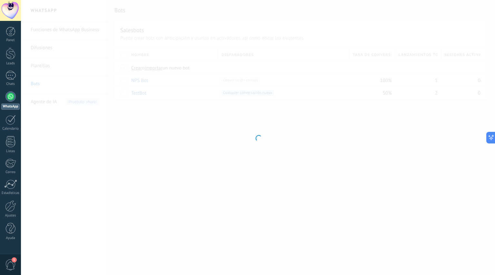
type input "*******"
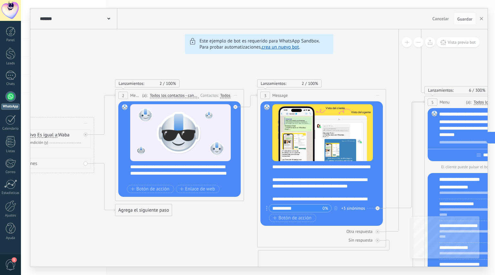
click at [10, 98] on div at bounding box center [10, 96] width 10 height 10
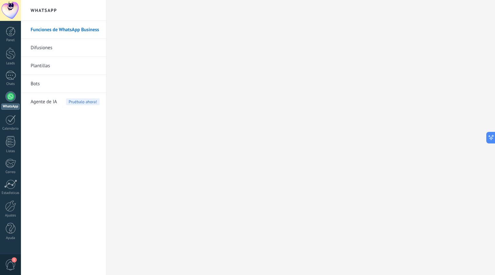
click at [86, 31] on link "Funciones de WhatsApp Business" at bounding box center [65, 30] width 69 height 18
click at [54, 49] on link "Difusiones" at bounding box center [65, 48] width 69 height 18
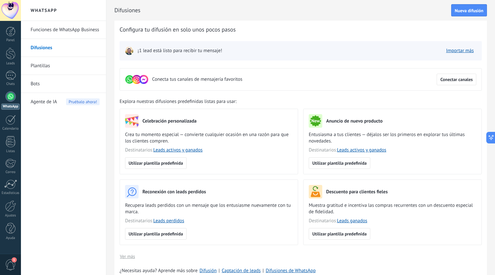
click at [50, 69] on link "Plantillas" at bounding box center [65, 66] width 69 height 18
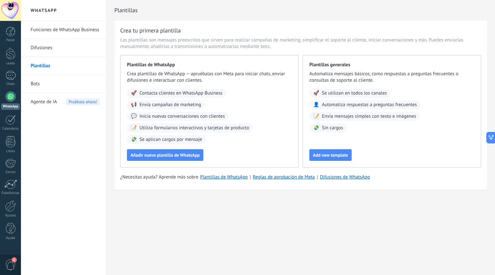
click at [337, 154] on span "Add new template" at bounding box center [330, 155] width 35 height 5
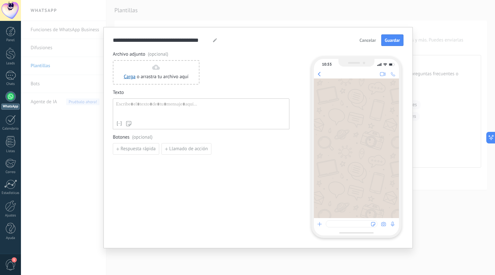
click at [196, 112] on div at bounding box center [201, 109] width 170 height 16
click at [136, 80] on div "Carga o arrastra tu archivo aquí Arrastra aquí" at bounding box center [156, 72] width 87 height 24
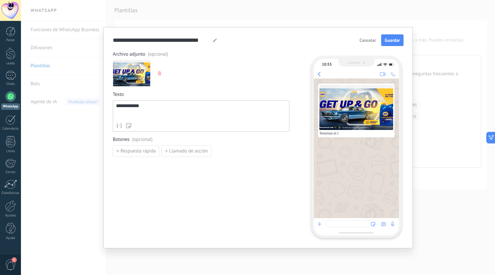
scroll to position [55, 0]
click at [138, 154] on button "Respuesta rápida" at bounding box center [136, 152] width 46 height 12
click at [149, 167] on span "Añadir quick reply" at bounding box center [138, 166] width 37 height 5
click at [143, 152] on input at bounding box center [147, 151] width 69 height 10
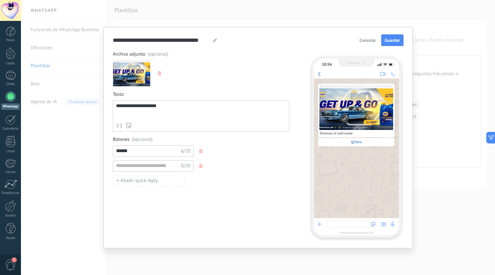
type input "******"
click at [140, 163] on input at bounding box center [147, 166] width 69 height 10
type input "*****"
click at [393, 40] on span "Guardar" at bounding box center [392, 40] width 15 height 5
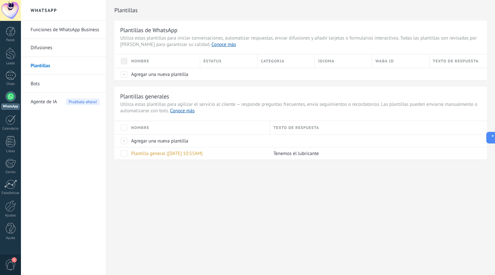
click at [176, 154] on span "Plantilla general ([DATE] 10:55AM)" at bounding box center [167, 154] width 72 height 6
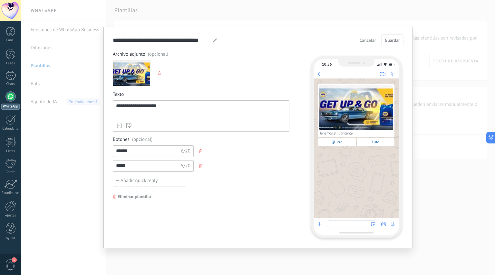
click at [367, 38] on span "Cancelar" at bounding box center [367, 40] width 16 height 5
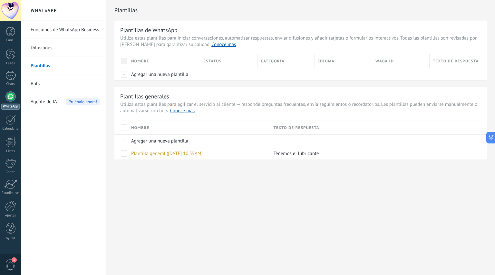
click at [11, 80] on div "1" at bounding box center [10, 75] width 10 height 9
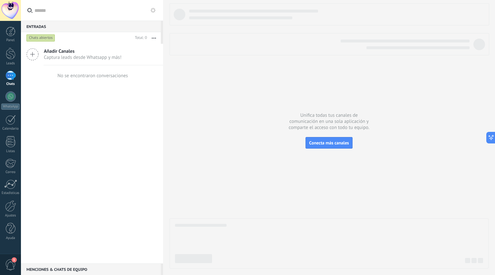
click at [79, 57] on span "Captura leads desde Whatsapp y más!" at bounding box center [83, 57] width 78 height 6
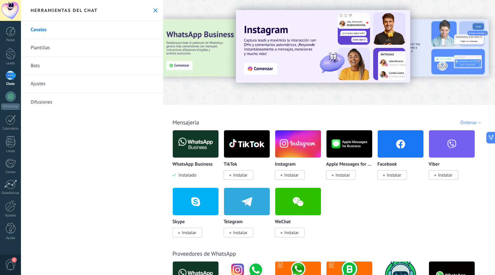
click at [58, 47] on link "Plantillas" at bounding box center [92, 48] width 142 height 18
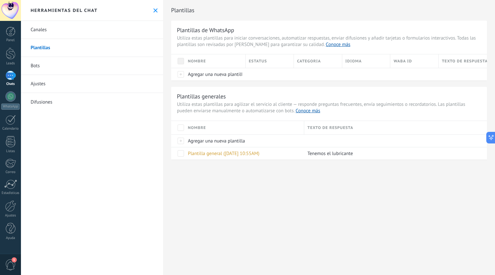
click at [244, 154] on span "Plantilla general (07.09.2025 10:55AM)" at bounding box center [224, 154] width 72 height 6
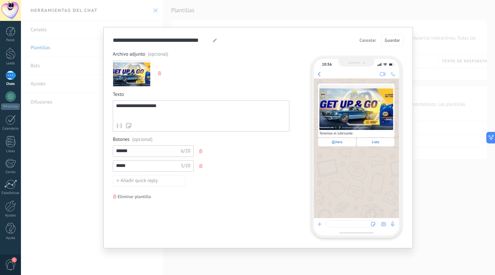
click at [151, 152] on input "******" at bounding box center [147, 151] width 69 height 10
click at [180, 117] on div "**********" at bounding box center [201, 111] width 170 height 16
click at [150, 149] on input "******" at bounding box center [147, 151] width 69 height 10
click at [371, 42] on span "Cancelar" at bounding box center [367, 40] width 16 height 5
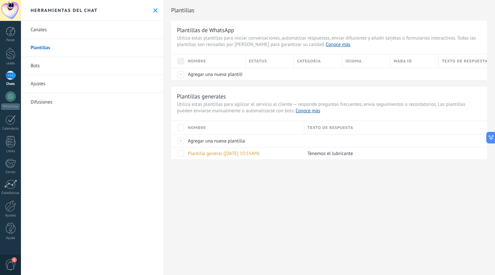
click at [34, 67] on link "Bots" at bounding box center [92, 66] width 142 height 18
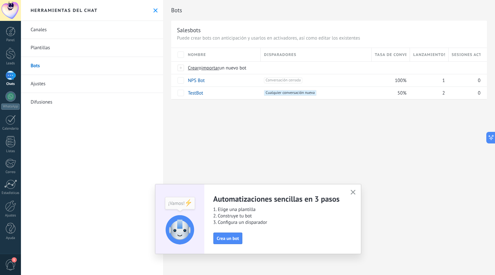
click at [40, 86] on link "Ajustes" at bounding box center [92, 84] width 142 height 18
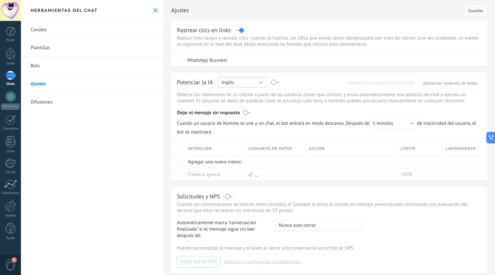
click at [260, 85] on button "Inglés" at bounding box center [242, 82] width 48 height 11
click at [9, 75] on div at bounding box center [10, 75] width 10 height 9
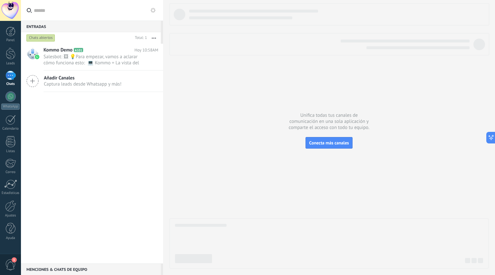
click at [108, 54] on span "Salesbot: 🖼 💡Para empezar, vamos a aclarar cómo funciona esto: 💻 Kommo = La vis…" at bounding box center [94, 60] width 102 height 12
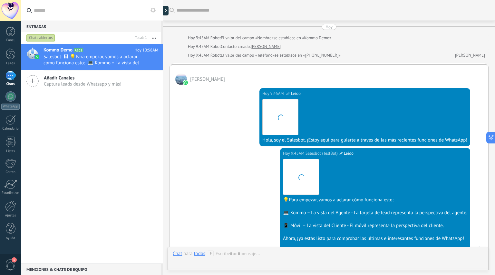
scroll to position [1701, 0]
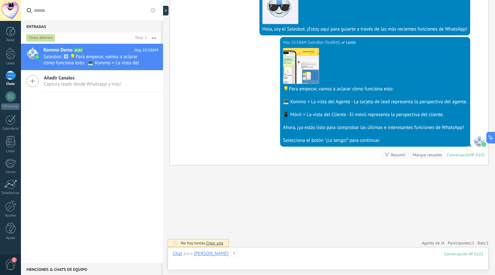
click at [249, 256] on div at bounding box center [328, 260] width 310 height 19
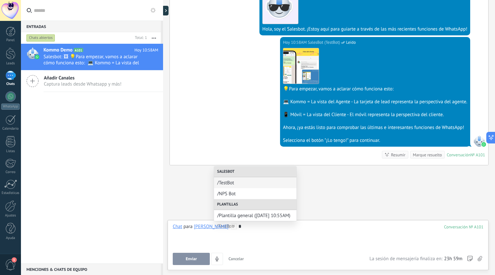
click at [279, 216] on span "/Plantilla general ([DATE] 10:55AM)" at bounding box center [255, 216] width 76 height 6
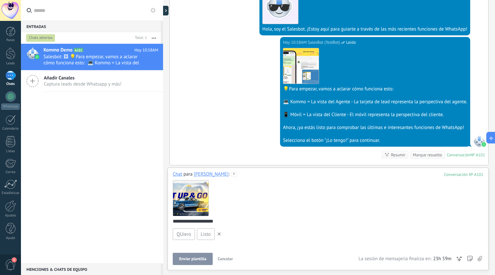
click at [196, 260] on span "Enviar plantilla" at bounding box center [192, 259] width 27 height 5
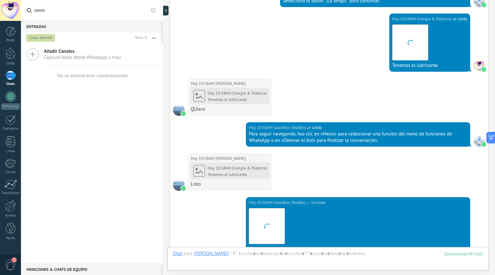
scroll to position [1982, 0]
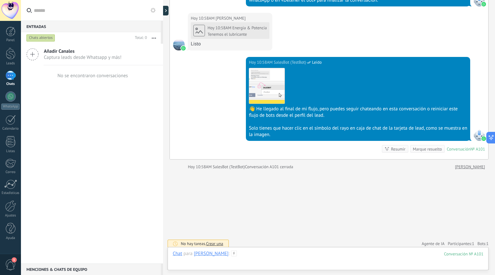
click at [293, 255] on div at bounding box center [328, 260] width 310 height 19
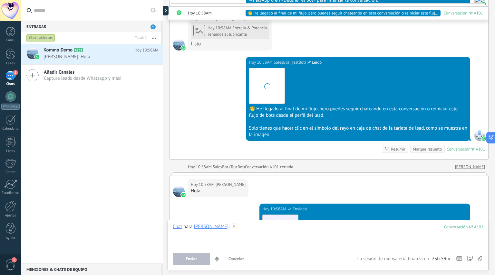
scroll to position [2173, 0]
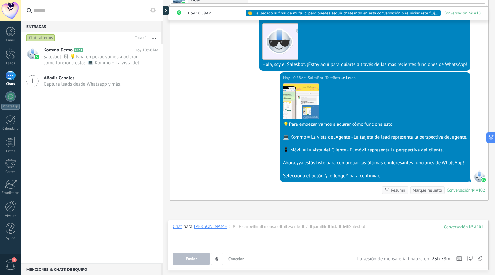
click at [202, 228] on div "[PERSON_NAME]" at bounding box center [211, 227] width 35 height 6
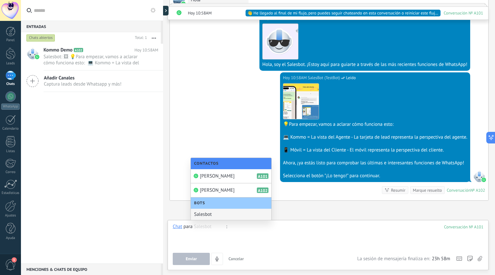
click at [238, 224] on div at bounding box center [328, 236] width 310 height 24
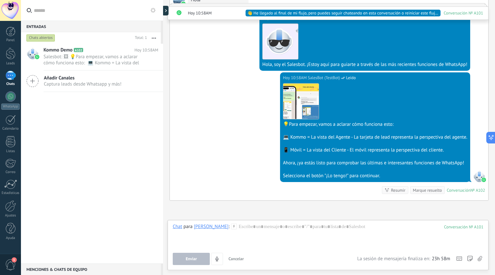
click at [110, 55] on span "Salesbot: 🖼 💡Para empezar, vamos a aclarar cómo funciona esto: 💻 Kommo = La vis…" at bounding box center [94, 60] width 102 height 12
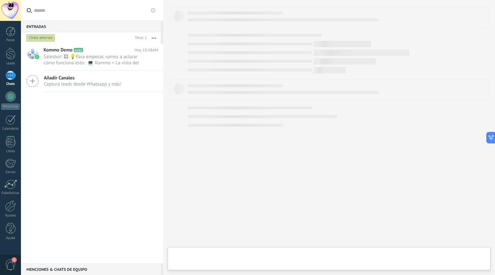
scroll to position [70, 0]
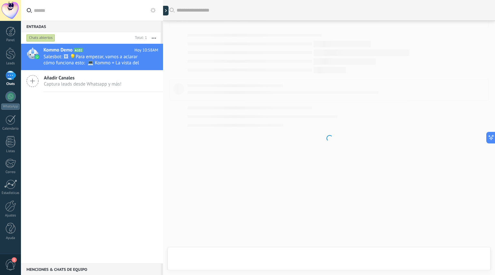
click at [12, 95] on div at bounding box center [10, 96] width 10 height 10
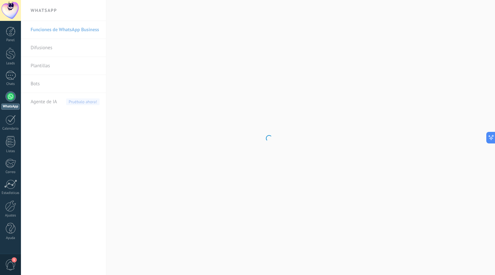
click at [49, 99] on body ".abccls-1,.abccls-2{fill-rule:evenodd}.abccls-2{fill:#fff} .abfcls-1{fill:none}…" at bounding box center [247, 137] width 495 height 275
click at [50, 102] on span "Agente de IA" at bounding box center [44, 102] width 26 height 18
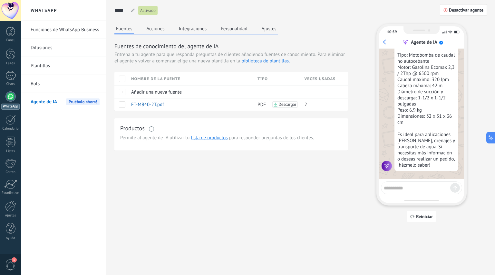
scroll to position [378, 0]
click at [154, 32] on button "Acciones" at bounding box center [155, 29] width 21 height 10
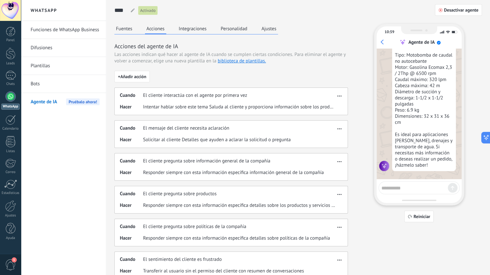
click at [186, 30] on button "Integraciones" at bounding box center [192, 29] width 31 height 10
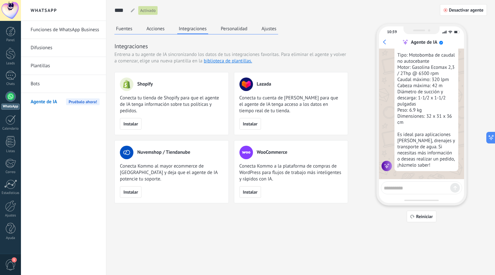
click at [232, 25] on button "Personalidad" at bounding box center [234, 29] width 30 height 10
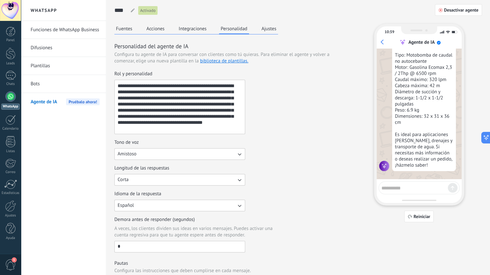
click at [275, 28] on button "Ajustes" at bounding box center [269, 29] width 18 height 10
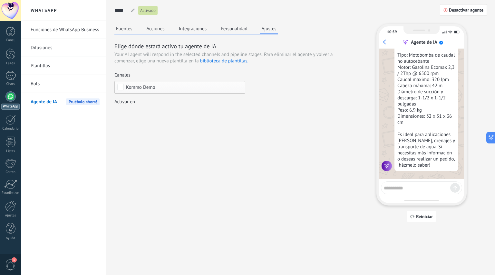
click at [131, 29] on button "Fuentes" at bounding box center [124, 29] width 20 height 10
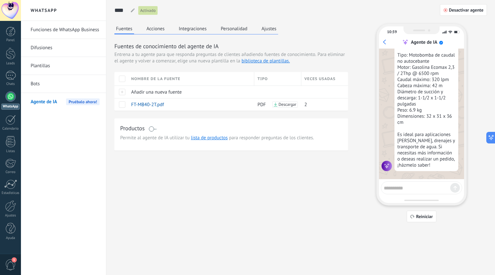
click at [11, 76] on div "1" at bounding box center [10, 75] width 10 height 9
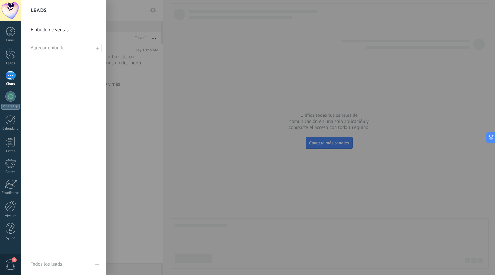
click at [64, 30] on link "Embudo de ventas" at bounding box center [65, 30] width 69 height 18
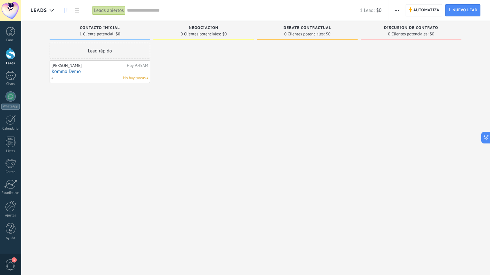
click at [10, 98] on div at bounding box center [10, 96] width 10 height 10
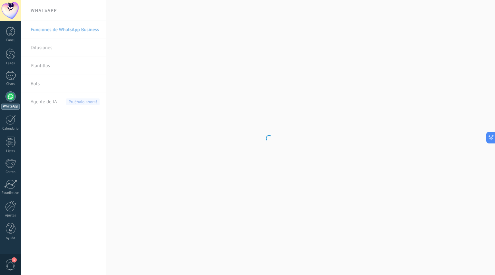
click at [7, 74] on div "1" at bounding box center [10, 75] width 10 height 9
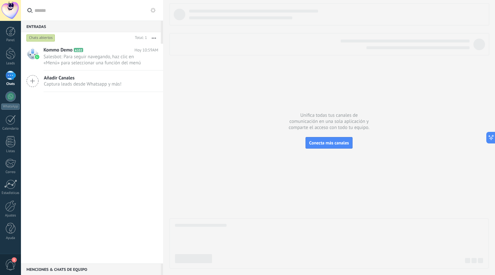
click at [76, 60] on span "Salesbot: Para seguir navegando, haz clic en «Menú» para seleccionar una funció…" at bounding box center [94, 60] width 102 height 12
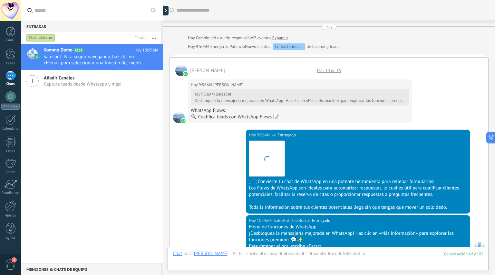
scroll to position [1691, 0]
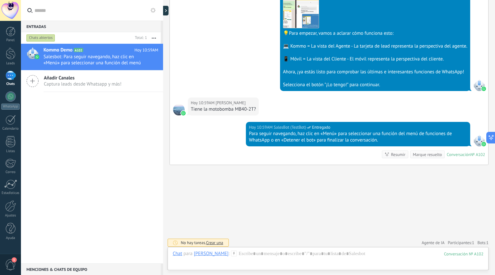
click at [199, 254] on div "[PERSON_NAME]" at bounding box center [211, 254] width 35 height 6
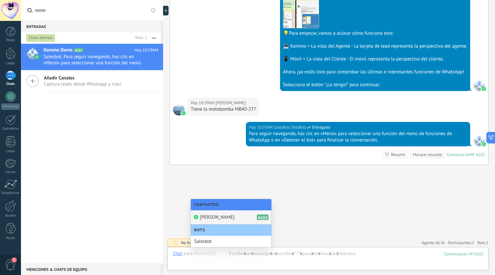
click at [217, 215] on div "[PERSON_NAME] A102" at bounding box center [231, 218] width 81 height 14
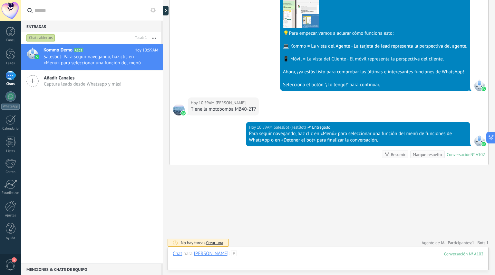
click at [226, 256] on div at bounding box center [328, 260] width 310 height 19
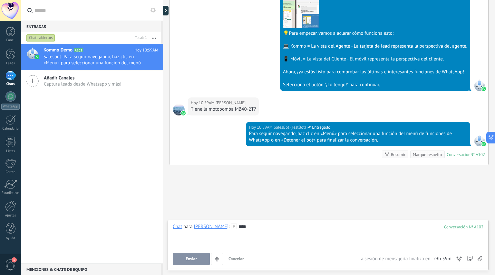
click at [234, 231] on div at bounding box center [328, 233] width 310 height 6
click at [188, 259] on span "Enviar" at bounding box center [191, 259] width 11 height 5
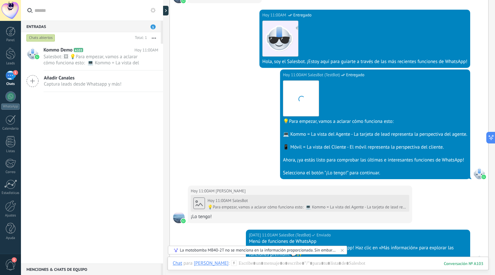
scroll to position [2157, 0]
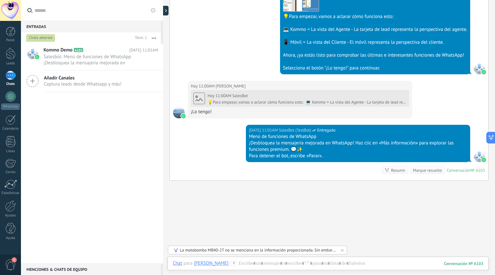
click at [270, 251] on div "La motobomba MB40-2T no se menciona en la información proporcionada. Sin embarg…" at bounding box center [258, 250] width 156 height 5
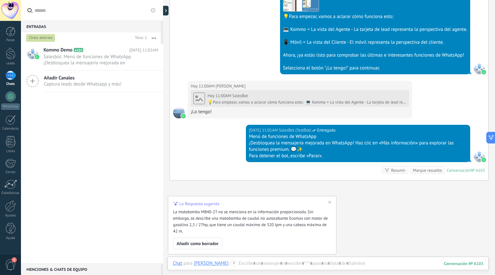
click at [212, 244] on span "Añadir como borrador" at bounding box center [198, 244] width 42 height 5
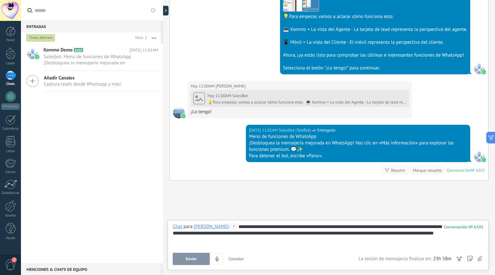
click at [192, 259] on span "Enviar" at bounding box center [191, 259] width 11 height 5
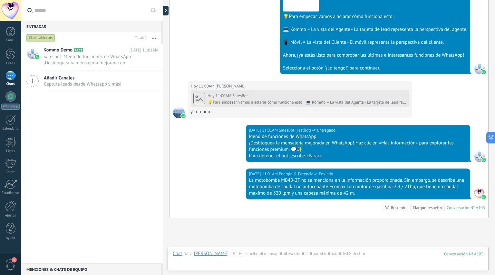
scroll to position [2209, 0]
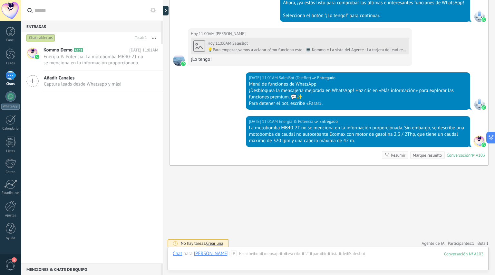
click at [9, 213] on link "Ajustes" at bounding box center [10, 209] width 21 height 17
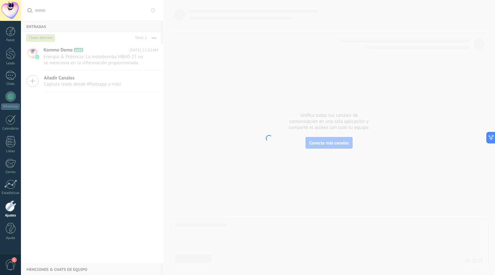
scroll to position [70, 0]
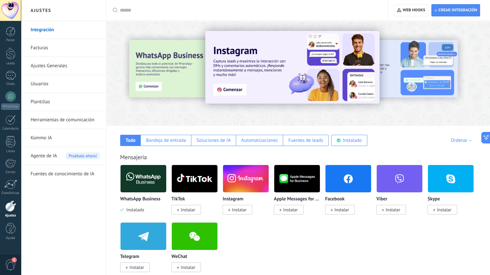
click at [54, 156] on span "Agente de IA" at bounding box center [44, 156] width 26 height 18
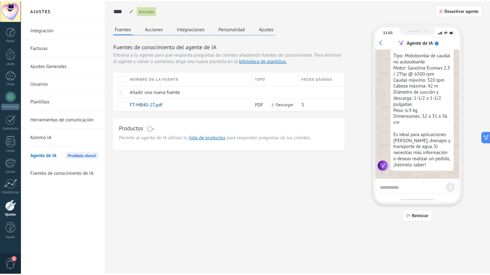
scroll to position [378, 0]
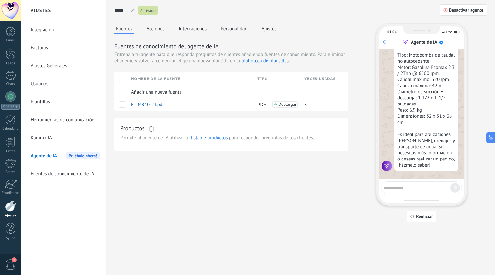
click at [153, 30] on button "Acciones" at bounding box center [155, 29] width 21 height 10
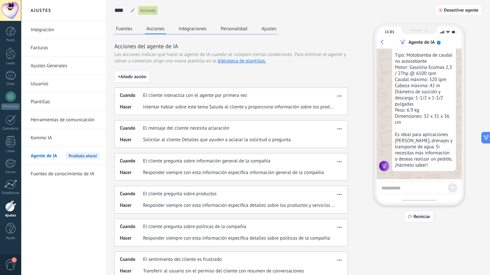
click at [194, 27] on button "Integraciones" at bounding box center [192, 29] width 31 height 10
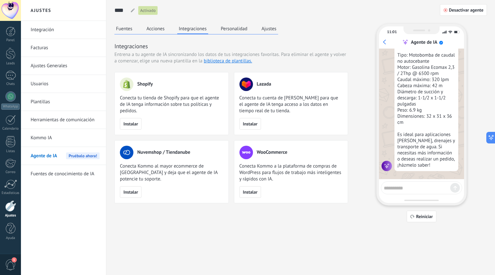
click at [229, 27] on button "Personalidad" at bounding box center [234, 29] width 30 height 10
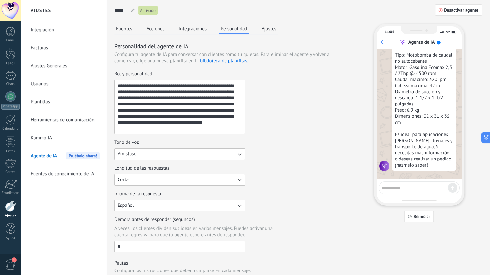
click at [263, 30] on button "Ajustes" at bounding box center [269, 29] width 18 height 10
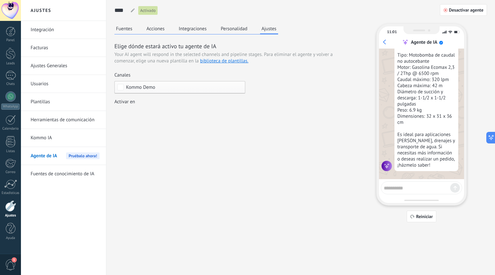
click at [126, 29] on button "Fuentes" at bounding box center [124, 29] width 20 height 10
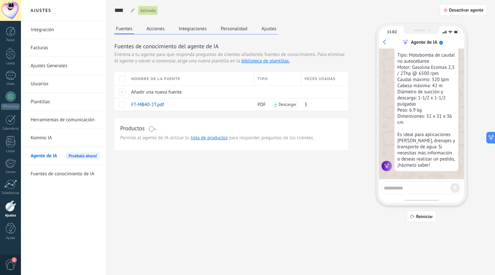
click at [11, 209] on div at bounding box center [10, 206] width 11 height 11
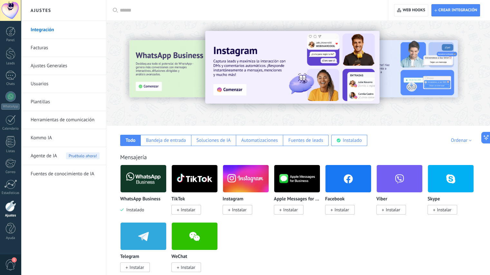
click at [50, 86] on link "Usuarios" at bounding box center [65, 84] width 69 height 18
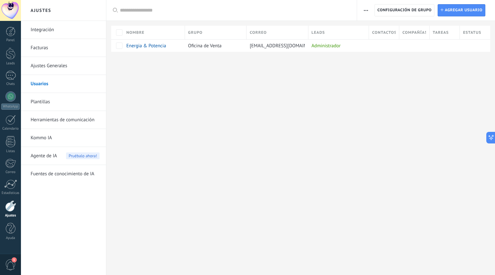
click at [158, 49] on div "Energia & Potencia" at bounding box center [152, 46] width 59 height 12
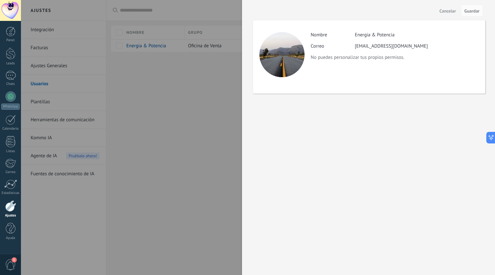
click at [450, 13] on span "Cancelar" at bounding box center [447, 11] width 16 height 5
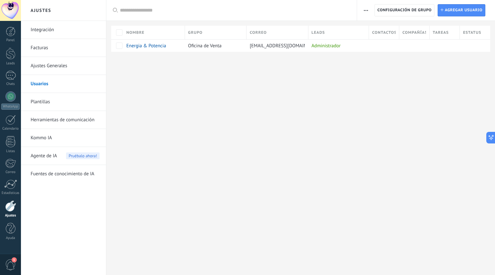
click at [54, 61] on link "Ajustes Generales" at bounding box center [65, 66] width 69 height 18
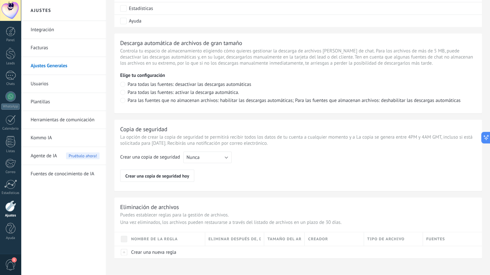
scroll to position [435, 0]
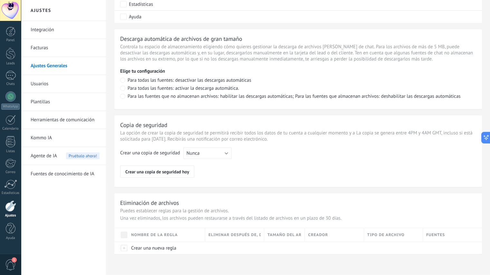
click at [51, 83] on link "Usuarios" at bounding box center [65, 84] width 69 height 18
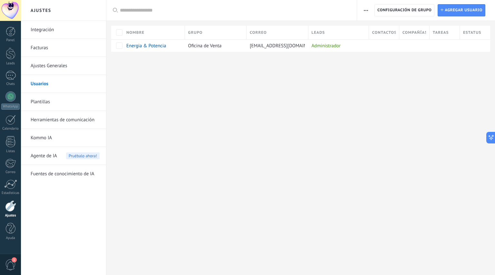
click at [10, 78] on div "1" at bounding box center [10, 75] width 10 height 9
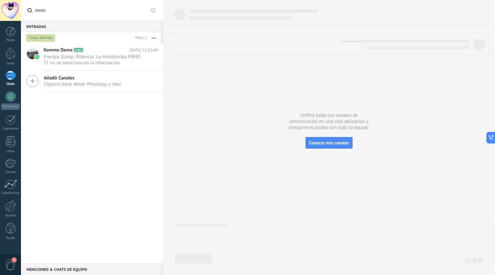
click at [86, 58] on span "Energia &amp; Potencia: La motobomba MB40-2T no se menciona en la información p…" at bounding box center [94, 60] width 102 height 12
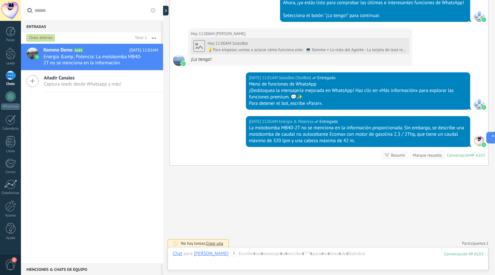
scroll to position [55, 0]
click at [202, 255] on div "[PERSON_NAME]" at bounding box center [211, 254] width 35 height 6
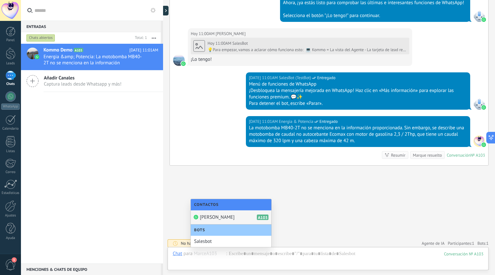
click at [10, 143] on div at bounding box center [11, 141] width 10 height 11
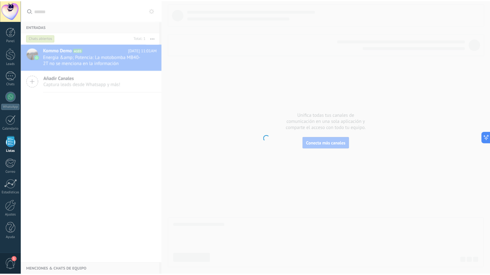
scroll to position [70, 0]
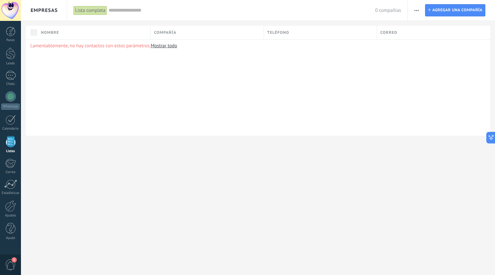
click at [10, 207] on div at bounding box center [10, 206] width 11 height 11
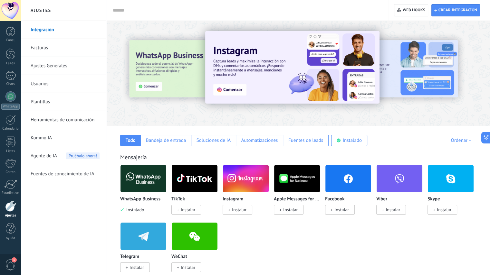
click at [205, 140] on div "Soluciones de IA" at bounding box center [213, 141] width 34 height 6
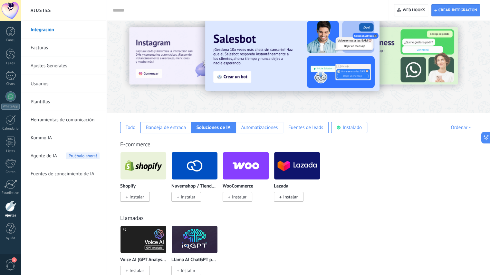
scroll to position [13, 0]
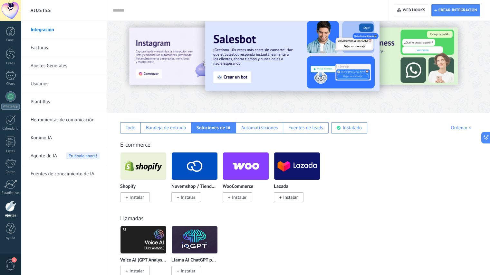
click at [57, 158] on div "Agente de IA Pruébalo ahora!" at bounding box center [65, 156] width 69 height 18
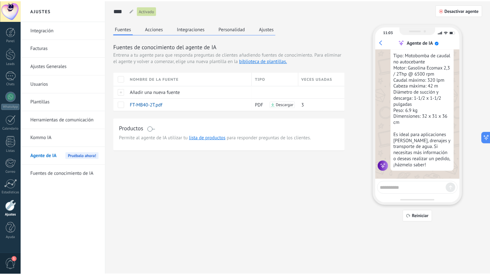
scroll to position [378, 0]
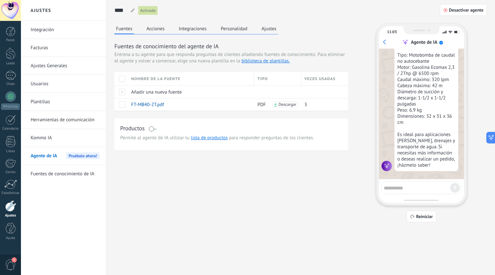
click at [15, 12] on div at bounding box center [10, 10] width 21 height 21
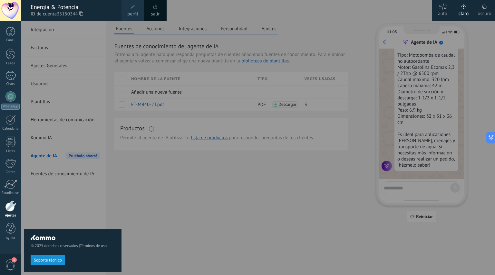
click at [443, 13] on div "auto" at bounding box center [442, 12] width 9 height 17
click at [96, 224] on div "© 2025 derechos reservados | Términos de uso Soporte técnico" at bounding box center [72, 148] width 97 height 254
click at [7, 232] on div at bounding box center [11, 228] width 10 height 11
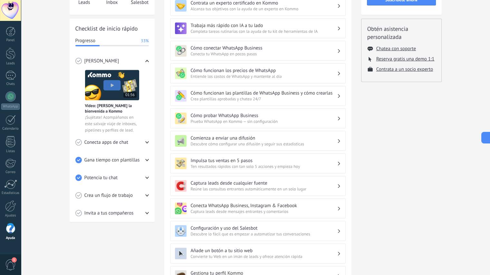
scroll to position [73, 0]
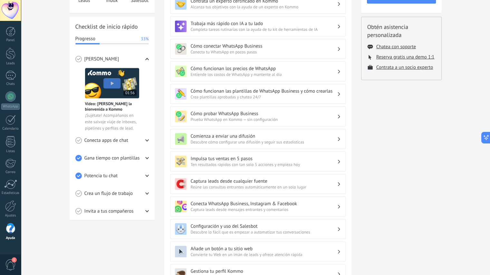
click at [117, 195] on span "Crea un flujo de trabajo" at bounding box center [108, 194] width 49 height 6
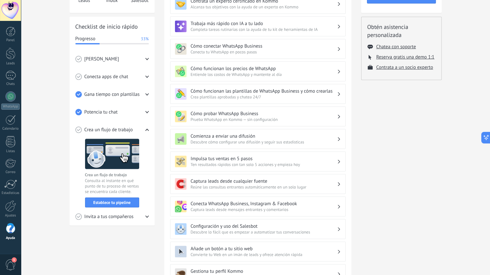
click at [121, 201] on span "Establece tu pipeline" at bounding box center [111, 203] width 37 height 5
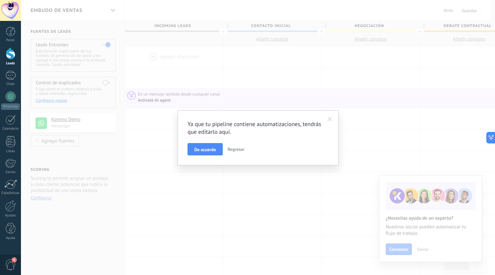
click at [216, 149] on button "De acuerdo" at bounding box center [204, 149] width 35 height 12
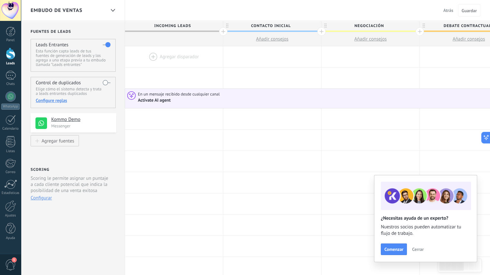
click at [159, 100] on div "Activate AI agent" at bounding box center [155, 101] width 34 height 6
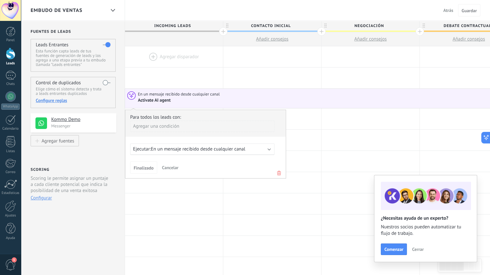
click at [193, 150] on span "En un mensaje recibido desde cualquier canal" at bounding box center [198, 149] width 94 height 6
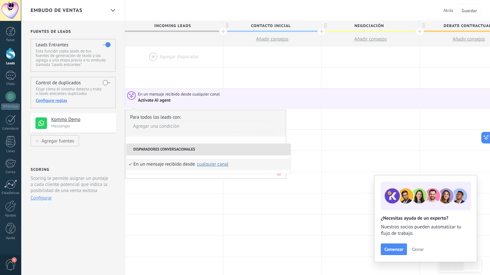
click at [216, 165] on div "cualquier canal" at bounding box center [213, 164] width 32 height 5
click at [250, 179] on img at bounding box center [247, 179] width 6 height 6
click at [193, 186] on div at bounding box center [174, 182] width 98 height 21
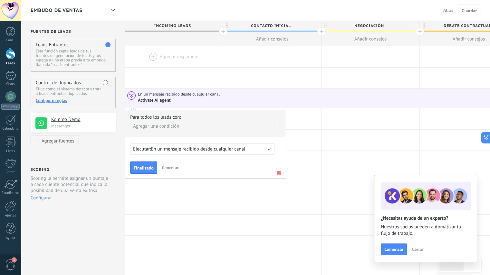
click at [200, 149] on span "En un mensaje recibido desde cualquier canal" at bounding box center [198, 149] width 94 height 6
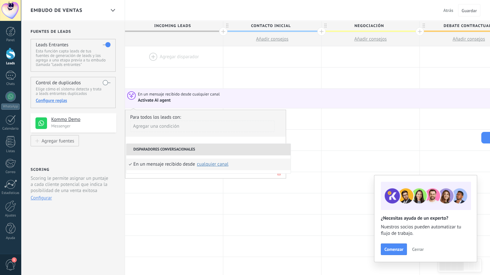
click at [200, 149] on li "Disparadores conversacionales" at bounding box center [208, 150] width 164 height 12
click at [199, 131] on div "Agregar una condición" at bounding box center [202, 126] width 144 height 11
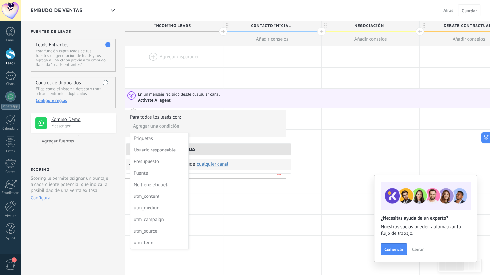
click at [330, 127] on div at bounding box center [370, 119] width 98 height 21
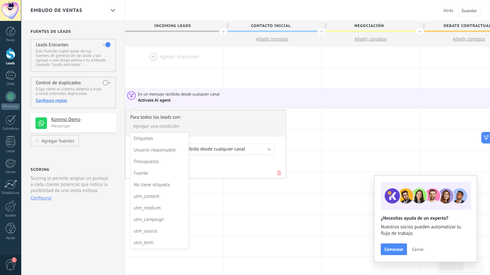
click at [239, 196] on div at bounding box center [272, 204] width 98 height 21
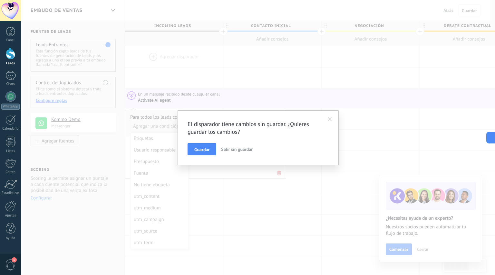
click at [241, 147] on span "Salir sin guardar" at bounding box center [237, 150] width 32 height 6
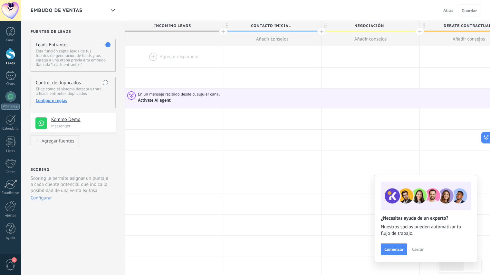
click at [68, 142] on div "Agregar fuentes" at bounding box center [58, 140] width 33 height 5
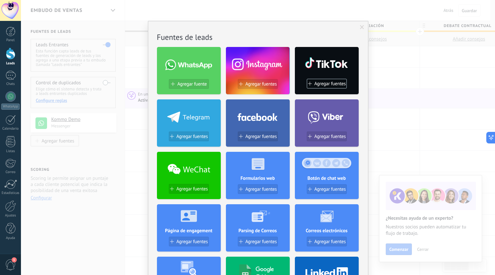
click at [363, 27] on span at bounding box center [362, 27] width 4 height 5
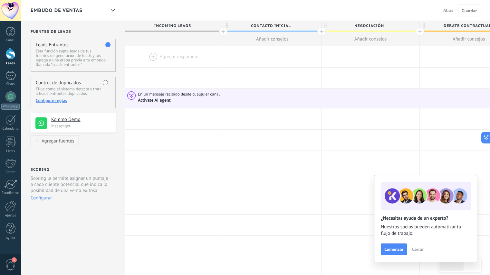
click at [10, 76] on div "1" at bounding box center [10, 75] width 10 height 9
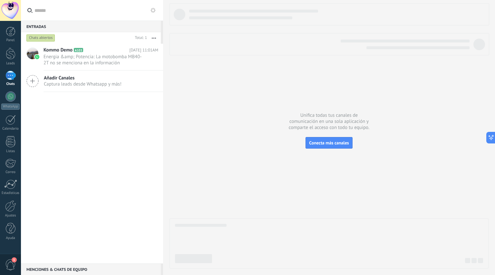
click at [67, 58] on span "Energia &amp; Potencia: La motobomba MB40-2T no se menciona en la información p…" at bounding box center [94, 60] width 102 height 12
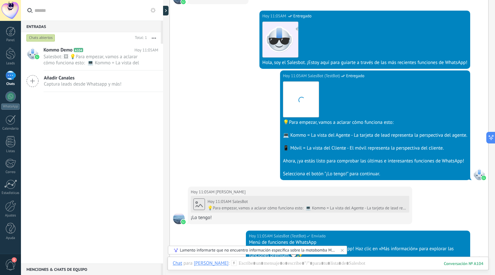
scroll to position [2657, 0]
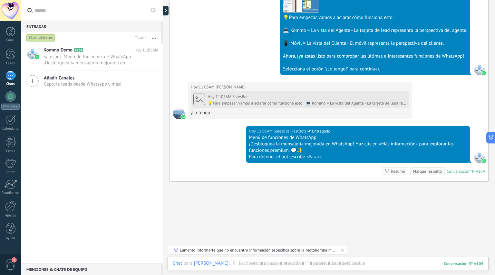
click at [321, 249] on div "Lamento informarte que no encuentro información específica sobre la motobomba M…" at bounding box center [258, 250] width 156 height 5
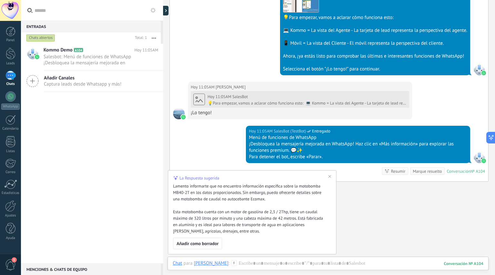
click at [213, 246] on span "Añadir como borrador" at bounding box center [198, 244] width 42 height 5
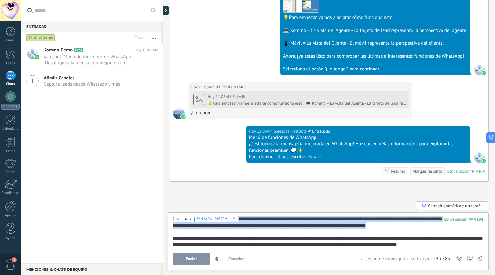
drag, startPoint x: 216, startPoint y: 218, endPoint x: 412, endPoint y: 226, distance: 196.3
click at [412, 226] on div "**********" at bounding box center [328, 232] width 310 height 32
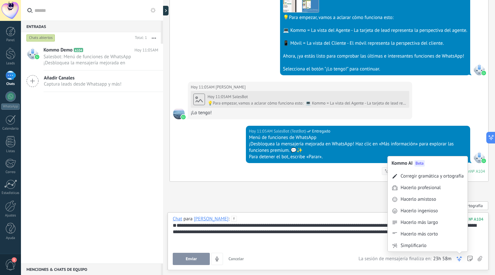
click at [435, 223] on div "Hacerlo más largo" at bounding box center [418, 223] width 37 height 6
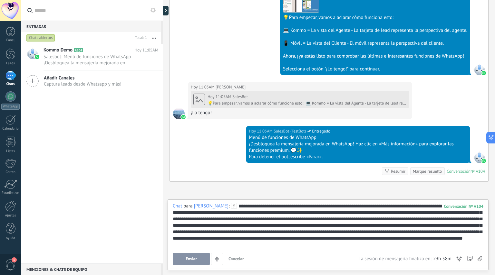
click at [197, 261] on button "Enviar" at bounding box center [191, 259] width 37 height 12
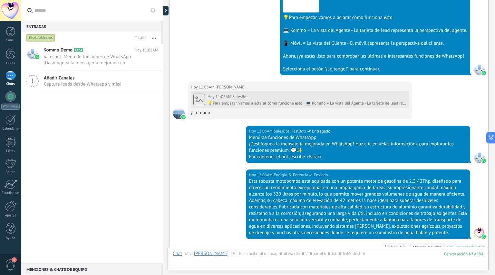
scroll to position [2748, 0]
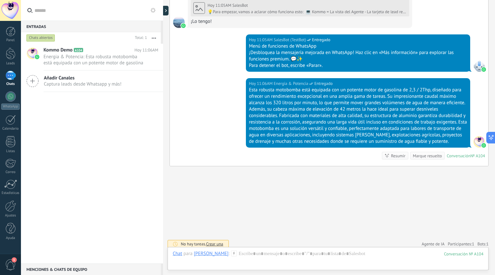
click at [433, 242] on span "Agente de IA" at bounding box center [432, 244] width 23 height 6
click at [461, 242] on link "Participantes: 1" at bounding box center [460, 244] width 26 height 5
click at [479, 242] on span "Bots: 1" at bounding box center [482, 244] width 11 height 5
click at [479, 229] on icon at bounding box center [480, 231] width 5 height 5
click at [477, 242] on link "Participantes: 1" at bounding box center [475, 244] width 26 height 5
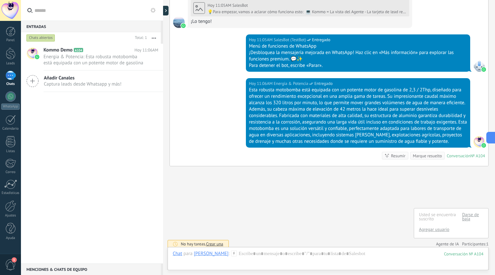
click at [466, 214] on link "Darse de baja" at bounding box center [470, 217] width 17 height 10
click at [449, 241] on span "Agente de IA" at bounding box center [447, 244] width 23 height 6
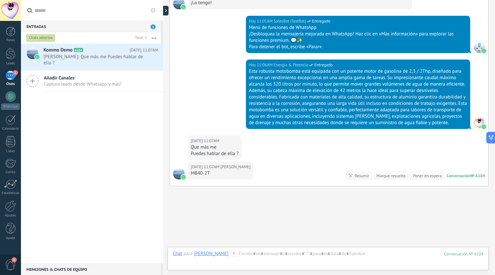
scroll to position [2787, 0]
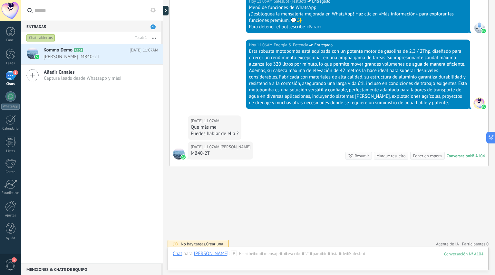
click at [200, 256] on div "[PERSON_NAME]" at bounding box center [211, 254] width 35 height 6
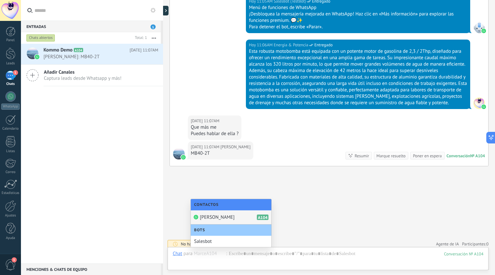
click at [393, 242] on div "No hay tareas. Crear una Agente de IA Participantes: 0 Suscríbete Agregar usuar…" at bounding box center [328, 244] width 319 height 11
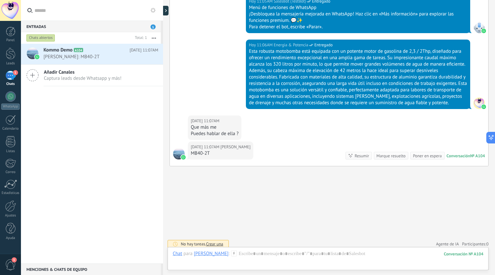
click at [448, 241] on span "Agente de IA" at bounding box center [447, 244] width 23 height 6
click at [486, 242] on span "0" at bounding box center [487, 244] width 2 height 5
click at [442, 227] on link "Agregar usuario" at bounding box center [434, 230] width 30 height 6
type input "**"
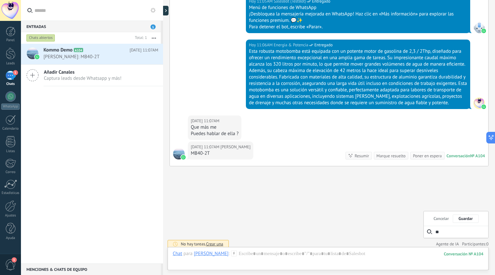
click at [441, 217] on button "Cancelar" at bounding box center [440, 219] width 15 height 4
click at [110, 58] on span "[PERSON_NAME]: MB40-2T" at bounding box center [94, 57] width 102 height 6
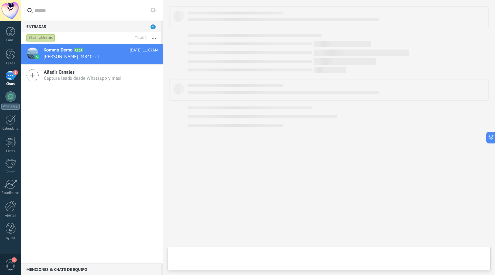
scroll to position [70, 0]
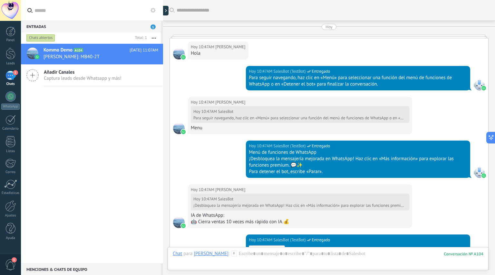
click at [0, 0] on use at bounding box center [0, 0] width 0 height 0
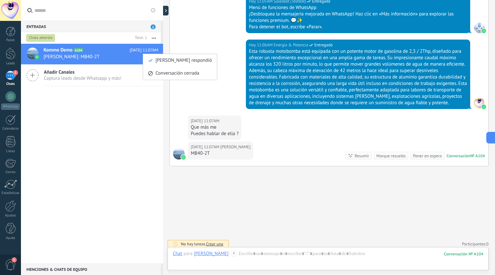
scroll to position [55, 0]
click at [292, 241] on div at bounding box center [247, 137] width 495 height 275
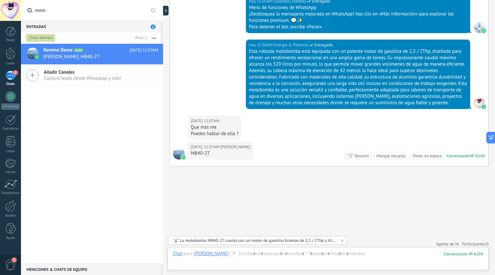
click at [292, 241] on div "La motobomba MB40-2T cuenta con un motor de gasolina Ecomax de 2,3 / 2Thp a 650…" at bounding box center [258, 240] width 156 height 5
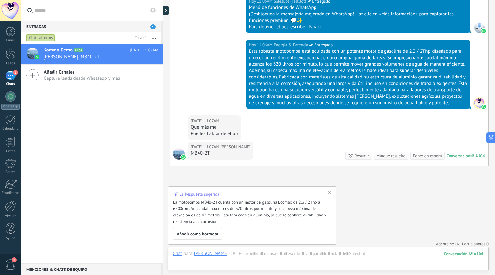
click at [197, 233] on span "Añadir como borrador" at bounding box center [198, 234] width 42 height 5
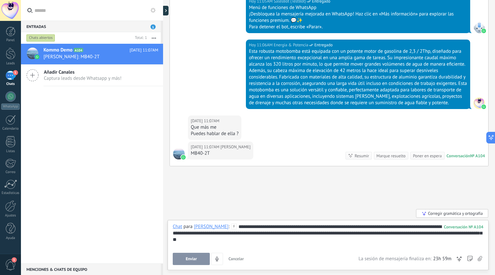
click at [195, 260] on span "Enviar" at bounding box center [191, 259] width 11 height 5
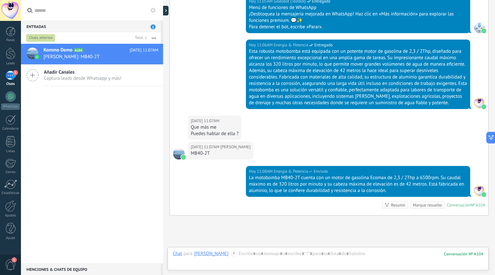
scroll to position [2623, 0]
